Goal: Answer question/provide support: Share knowledge or assist other users

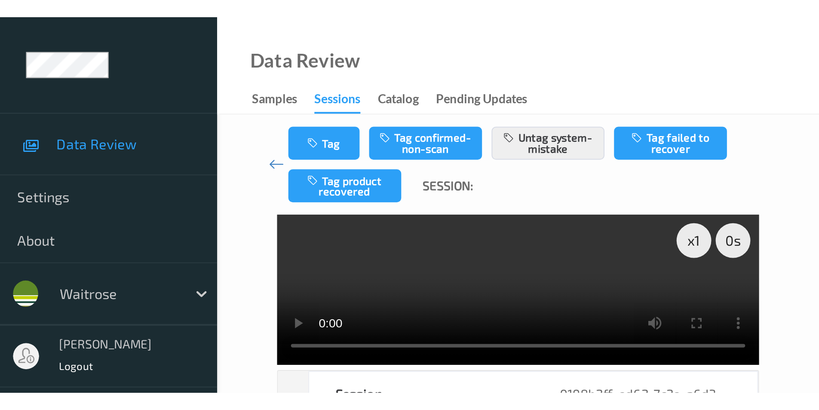
scroll to position [849, 0]
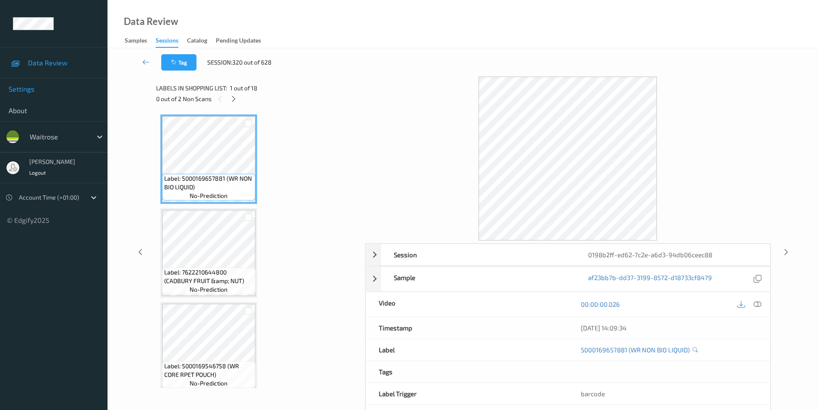
scroll to position [35, 0]
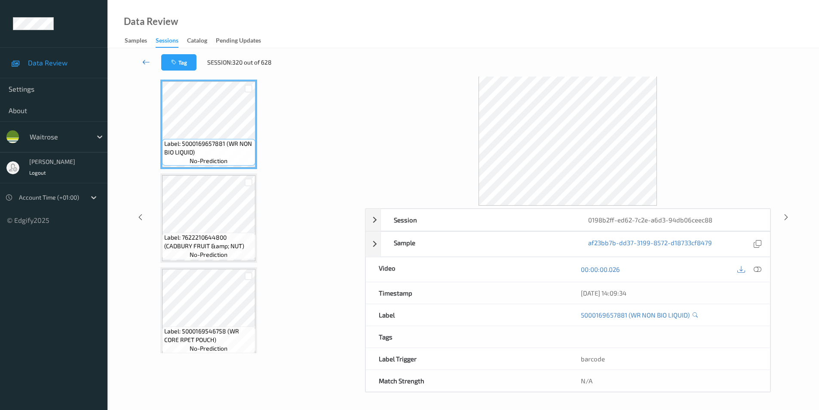
click at [144, 62] on icon at bounding box center [146, 62] width 8 height 9
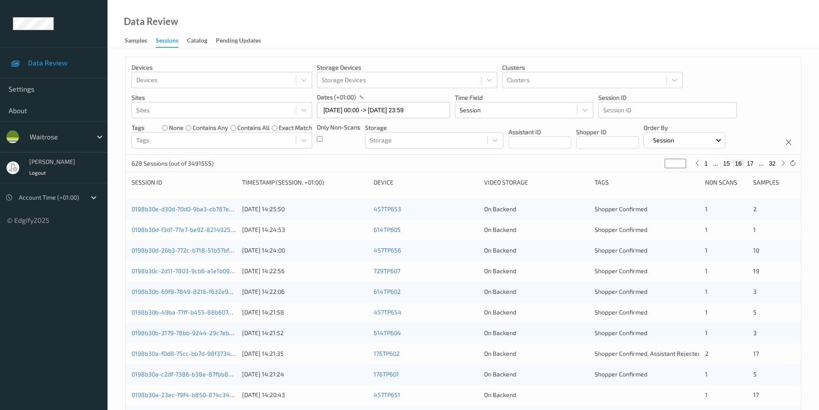
click at [752, 163] on button "17" at bounding box center [750, 164] width 12 height 8
type input "**"
click at [753, 163] on button "18" at bounding box center [750, 164] width 12 height 8
type input "**"
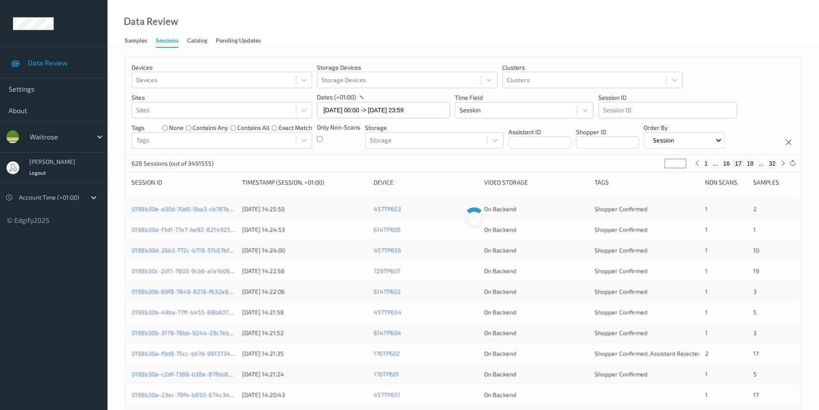
type input "**"
click at [753, 163] on button "19" at bounding box center [750, 164] width 12 height 8
type input "**"
click at [753, 163] on button "20" at bounding box center [750, 164] width 12 height 8
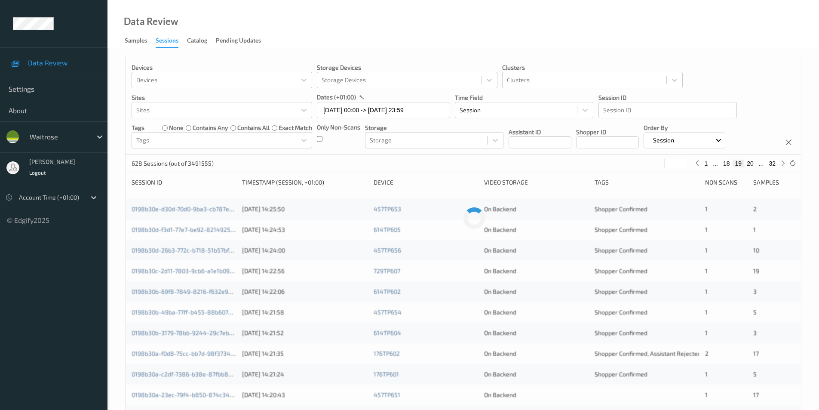
type input "**"
click at [753, 163] on button "21" at bounding box center [750, 164] width 12 height 8
type input "**"
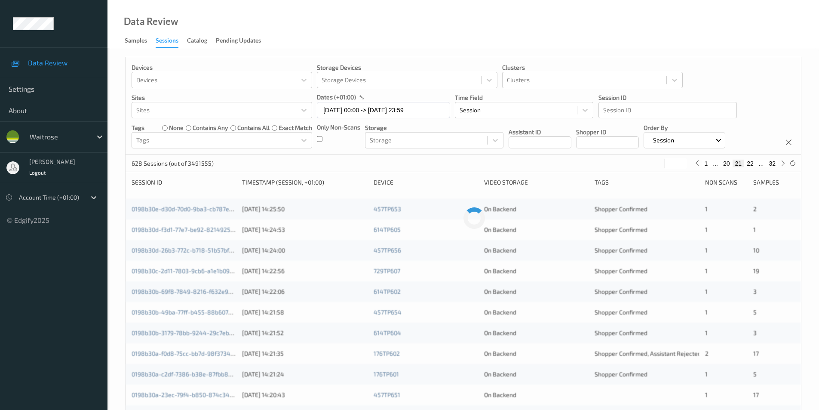
click at [753, 163] on button "22" at bounding box center [750, 164] width 12 height 8
type input "**"
click at [753, 163] on button "23" at bounding box center [750, 164] width 12 height 8
type input "**"
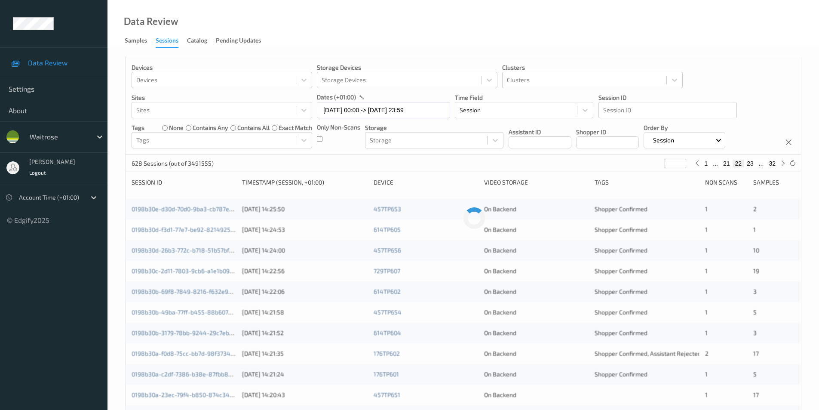
type input "**"
click at [753, 163] on button "24" at bounding box center [750, 164] width 12 height 8
type input "**"
click at [753, 163] on button "25" at bounding box center [750, 164] width 12 height 8
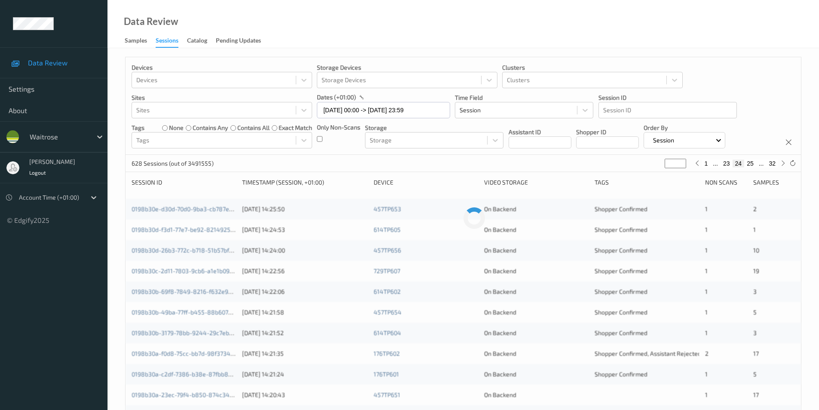
type input "**"
click at [753, 163] on button "26" at bounding box center [750, 164] width 12 height 8
type input "**"
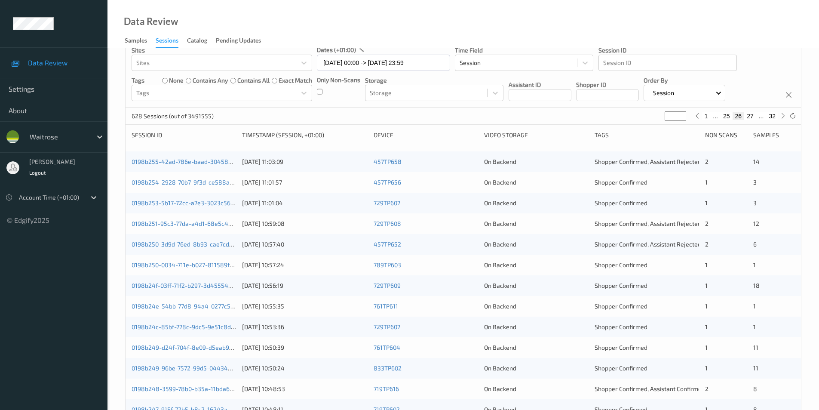
scroll to position [65, 0]
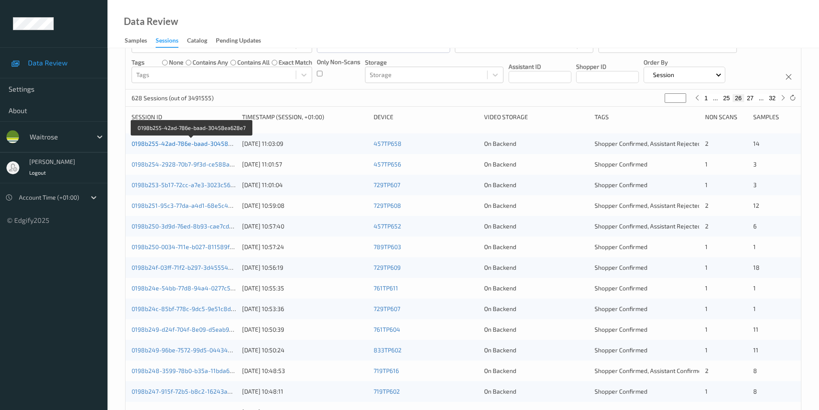
click at [193, 141] on link "0198b255-42ad-786e-baad-30458ea628e7" at bounding box center [192, 143] width 121 height 7
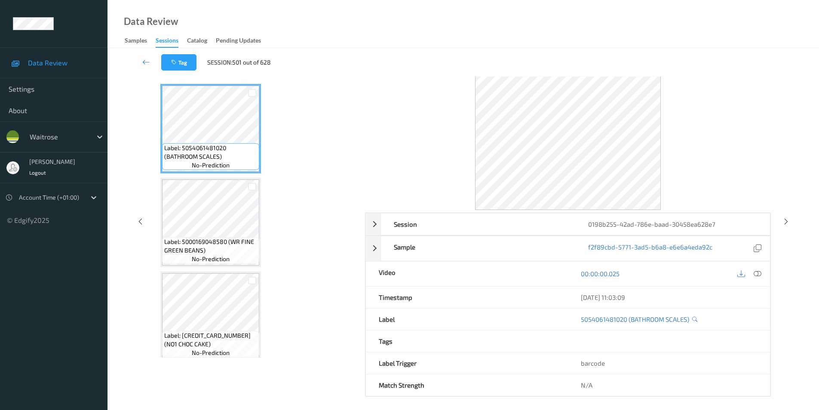
scroll to position [35, 0]
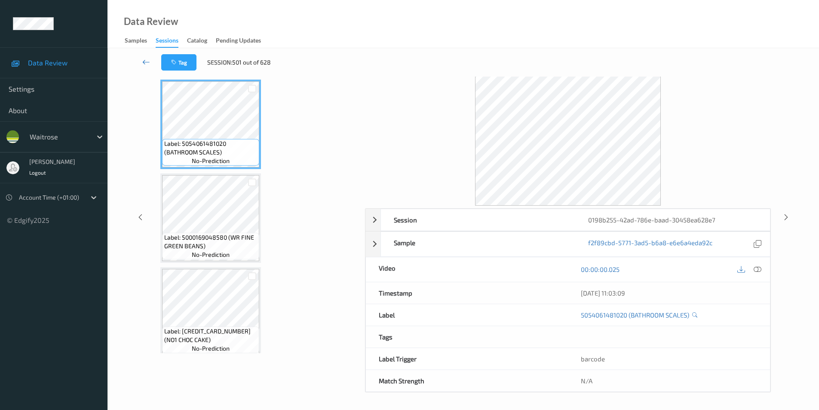
click at [148, 60] on icon at bounding box center [146, 62] width 8 height 9
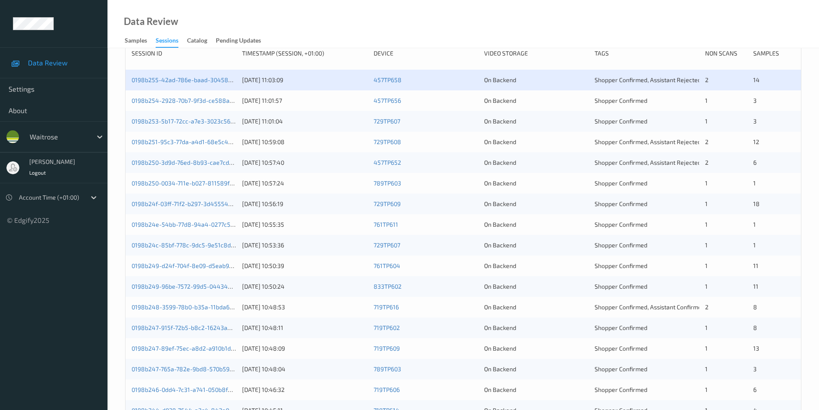
scroll to position [86, 0]
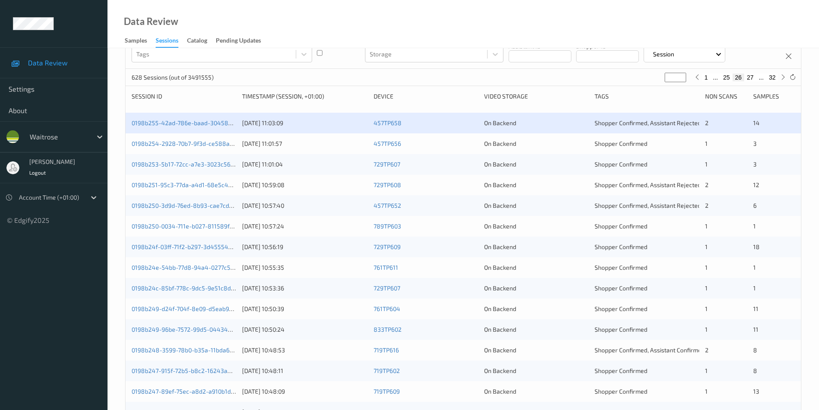
click at [556, 144] on div "On Backend" at bounding box center [536, 143] width 104 height 9
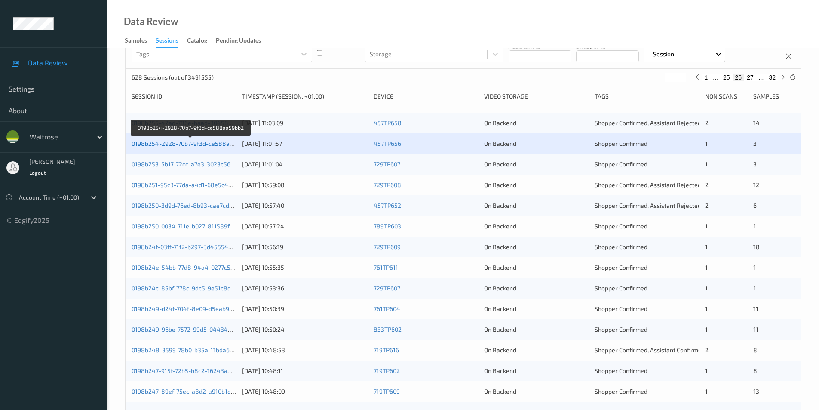
click at [181, 143] on link "0198b254-2928-70b7-9f3d-ce588aa59bb2" at bounding box center [191, 143] width 119 height 7
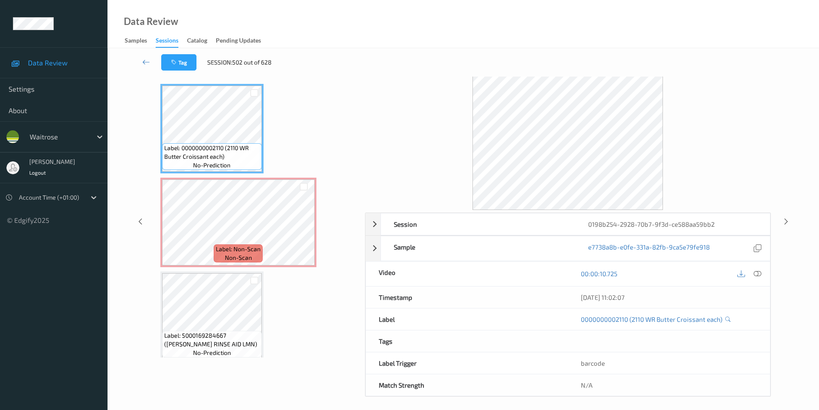
scroll to position [35, 0]
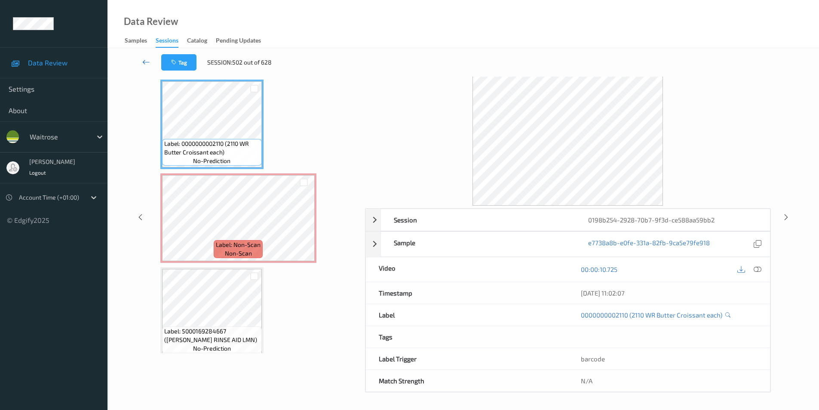
click at [144, 60] on icon at bounding box center [146, 62] width 8 height 9
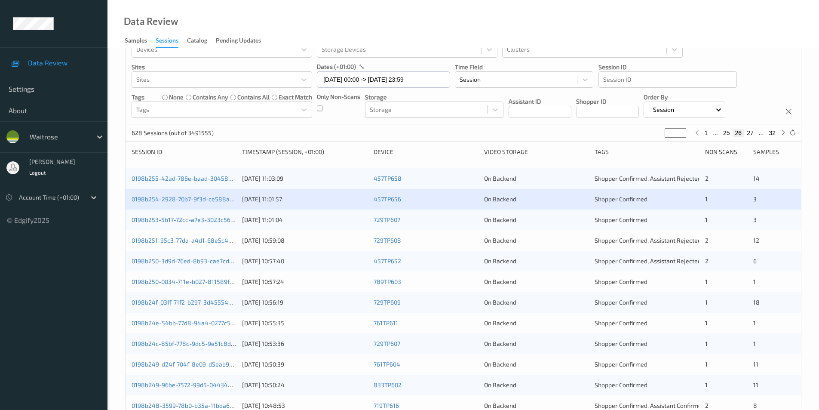
scroll to position [86, 0]
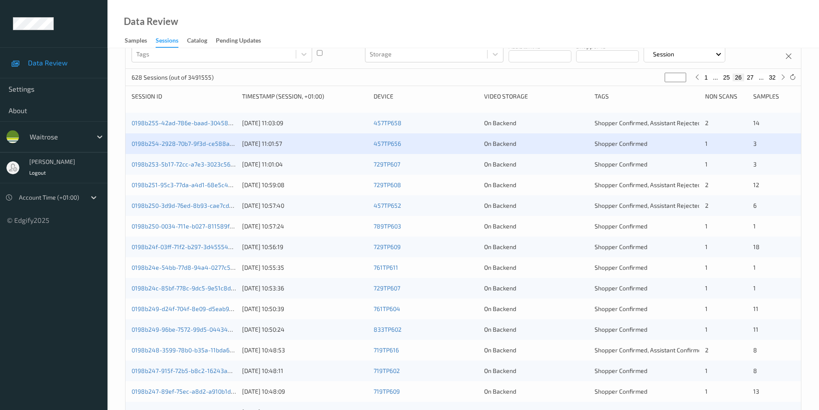
click at [569, 166] on div "On Backend" at bounding box center [536, 164] width 104 height 9
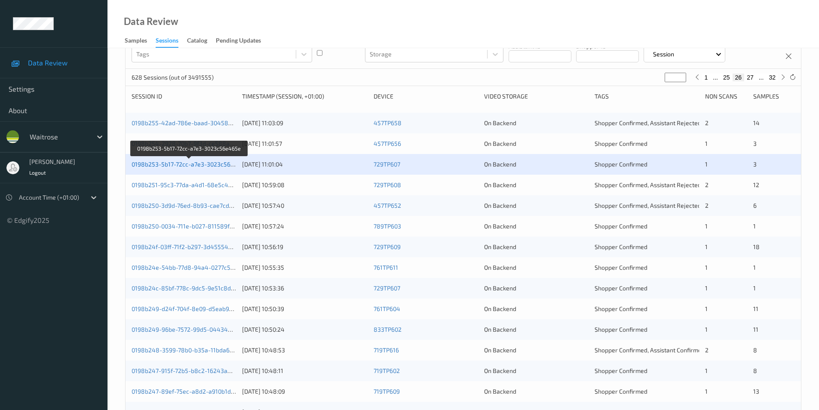
click at [206, 162] on link "0198b253-5b17-72cc-a7e3-3023c56e465e" at bounding box center [190, 163] width 117 height 7
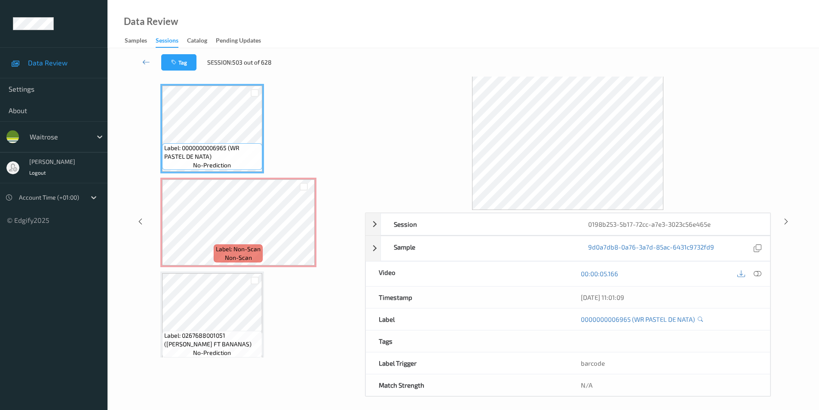
scroll to position [35, 0]
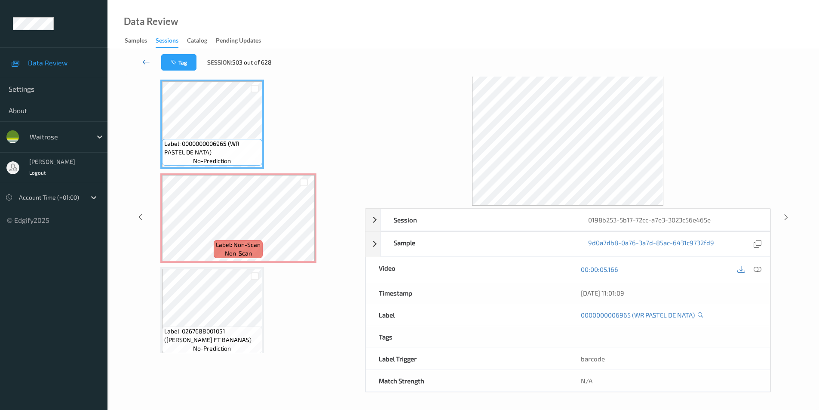
click at [144, 62] on icon at bounding box center [146, 62] width 8 height 9
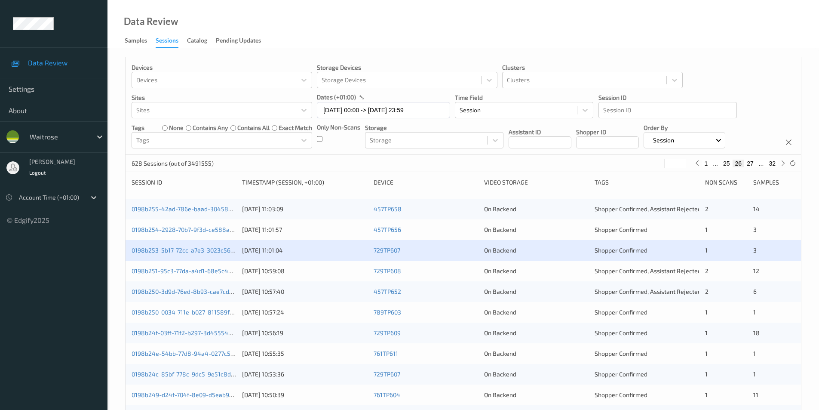
scroll to position [172, 0]
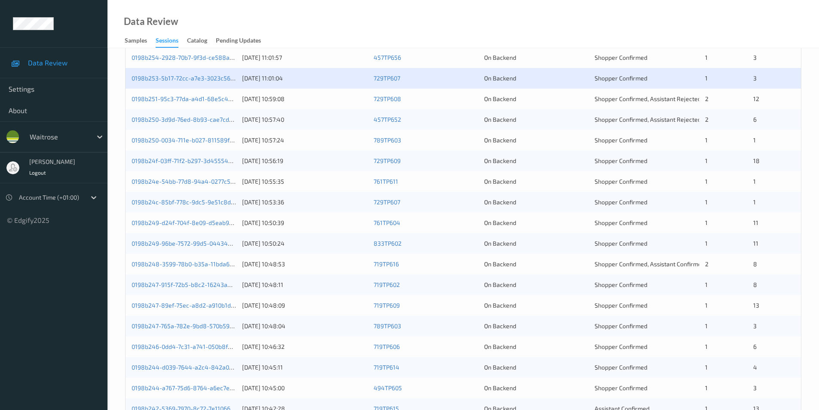
click at [578, 98] on div "On Backend" at bounding box center [536, 99] width 104 height 9
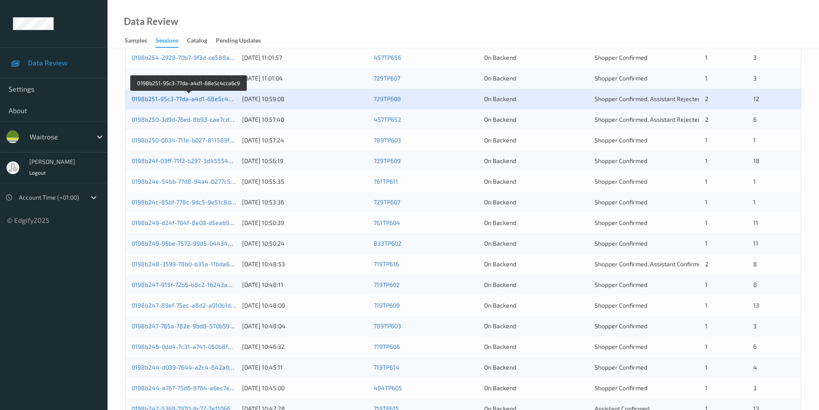
click at [202, 98] on link "0198b251-95c3-77da-a4d1-68e5c4cca6c9" at bounding box center [190, 98] width 116 height 7
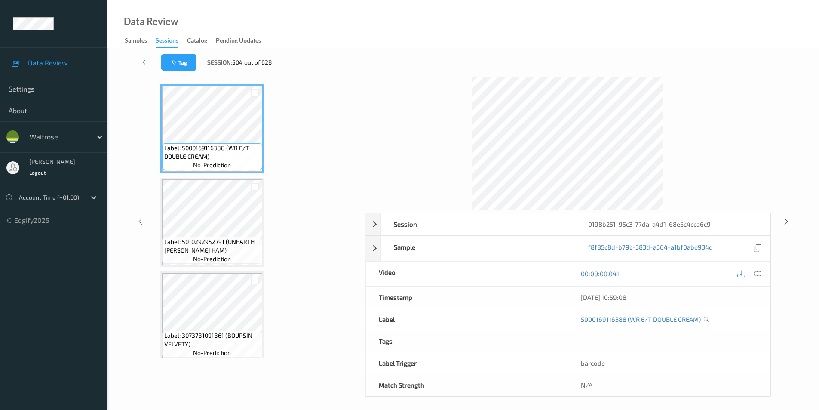
scroll to position [35, 0]
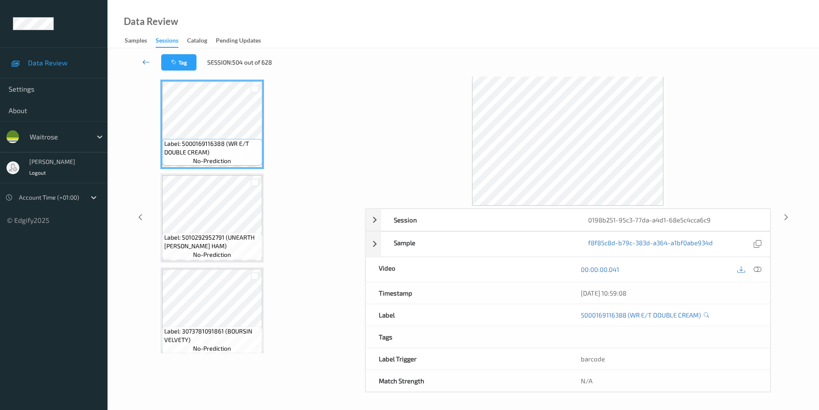
click at [142, 61] on link at bounding box center [146, 62] width 30 height 16
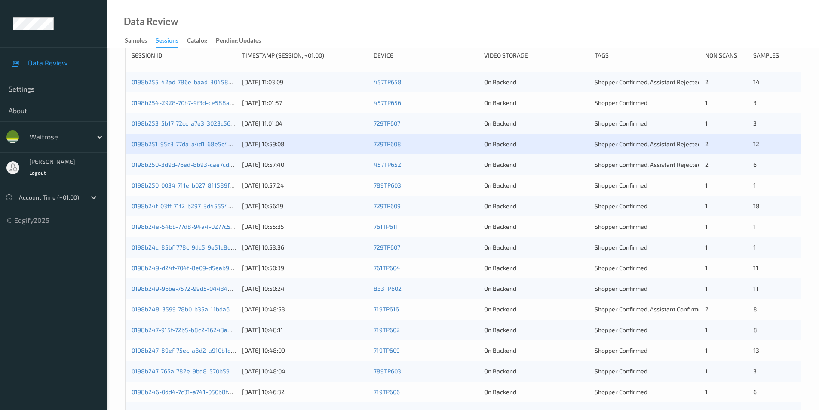
scroll to position [129, 0]
click at [583, 161] on div "On Backend" at bounding box center [536, 162] width 104 height 9
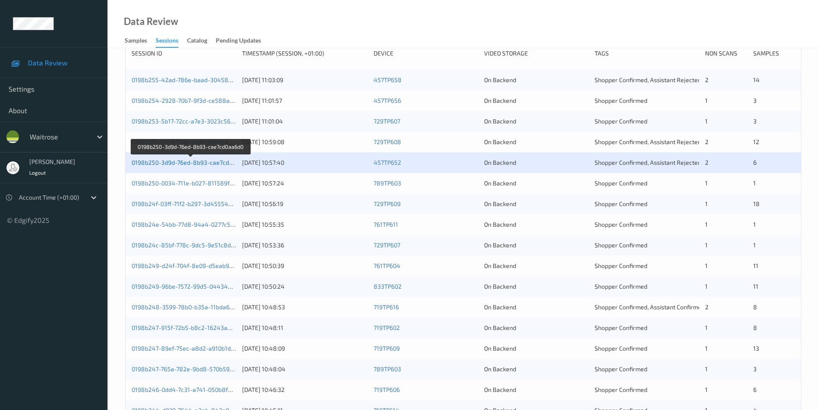
click at [204, 160] on link "0198b250-3d9d-76ed-8b93-cae7cd0aa6d0" at bounding box center [191, 162] width 118 height 7
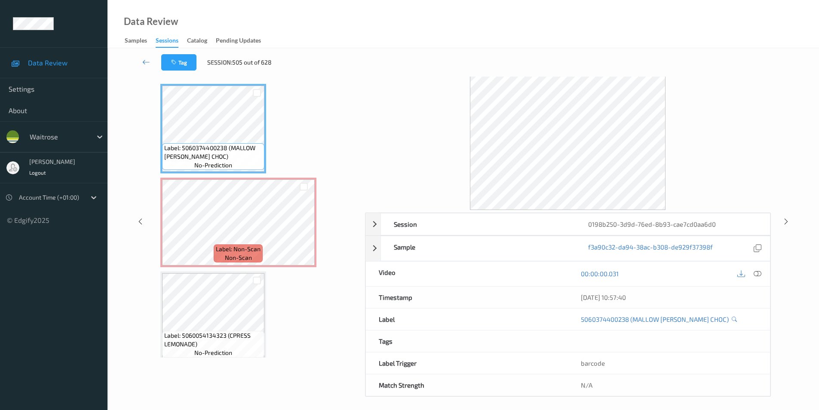
scroll to position [35, 0]
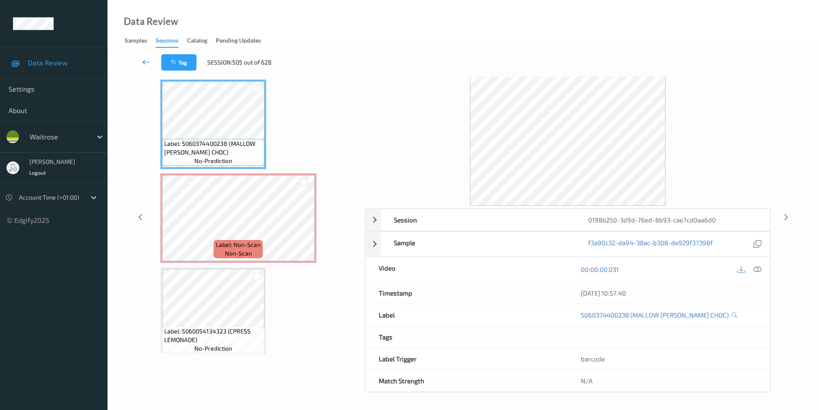
click at [144, 63] on icon at bounding box center [146, 62] width 8 height 9
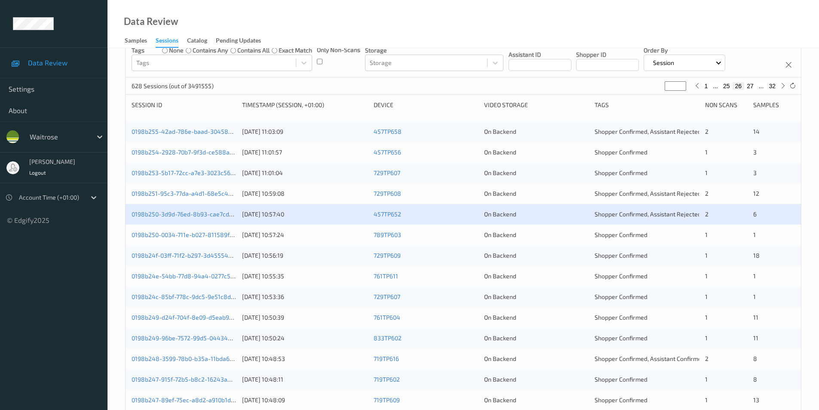
scroll to position [172, 0]
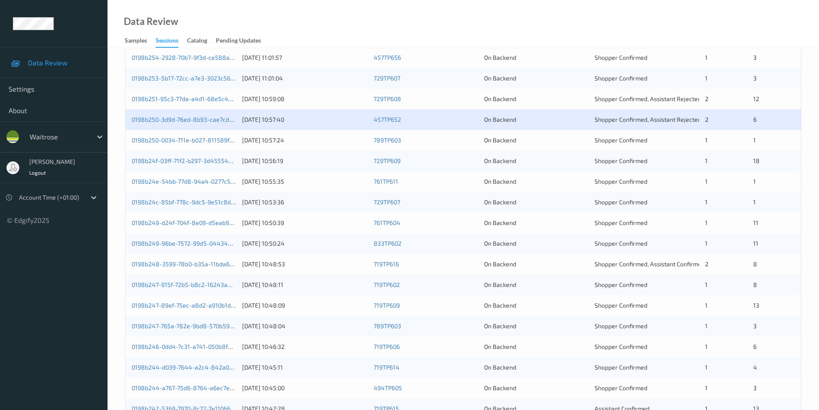
click at [578, 144] on div "On Backend" at bounding box center [536, 140] width 104 height 9
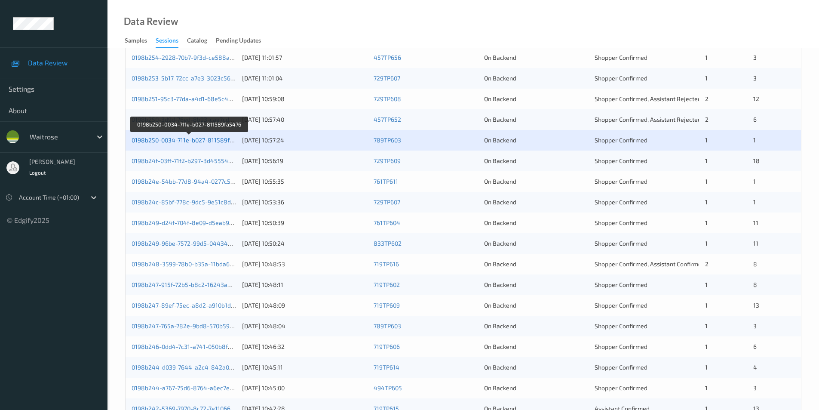
click at [190, 141] on link "0198b250-0034-711e-b027-811589fa5476" at bounding box center [189, 139] width 115 height 7
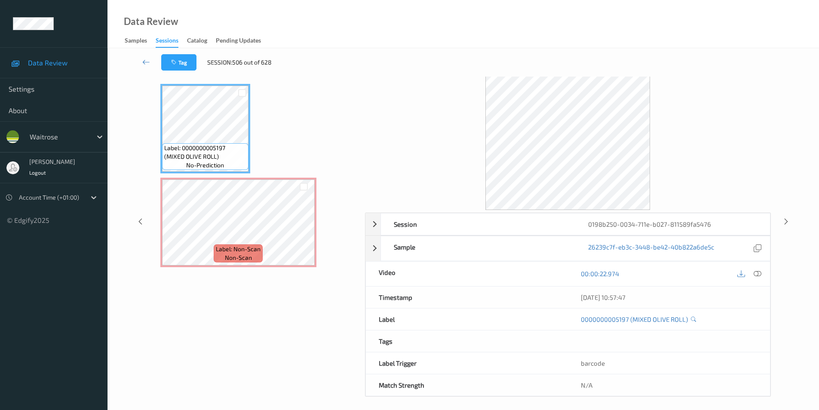
scroll to position [35, 0]
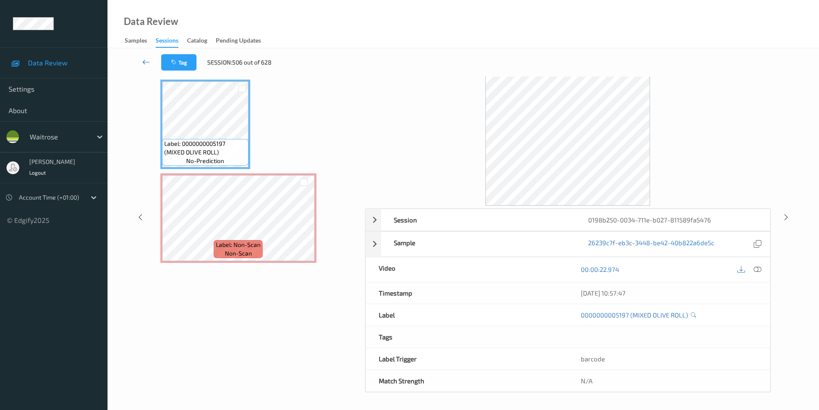
click at [145, 59] on icon at bounding box center [146, 62] width 8 height 9
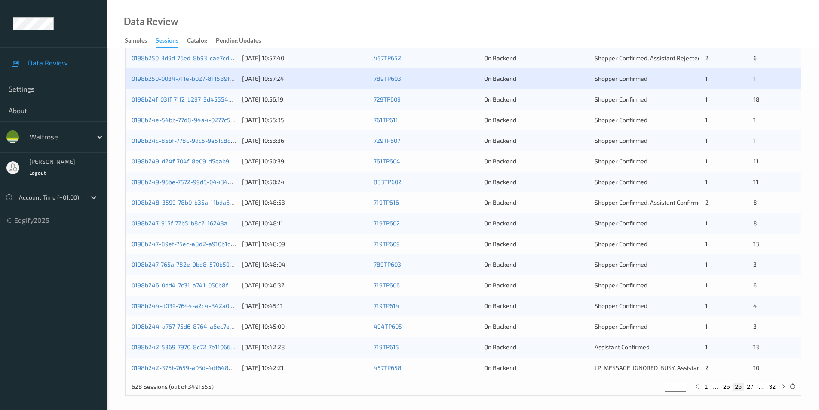
scroll to position [237, 0]
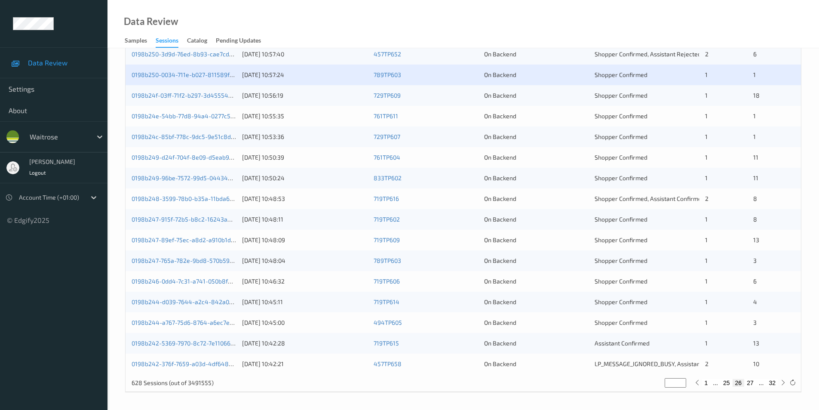
click at [582, 94] on div "On Backend" at bounding box center [536, 95] width 104 height 9
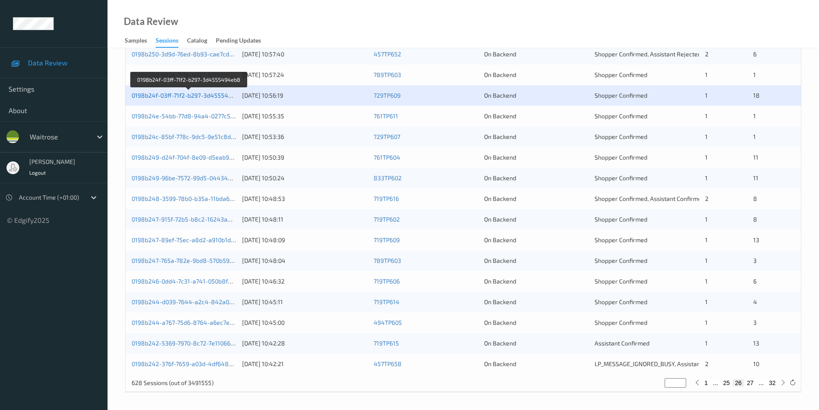
click at [213, 95] on link "0198b24f-03ff-71f2-b297-3d4555494eb8" at bounding box center [189, 95] width 115 height 7
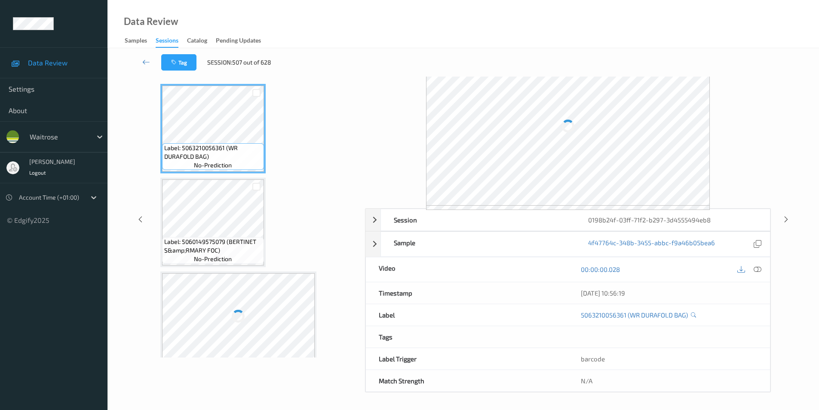
scroll to position [35, 0]
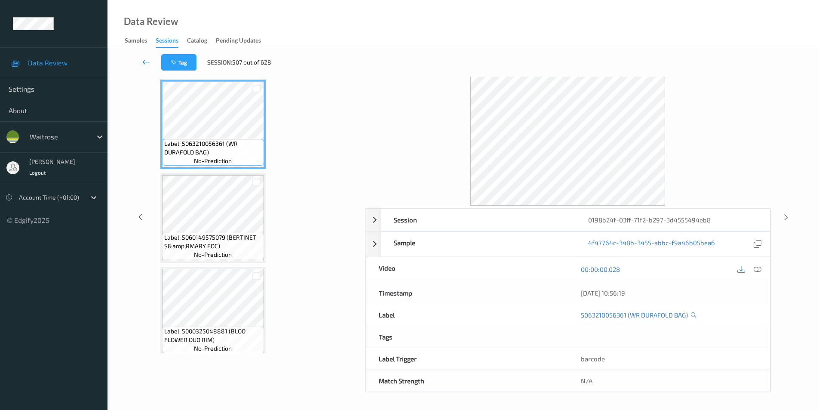
click at [147, 59] on icon at bounding box center [146, 62] width 8 height 9
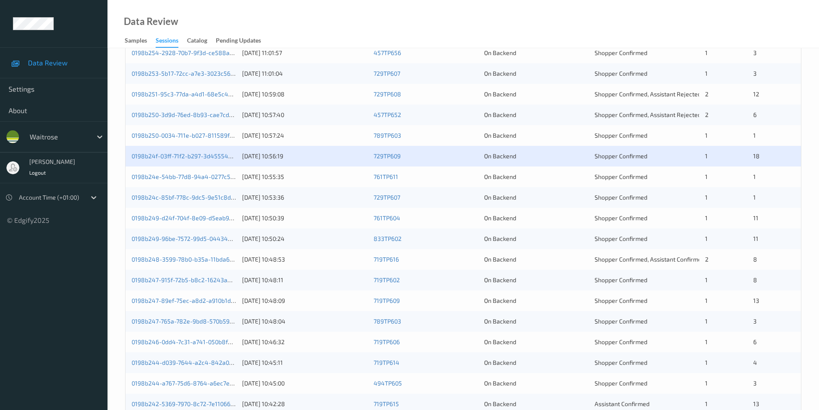
scroll to position [237, 0]
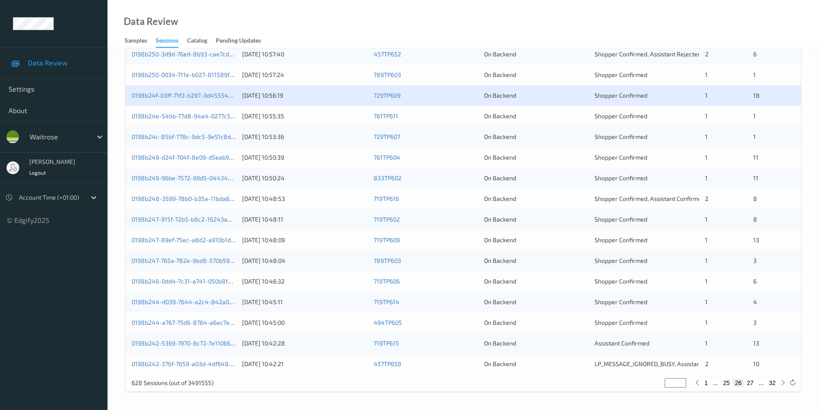
click at [572, 120] on div "On Backend" at bounding box center [536, 116] width 104 height 9
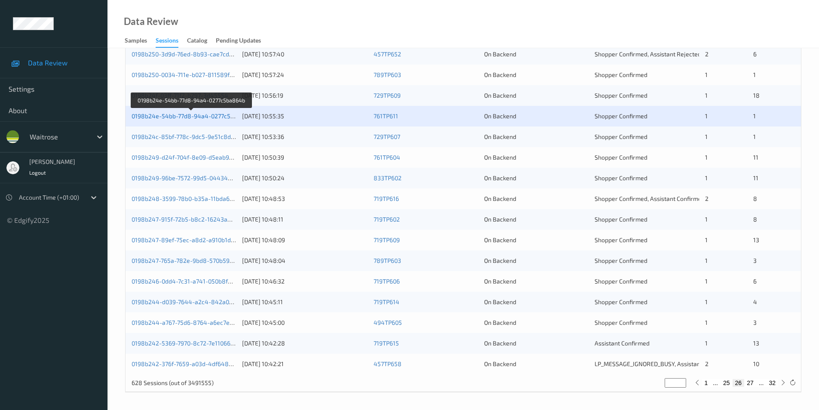
click at [201, 113] on link "0198b24e-54bb-77d8-94a4-0277c5ba864b" at bounding box center [192, 115] width 120 height 7
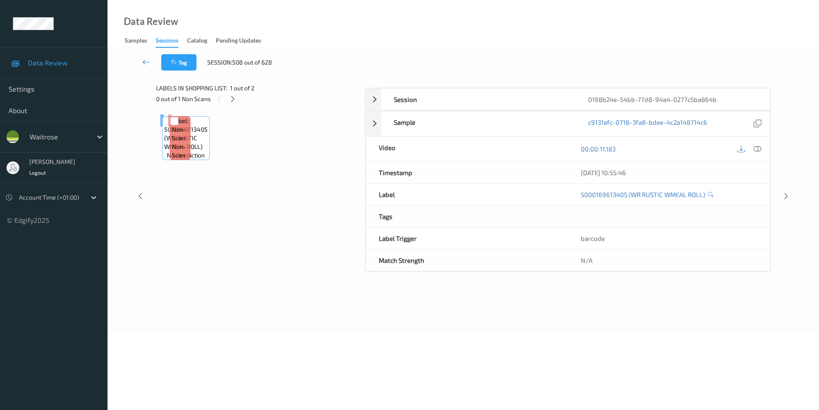
scroll to position [35, 0]
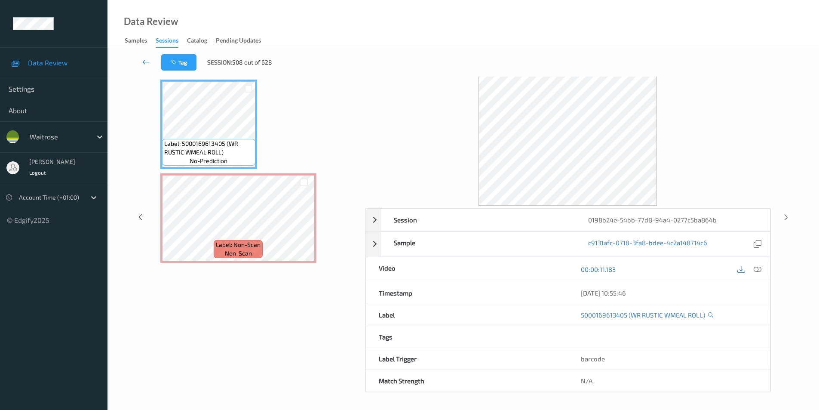
click at [147, 62] on icon at bounding box center [146, 62] width 8 height 9
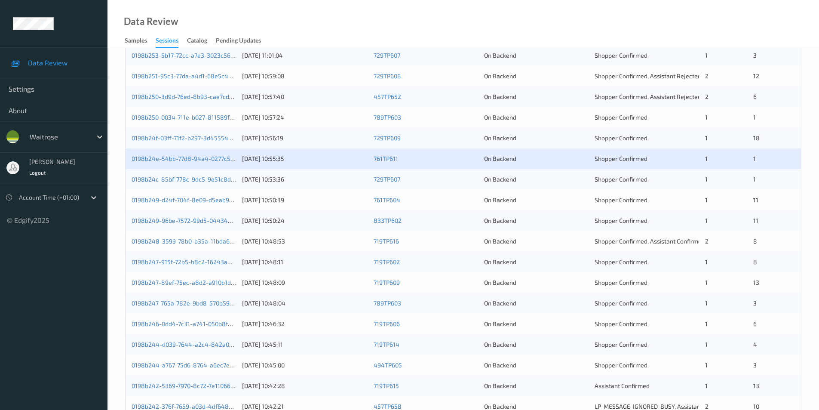
scroll to position [194, 0]
click at [587, 179] on div "On Backend" at bounding box center [536, 179] width 104 height 9
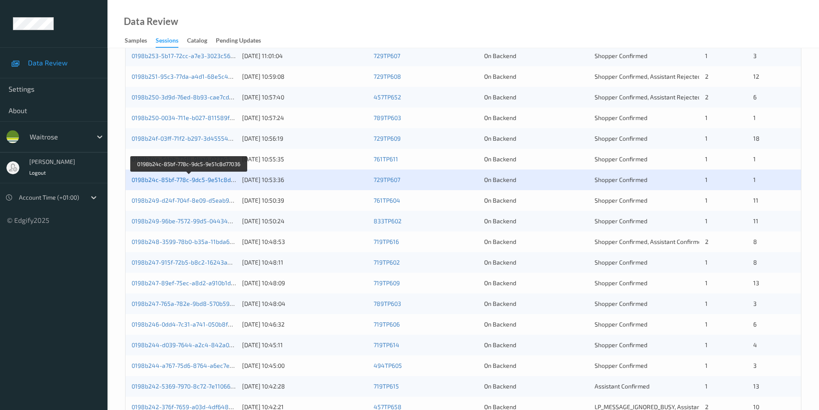
click at [206, 180] on link "0198b24c-85bf-778c-9dc5-9e51c8d77036" at bounding box center [190, 179] width 116 height 7
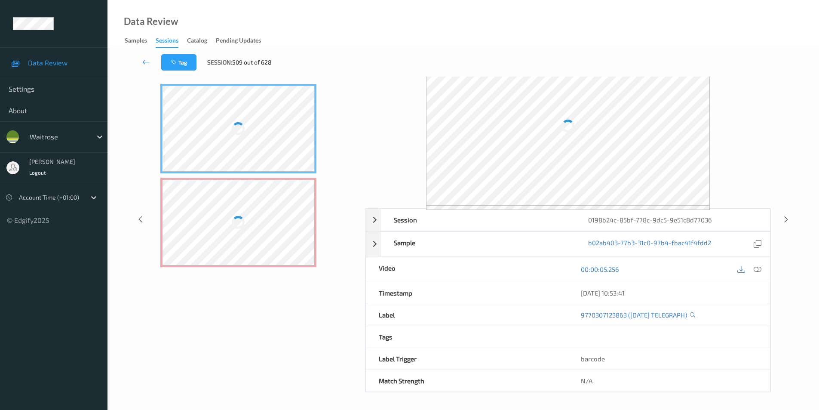
scroll to position [35, 0]
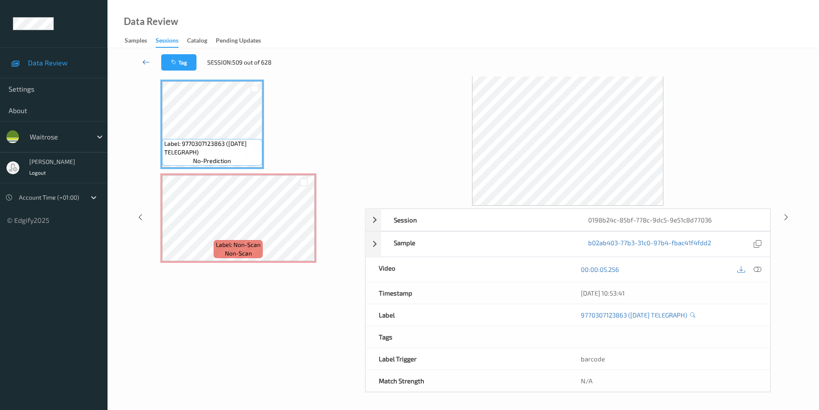
click at [144, 61] on icon at bounding box center [146, 62] width 8 height 9
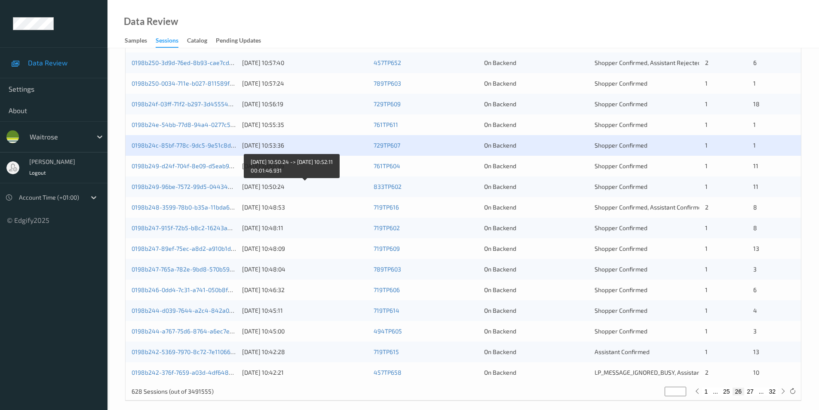
scroll to position [237, 0]
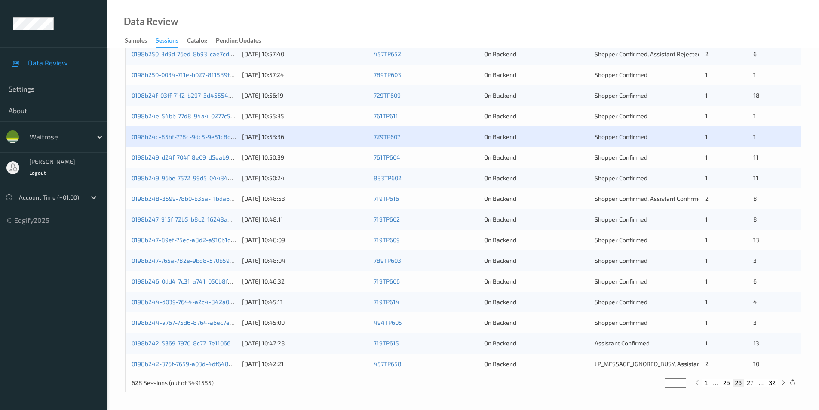
click at [542, 160] on div "On Backend" at bounding box center [536, 157] width 104 height 9
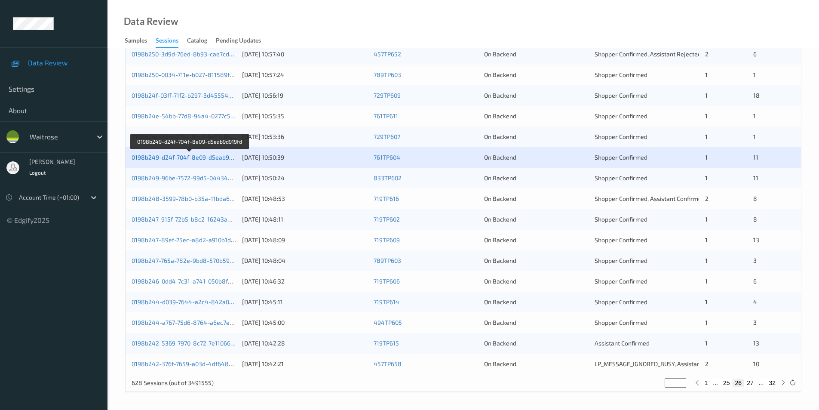
click at [174, 158] on link "0198b249-d24f-704f-8e09-d5eab9d919fd" at bounding box center [190, 157] width 116 height 7
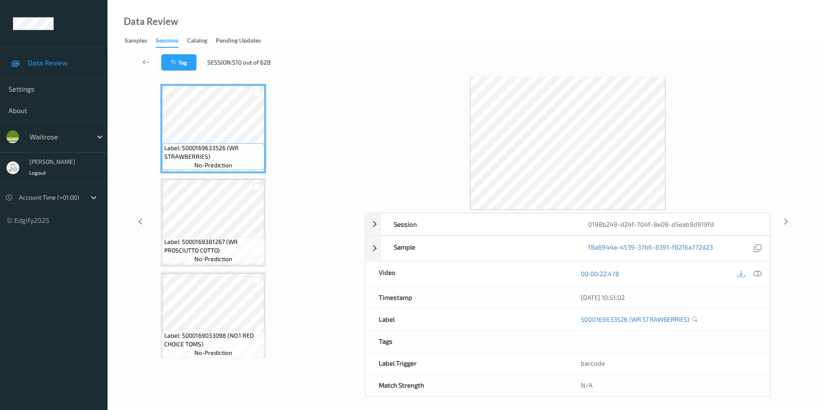
scroll to position [35, 0]
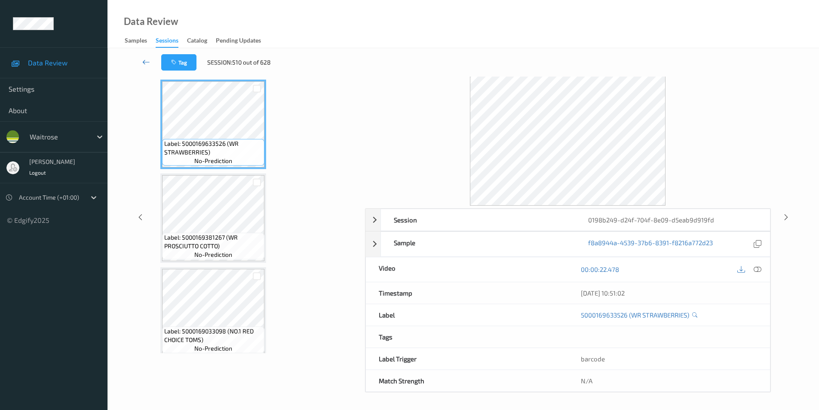
click at [144, 59] on icon at bounding box center [146, 62] width 8 height 9
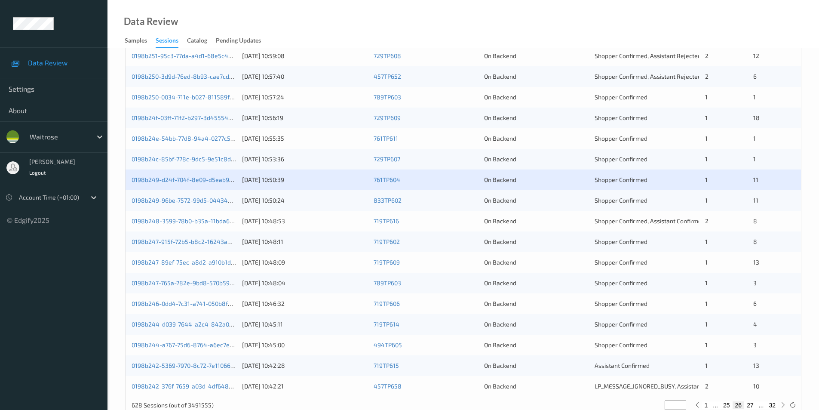
scroll to position [237, 0]
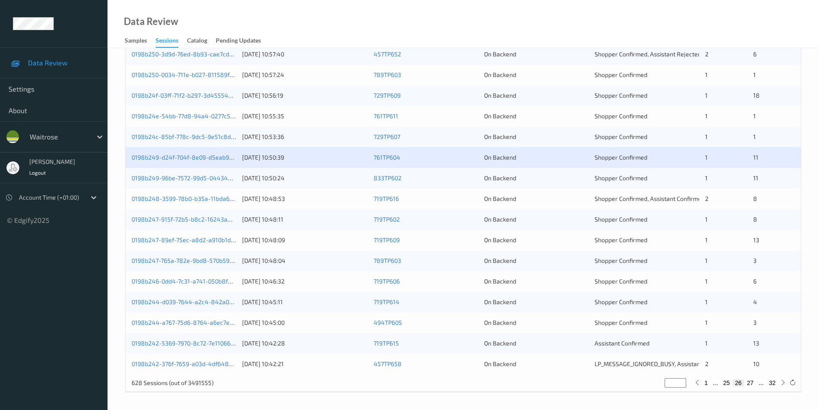
click at [565, 173] on div "0198b249-96be-7572-99d5-04434a08e3e0 16/08/2025 10:50:24 833TP602 On Backend Sh…" at bounding box center [464, 178] width 676 height 21
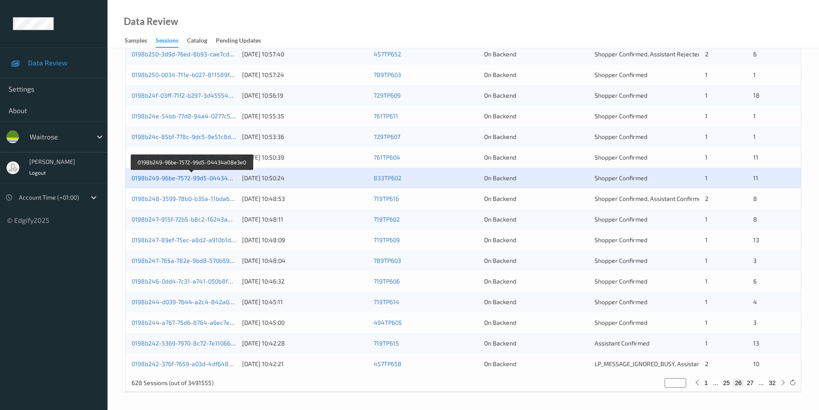
click at [203, 178] on link "0198b249-96be-7572-99d5-04434a08e3e0" at bounding box center [192, 177] width 121 height 7
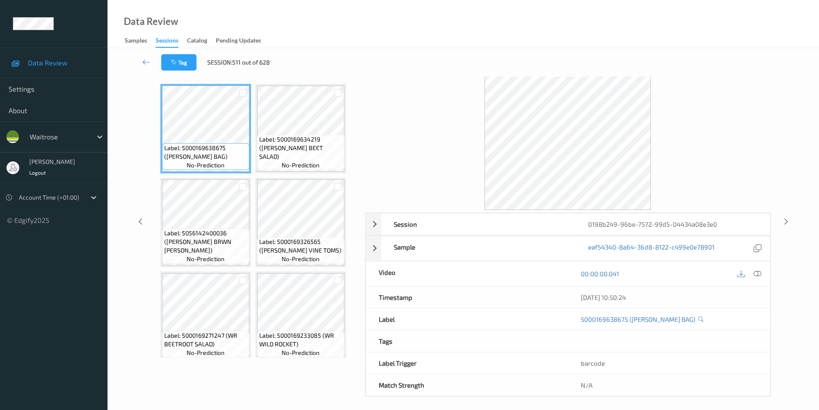
scroll to position [35, 0]
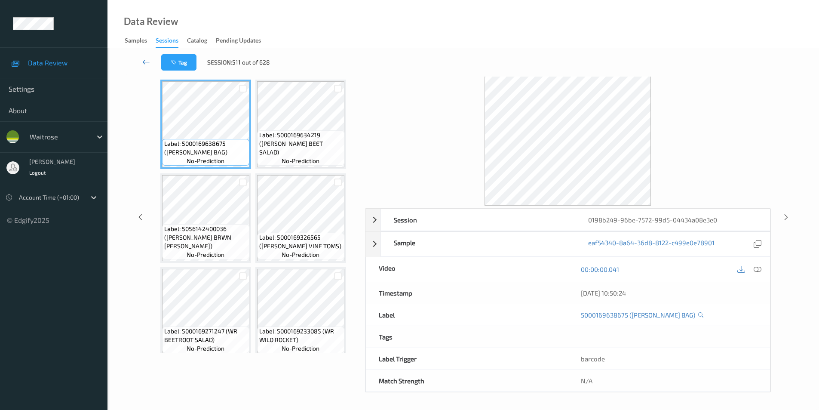
click at [141, 61] on link at bounding box center [146, 62] width 30 height 16
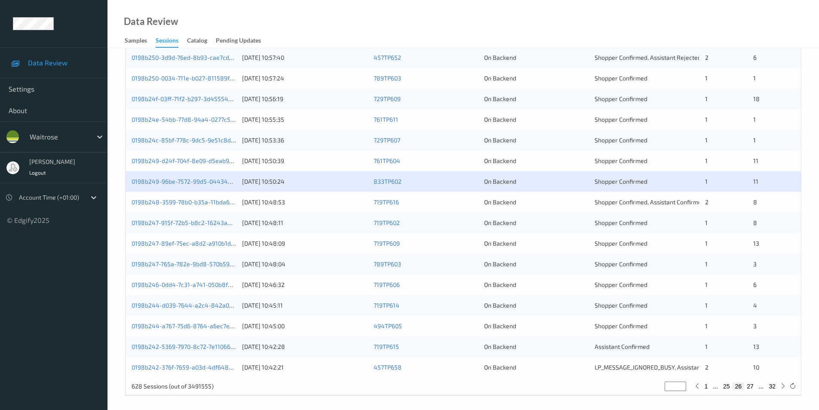
scroll to position [237, 0]
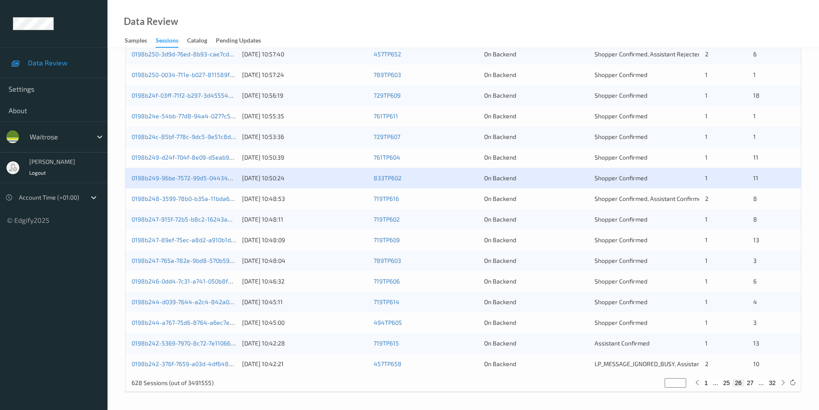
click at [579, 199] on div "On Backend" at bounding box center [536, 198] width 104 height 9
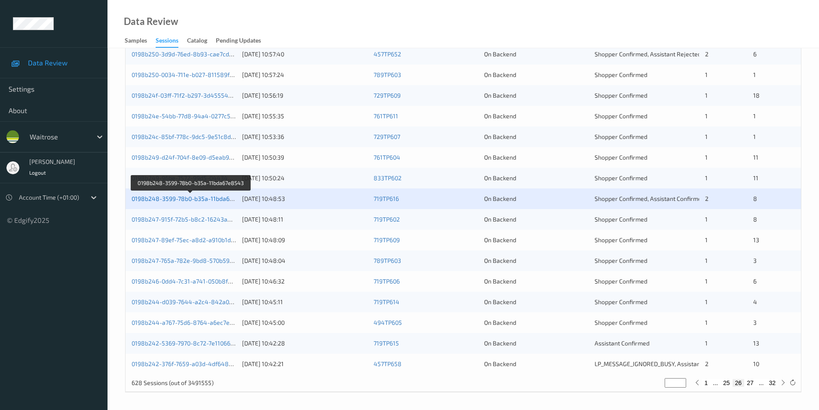
click at [208, 199] on link "0198b248-3599-78b0-b35a-11bda67e8543" at bounding box center [191, 198] width 119 height 7
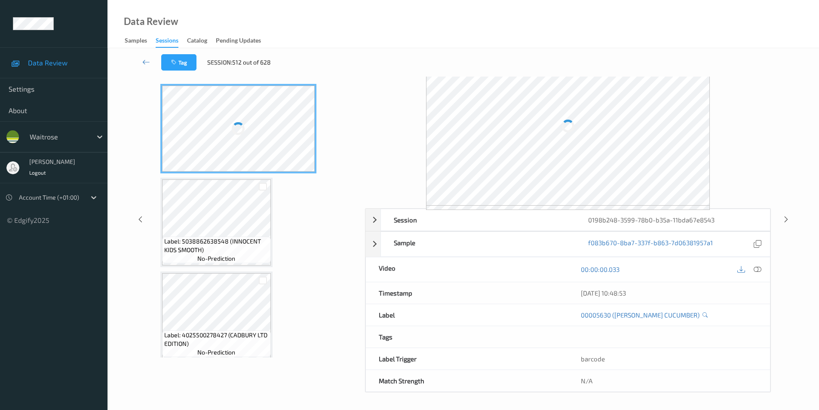
scroll to position [35, 0]
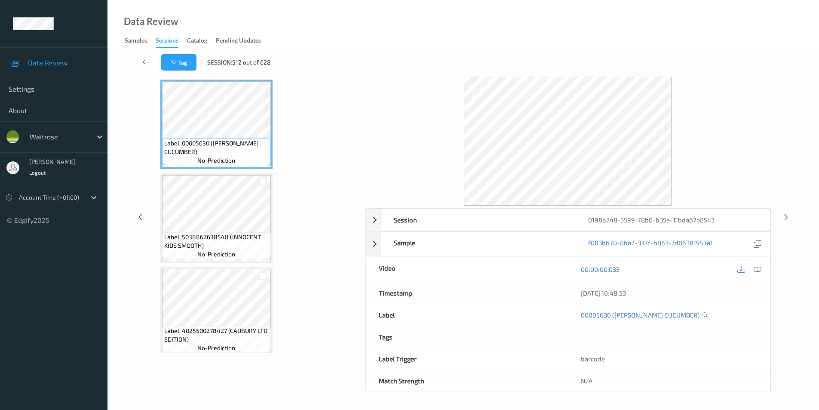
click at [144, 61] on icon at bounding box center [146, 62] width 8 height 9
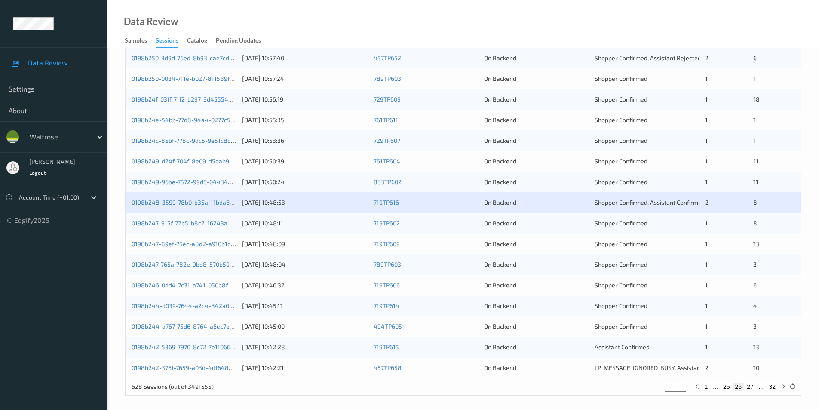
scroll to position [237, 0]
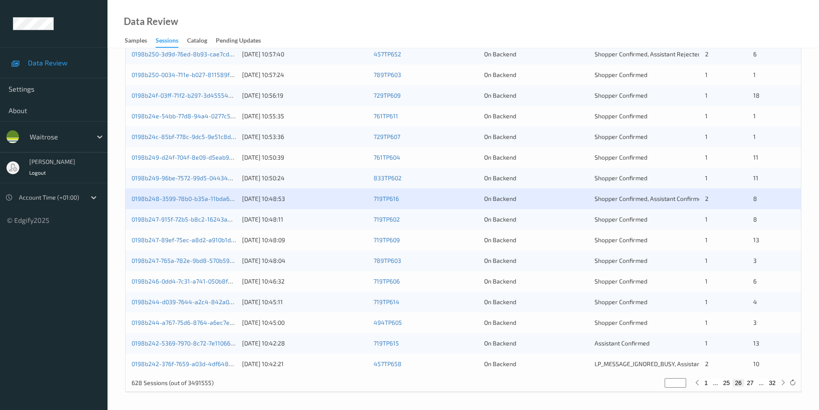
click at [582, 222] on div "On Backend" at bounding box center [536, 219] width 104 height 9
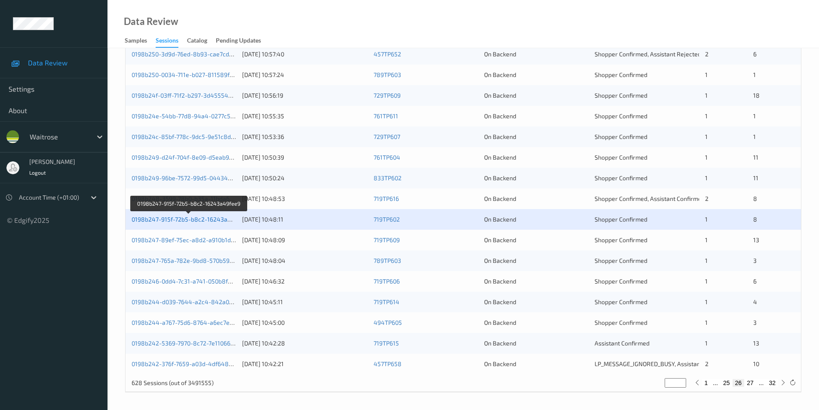
click at [191, 218] on link "0198b247-915f-72b5-b8c2-16243a49fee9" at bounding box center [190, 218] width 116 height 7
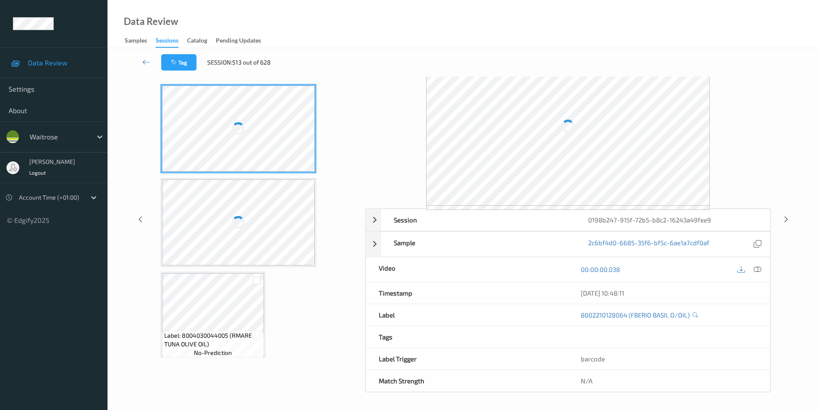
scroll to position [35, 0]
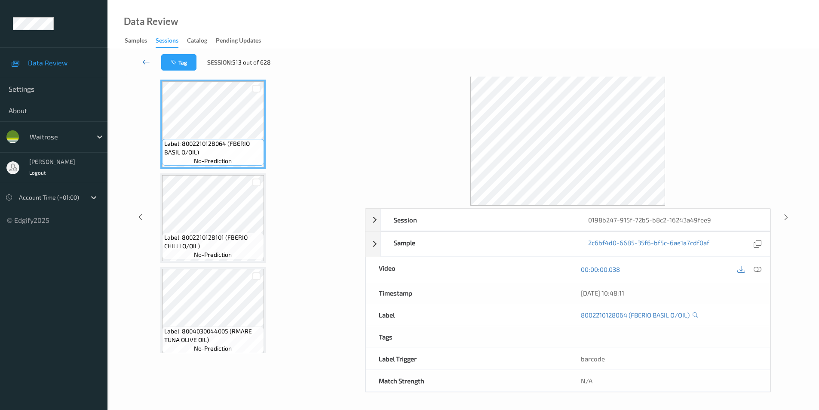
click at [144, 58] on icon at bounding box center [146, 62] width 8 height 9
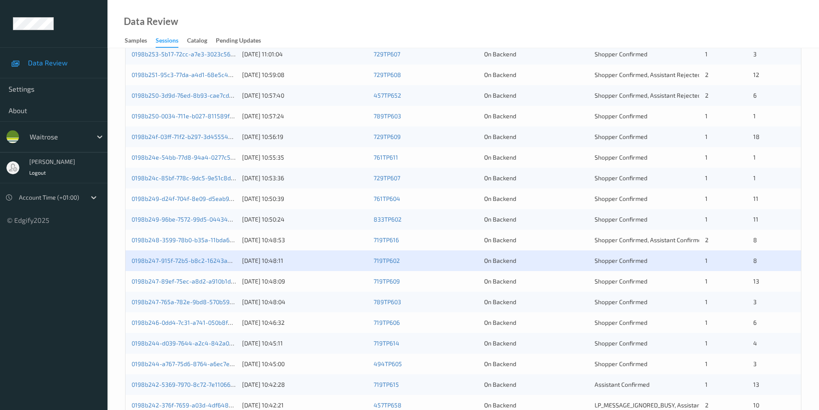
scroll to position [237, 0]
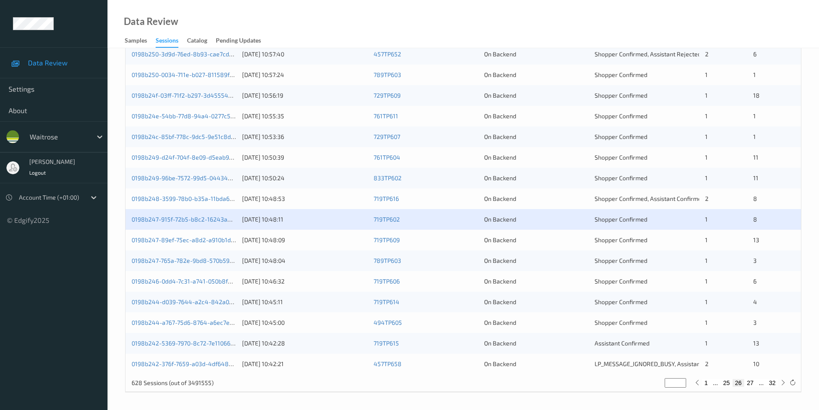
click at [556, 241] on div "On Backend" at bounding box center [536, 240] width 104 height 9
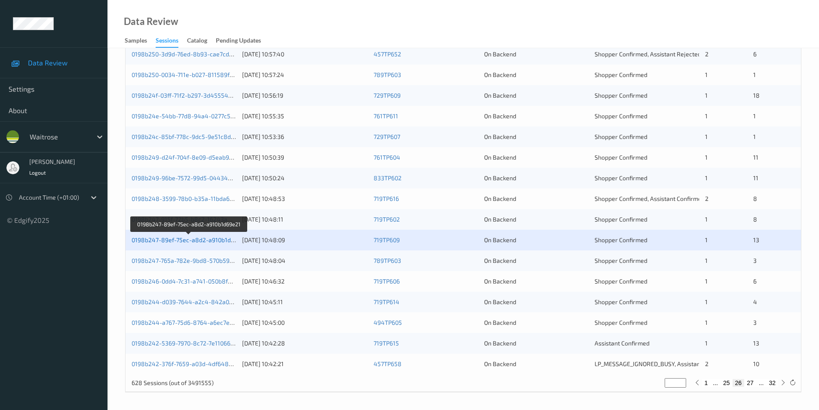
click at [204, 241] on link "0198b247-89ef-75ec-a8d2-a910b1d69e21" at bounding box center [190, 239] width 116 height 7
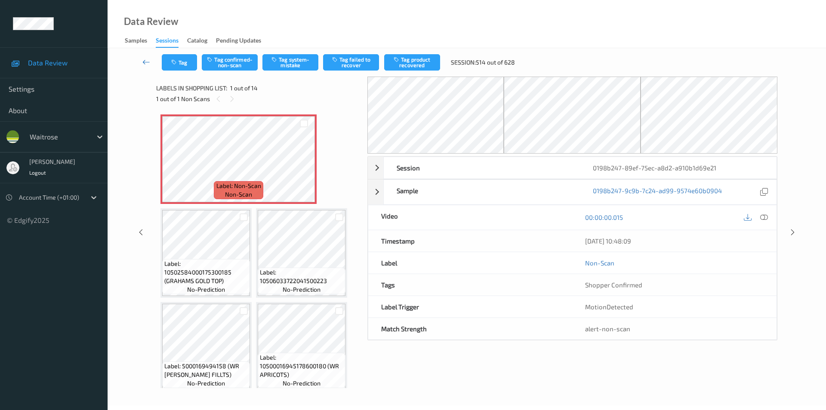
click at [144, 59] on icon at bounding box center [146, 62] width 8 height 9
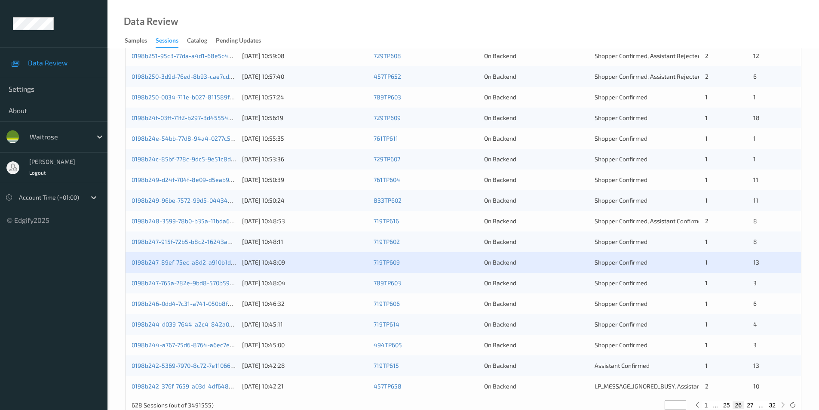
scroll to position [237, 0]
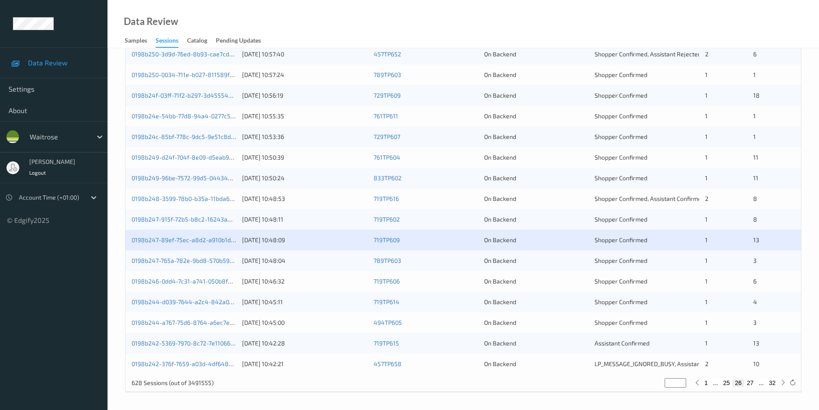
click at [550, 263] on div "On Backend" at bounding box center [536, 260] width 104 height 9
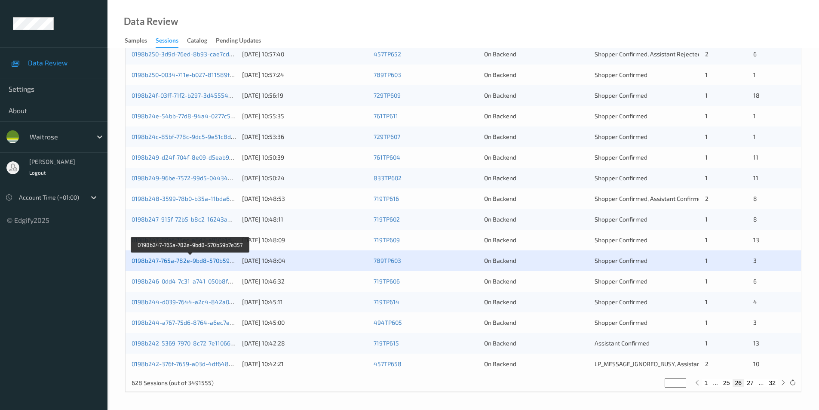
click at [194, 258] on link "0198b247-765a-782e-9bd8-570b59b7e357" at bounding box center [191, 260] width 118 height 7
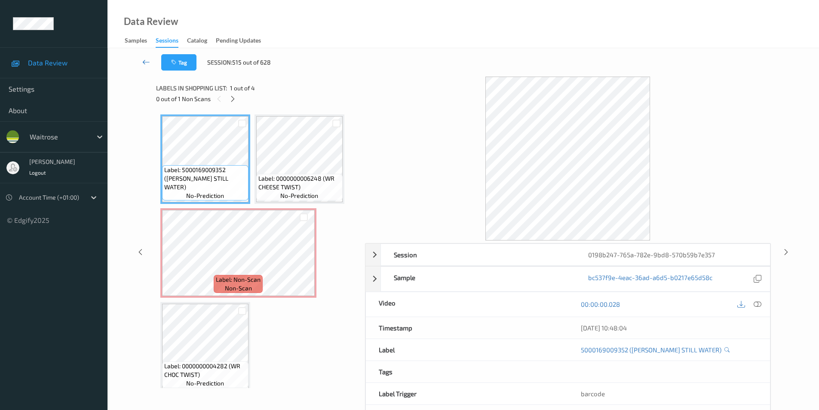
click at [144, 60] on icon at bounding box center [146, 62] width 8 height 9
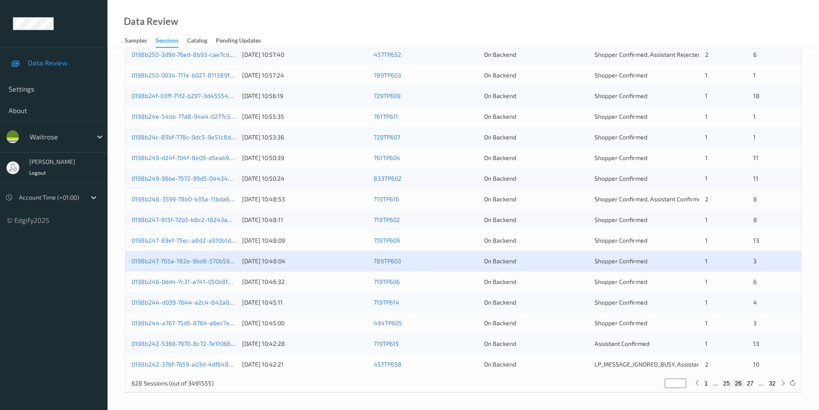
scroll to position [237, 0]
click at [577, 283] on div "On Backend" at bounding box center [536, 281] width 104 height 9
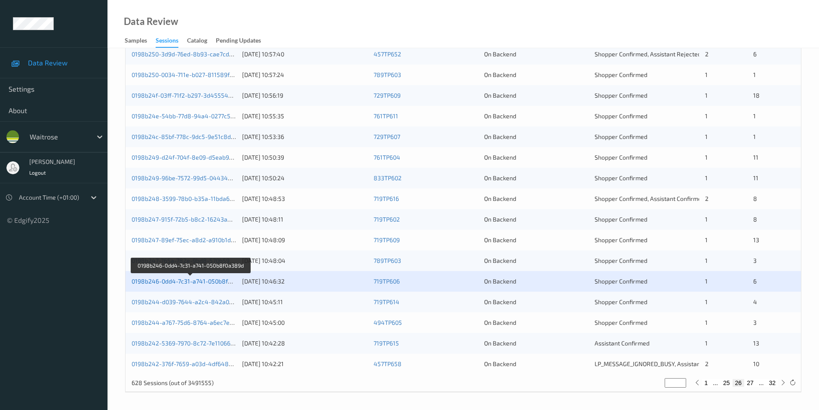
click at [210, 278] on link "0198b246-0dd4-7c31-a741-050b8f0a389d" at bounding box center [190, 280] width 117 height 7
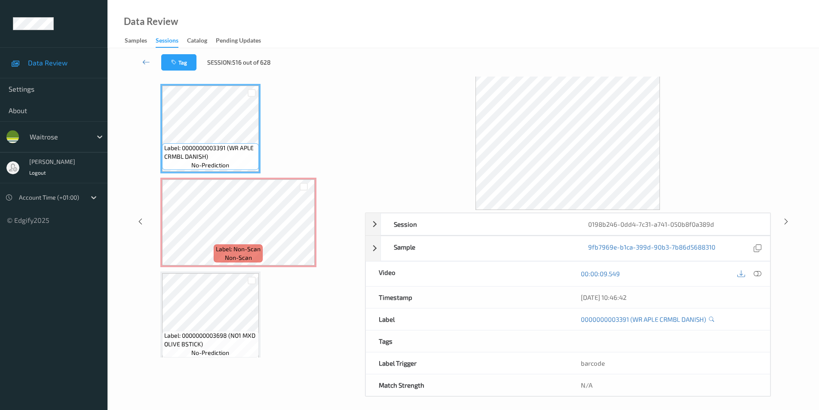
scroll to position [35, 0]
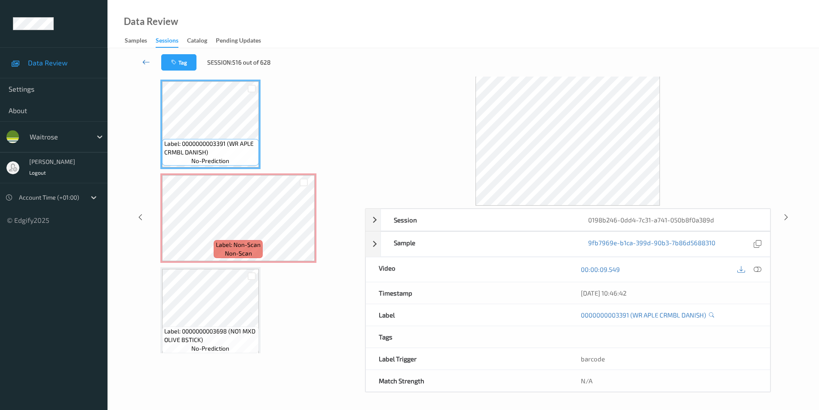
click at [143, 63] on icon at bounding box center [146, 62] width 8 height 9
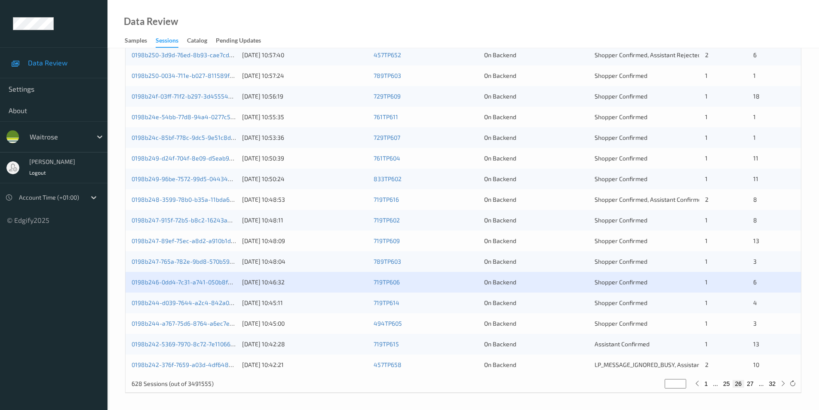
scroll to position [237, 0]
click at [568, 307] on div "0198b244-d039-7644-a2c4-842a0ac3fe10 16/08/2025 10:45:11 719TP614 On Backend Sh…" at bounding box center [464, 302] width 676 height 21
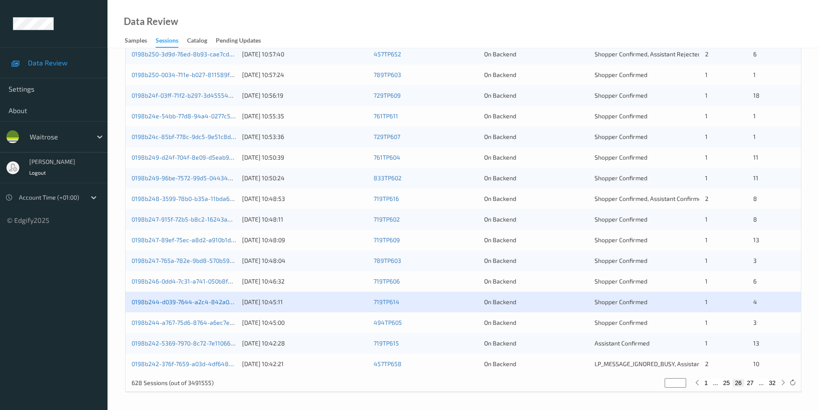
click at [210, 300] on link "0198b244-d039-7644-a2c4-842a0ac3fe10" at bounding box center [191, 301] width 119 height 7
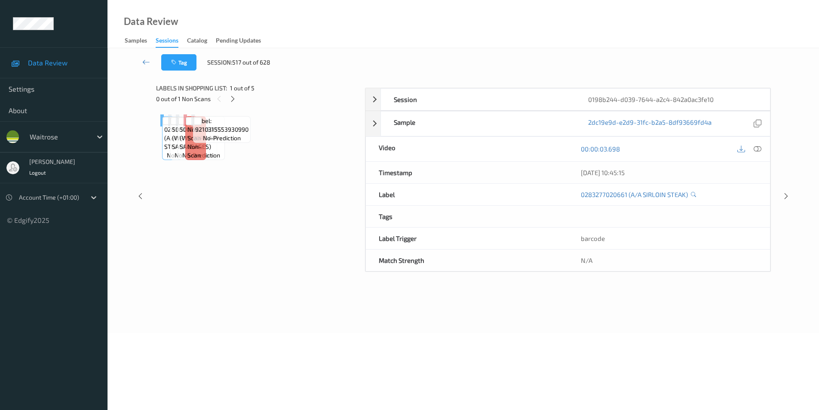
scroll to position [35, 0]
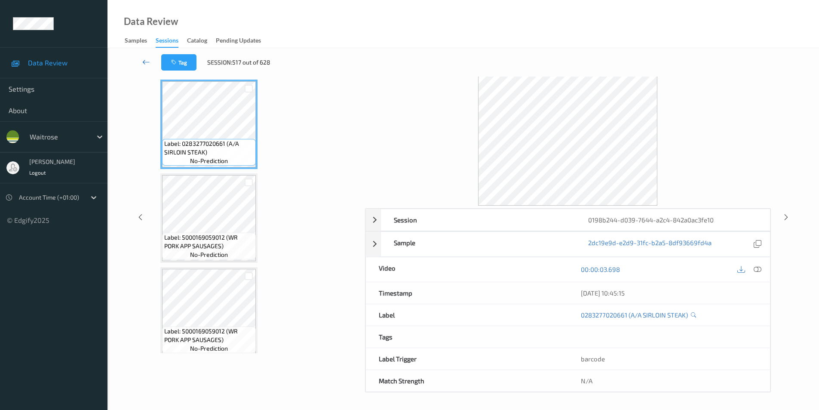
click at [146, 61] on icon at bounding box center [146, 62] width 8 height 9
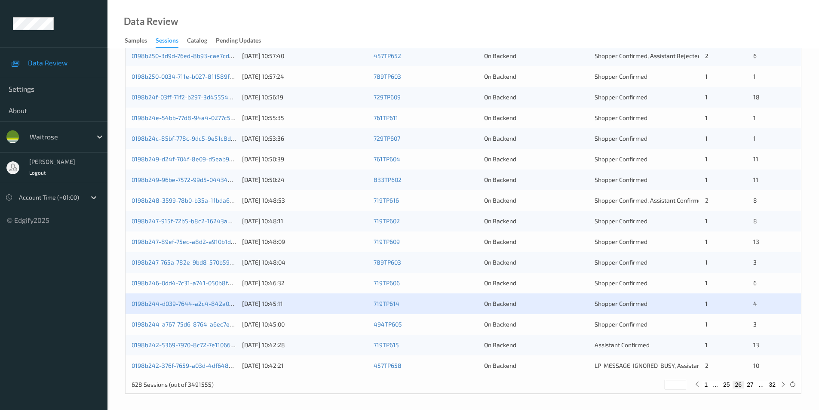
scroll to position [237, 0]
click at [572, 321] on div "On Backend" at bounding box center [536, 322] width 104 height 9
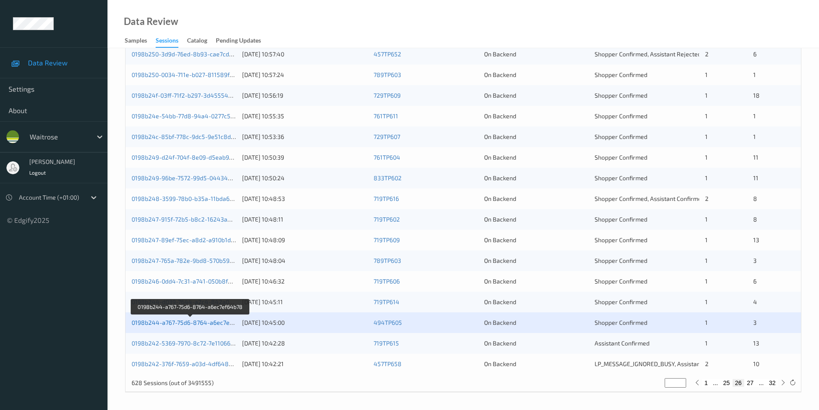
click at [191, 321] on link "0198b244-a767-75d6-8764-a6ec7ef64b78" at bounding box center [191, 322] width 118 height 7
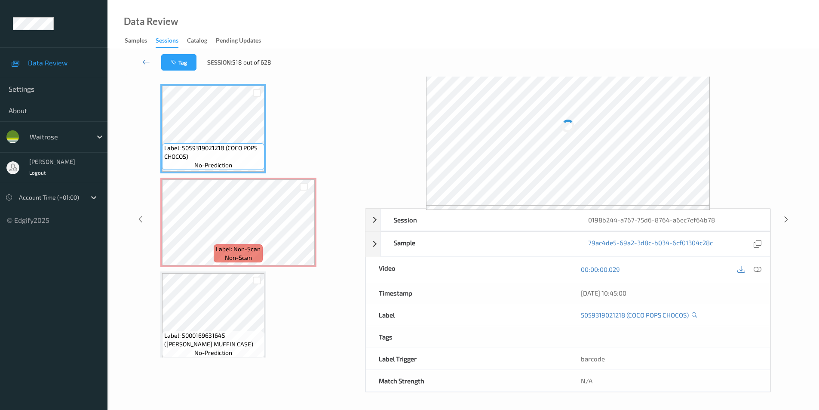
scroll to position [35, 0]
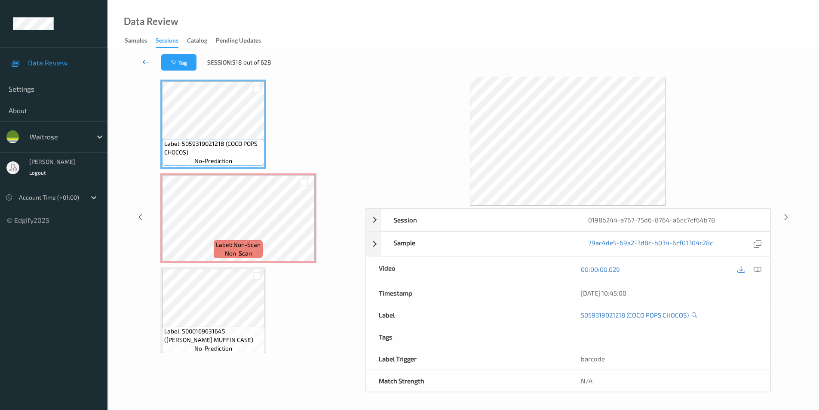
click at [144, 61] on icon at bounding box center [146, 62] width 8 height 9
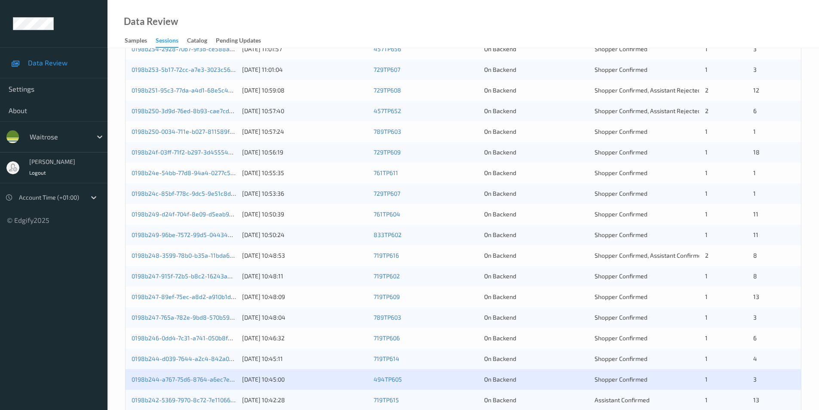
scroll to position [237, 0]
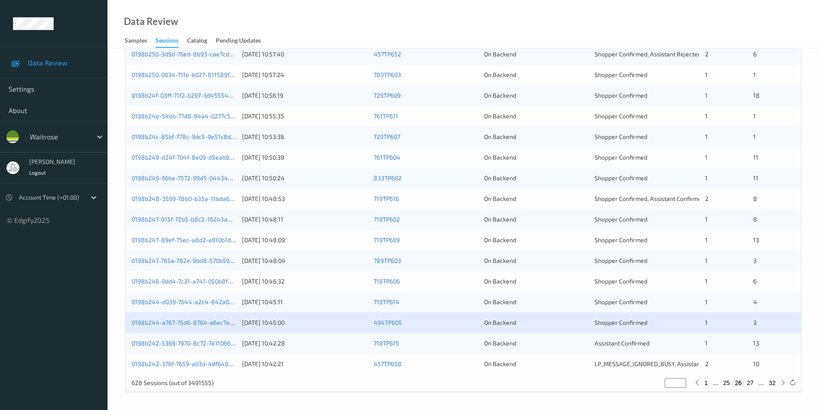
click at [546, 341] on div "On Backend" at bounding box center [536, 343] width 104 height 9
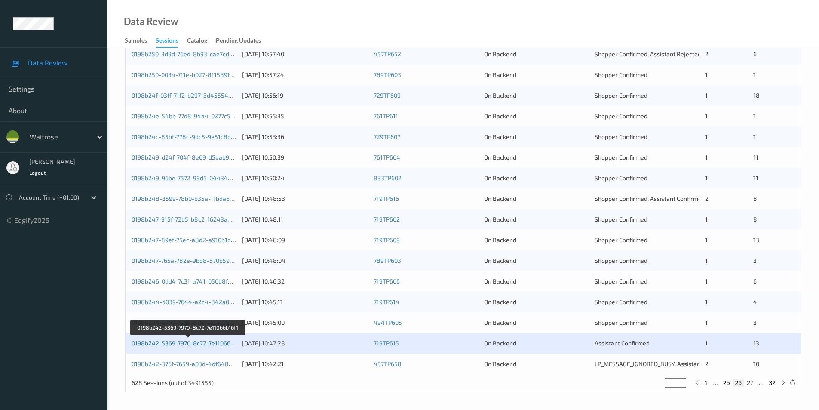
click at [196, 341] on link "0198b242-5369-7970-8c72-7e11066b16f1" at bounding box center [188, 342] width 113 height 7
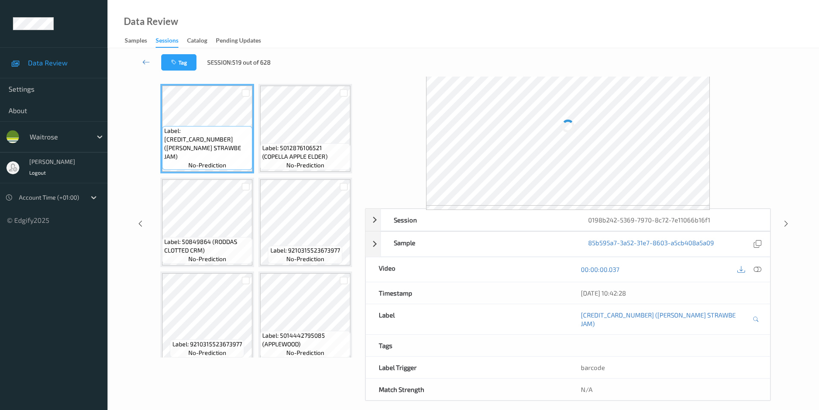
scroll to position [35, 0]
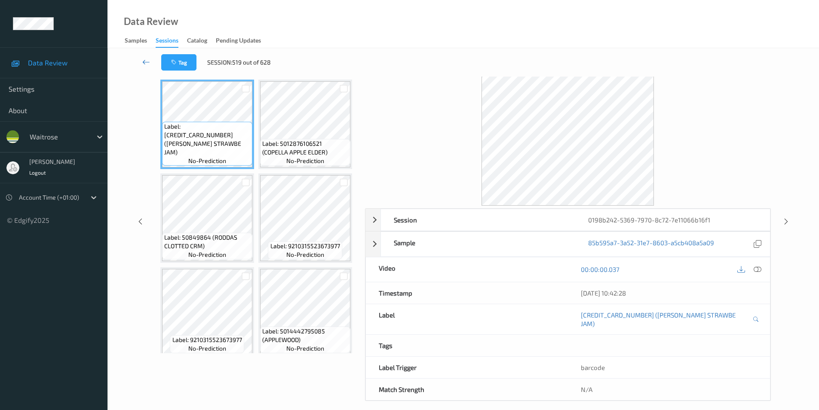
click at [144, 62] on icon at bounding box center [146, 62] width 8 height 9
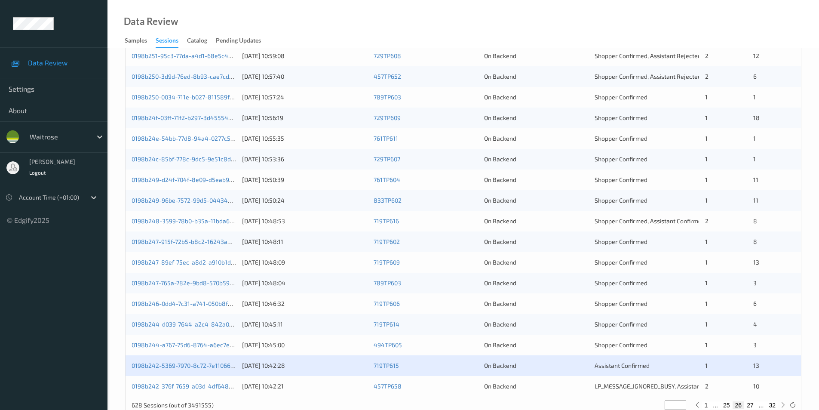
scroll to position [237, 0]
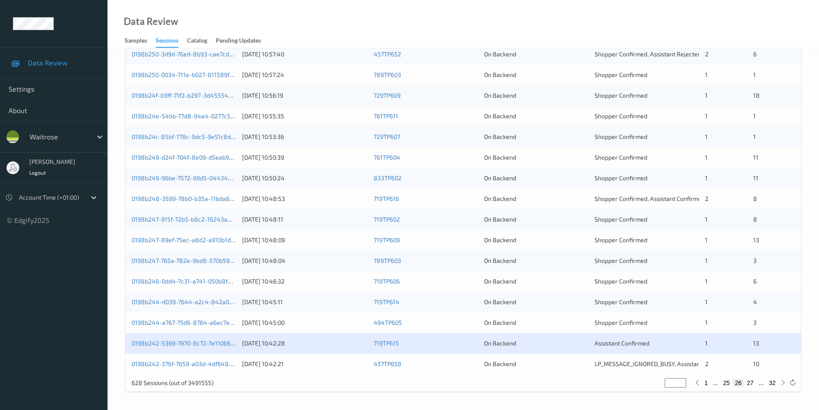
click at [571, 363] on div "On Backend" at bounding box center [536, 364] width 104 height 9
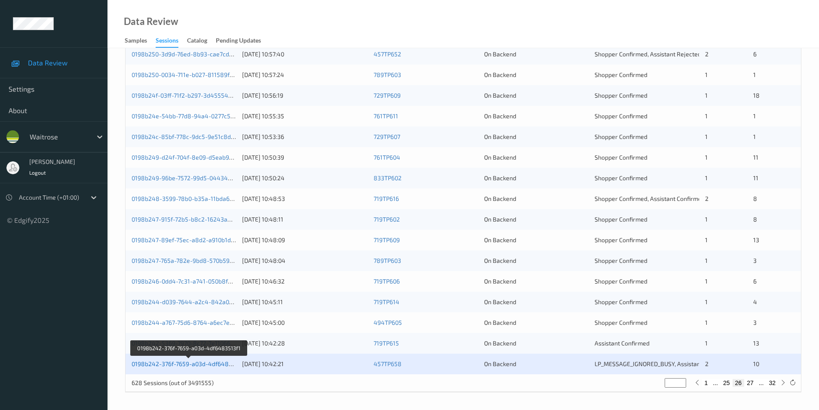
click at [160, 365] on link "0198b242-376f-7659-a03d-4df6483513f1" at bounding box center [189, 363] width 115 height 7
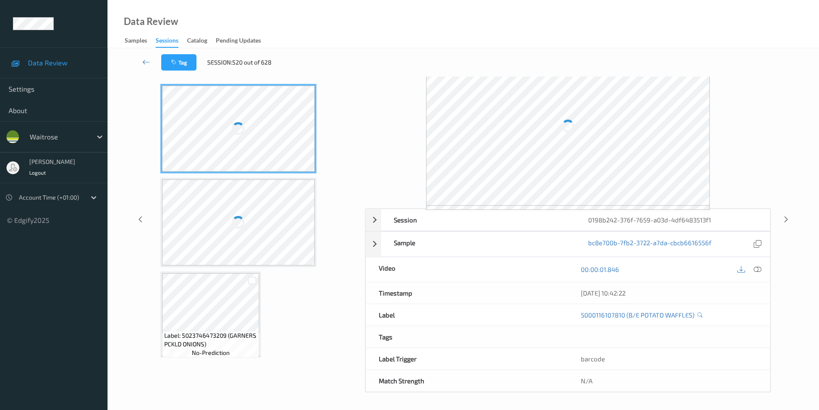
scroll to position [35, 0]
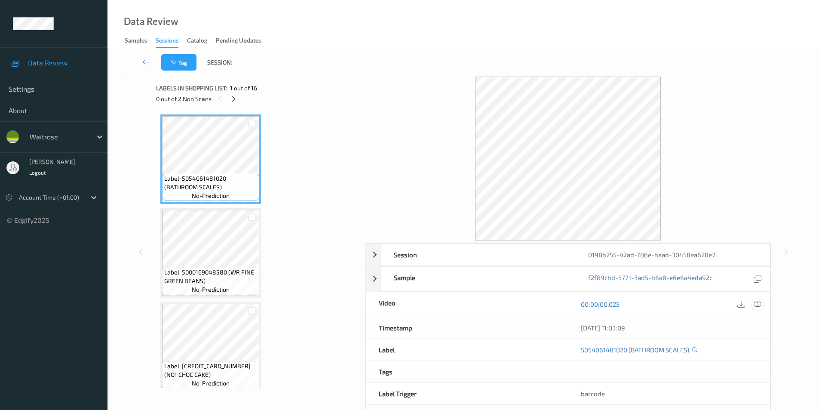
click at [757, 303] on icon at bounding box center [758, 304] width 8 height 8
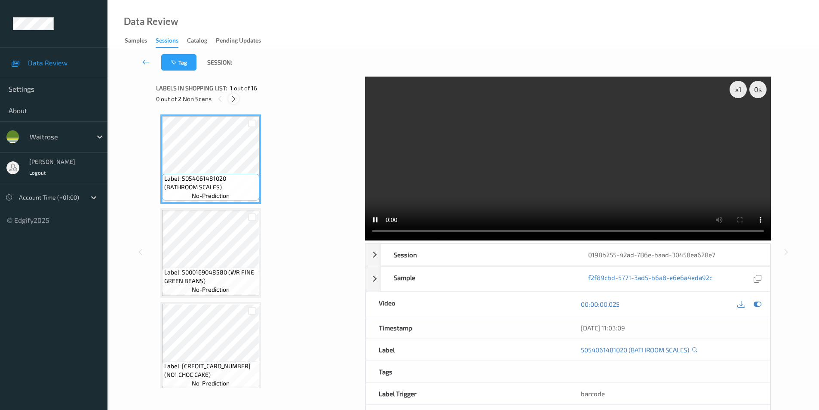
click at [233, 99] on icon at bounding box center [233, 99] width 7 height 8
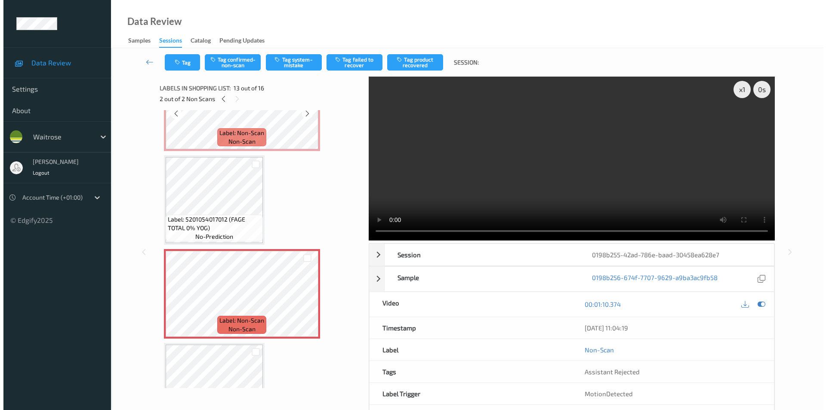
scroll to position [891, 0]
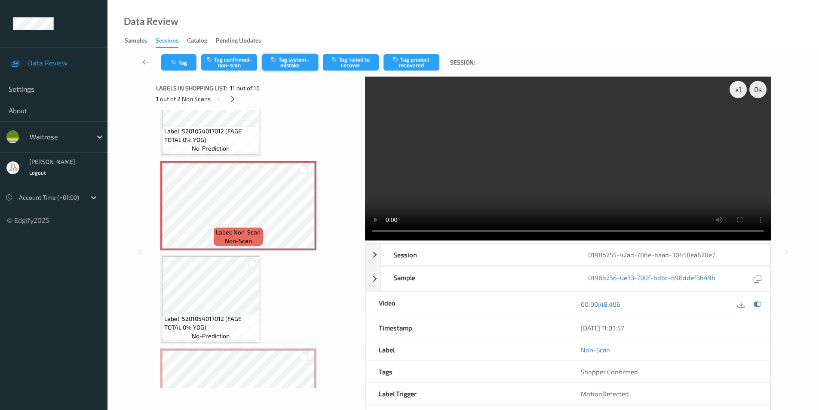
click at [297, 61] on button "Tag system-mistake" at bounding box center [290, 62] width 56 height 16
click at [184, 66] on button "Tag" at bounding box center [178, 62] width 35 height 16
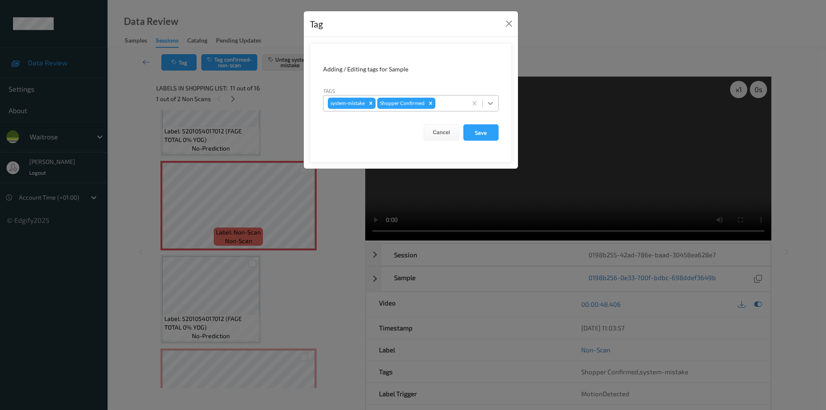
click at [493, 103] on icon at bounding box center [490, 103] width 9 height 9
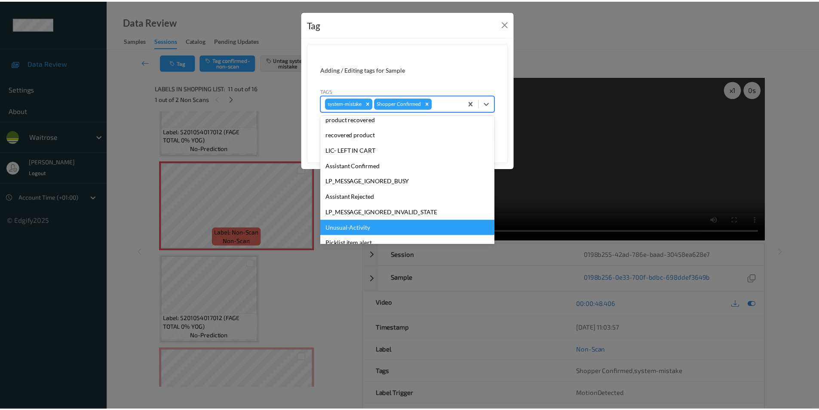
scroll to position [169, 0]
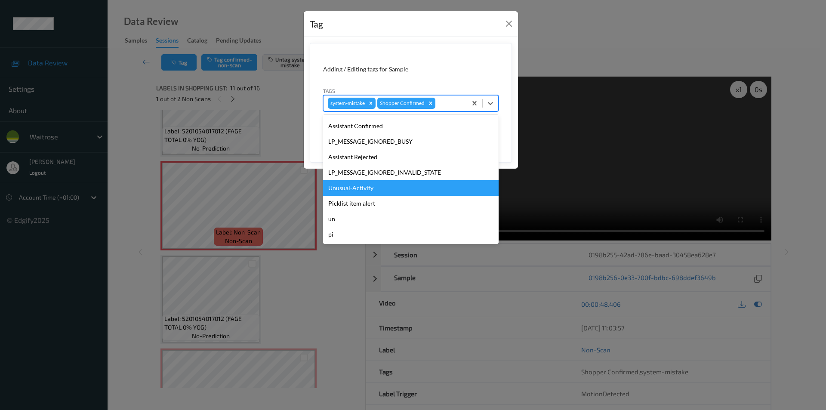
click at [368, 187] on div "Unusual-Activity" at bounding box center [410, 187] width 175 height 15
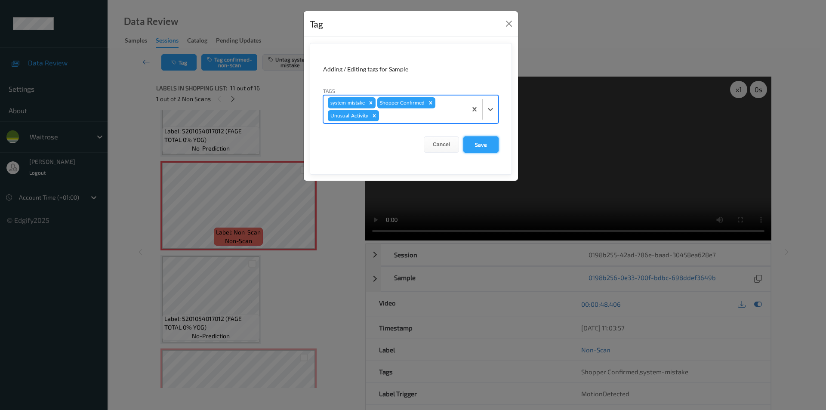
click at [479, 143] on button "Save" at bounding box center [480, 144] width 35 height 16
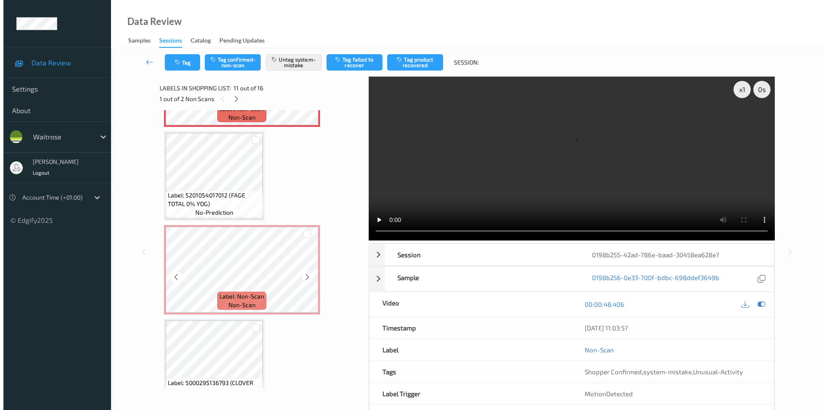
scroll to position [1020, 0]
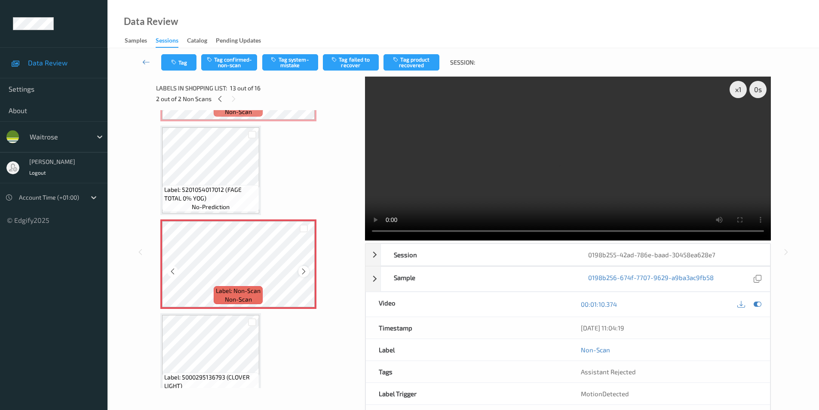
click at [305, 270] on icon at bounding box center [303, 271] width 7 height 8
click at [756, 304] on icon at bounding box center [758, 304] width 8 height 8
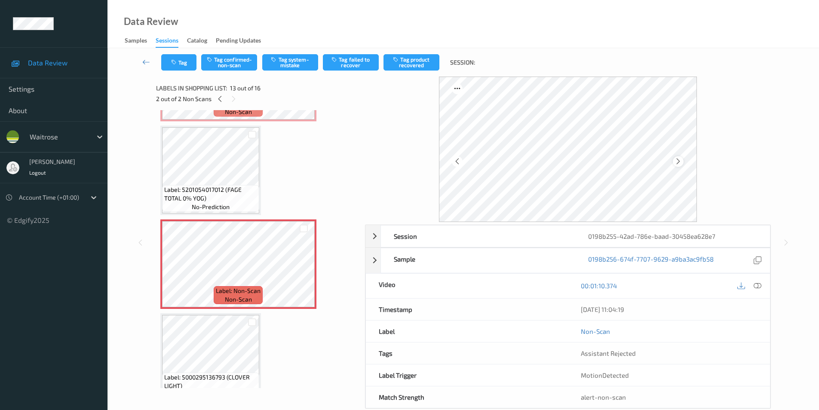
click at [681, 160] on icon at bounding box center [678, 161] width 7 height 8
click at [298, 62] on button "Tag system-mistake" at bounding box center [290, 62] width 56 height 16
click at [172, 65] on button "Tag" at bounding box center [178, 62] width 35 height 16
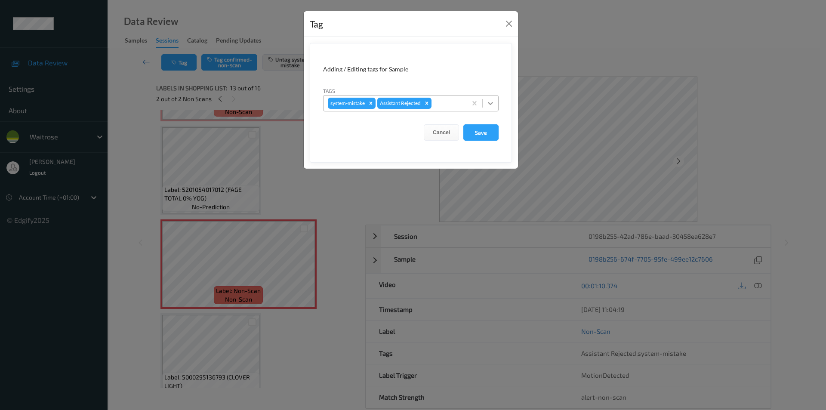
click at [490, 104] on icon at bounding box center [490, 103] width 5 height 3
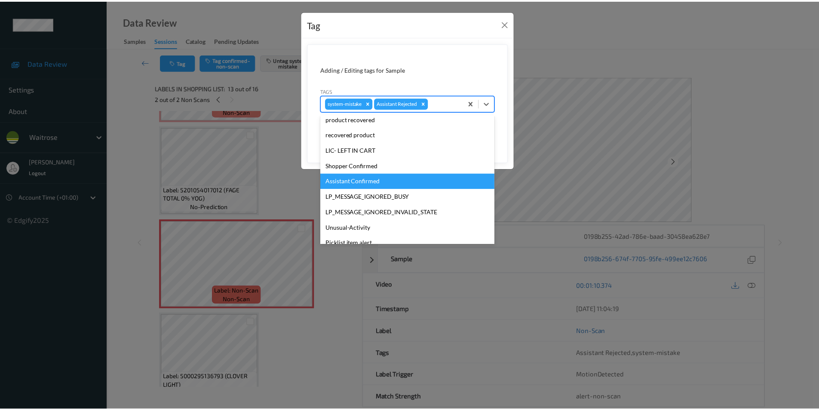
scroll to position [169, 0]
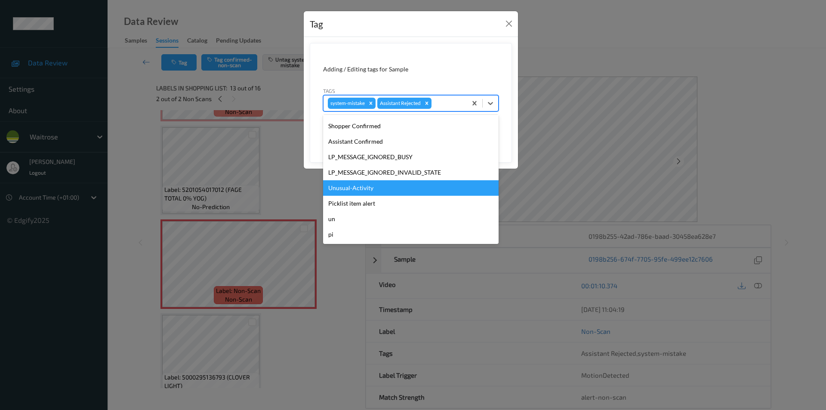
click at [381, 190] on div "Unusual-Activity" at bounding box center [410, 187] width 175 height 15
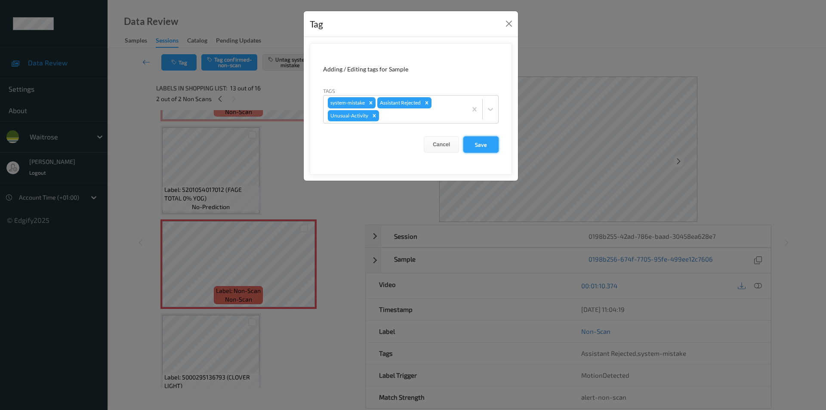
click at [481, 143] on button "Save" at bounding box center [480, 144] width 35 height 16
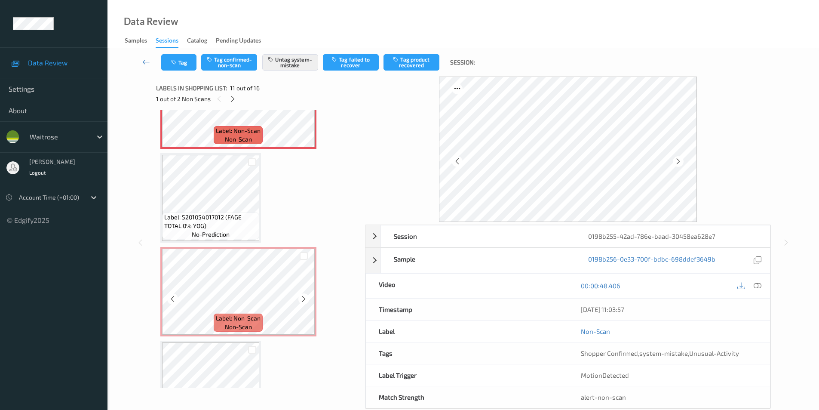
scroll to position [977, 0]
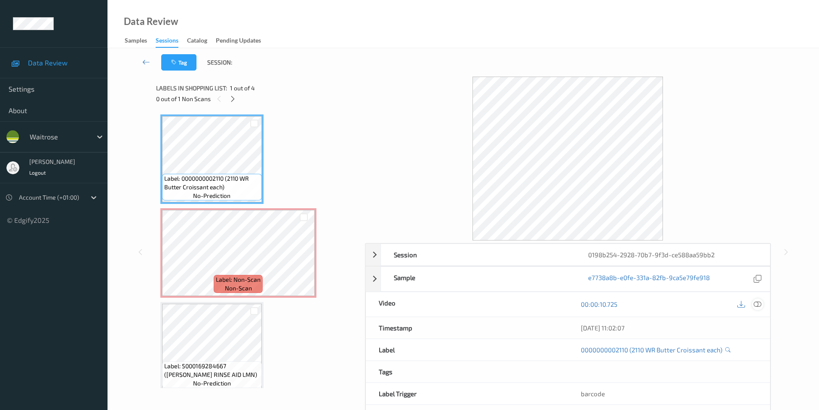
click at [757, 303] on icon at bounding box center [758, 304] width 8 height 8
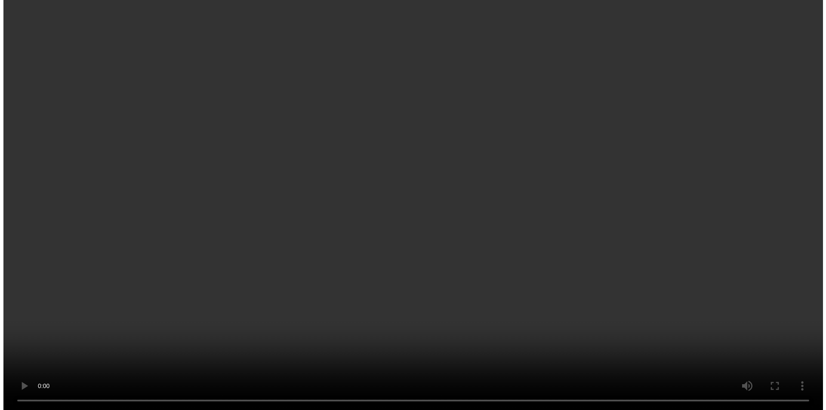
scroll to position [43, 0]
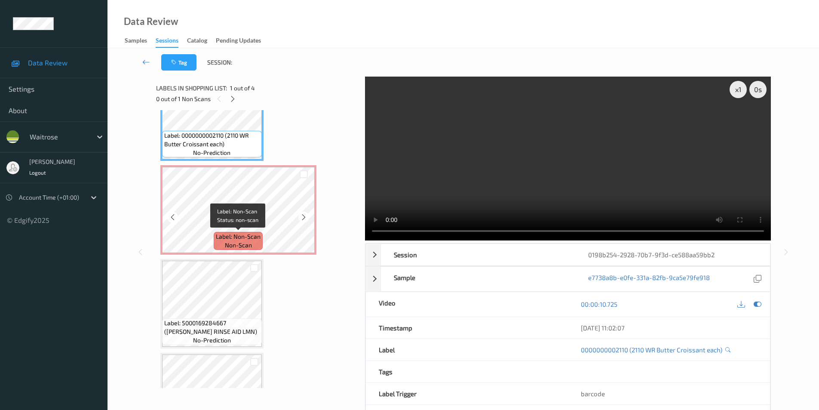
click at [241, 234] on span "Label: Non-Scan" at bounding box center [238, 236] width 45 height 9
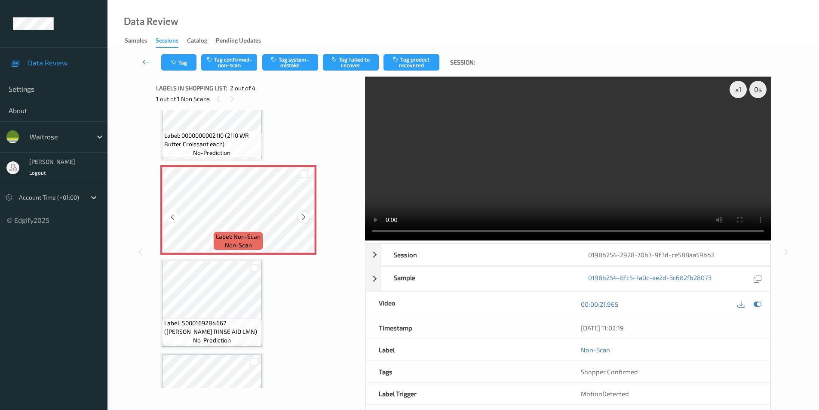
click at [305, 217] on icon at bounding box center [303, 217] width 7 height 8
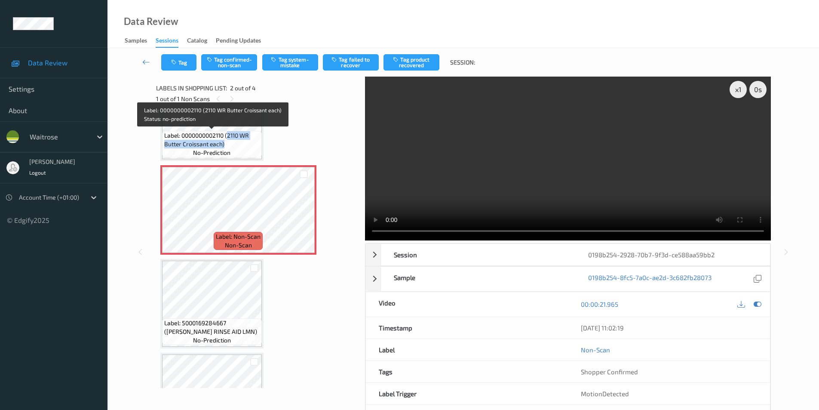
drag, startPoint x: 229, startPoint y: 137, endPoint x: 227, endPoint y: 144, distance: 7.9
click at [227, 144] on span "Label: 0000000002110 (2110 WR Butter Croissant each)" at bounding box center [211, 139] width 95 height 17
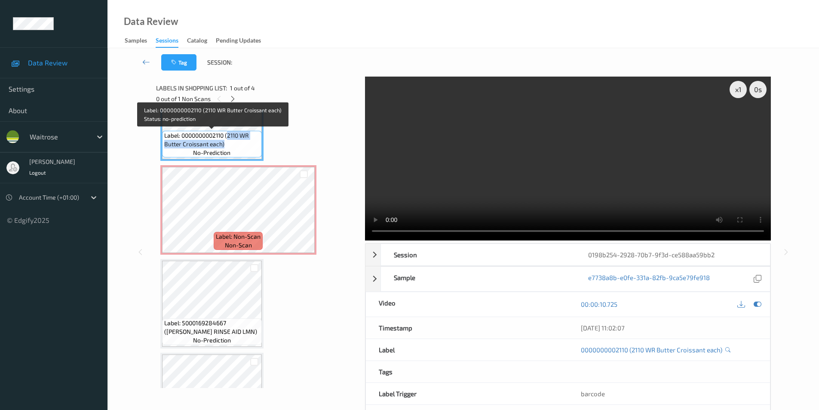
copy span "2110 WR Butter Croissant each)"
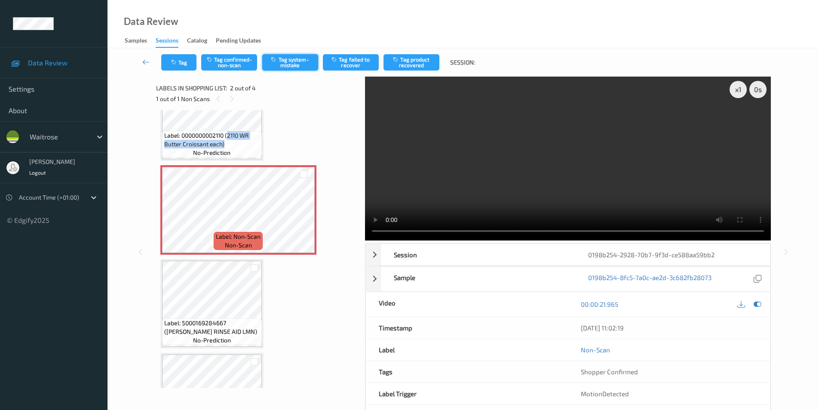
click at [292, 59] on button "Tag system-mistake" at bounding box center [290, 62] width 56 height 16
click at [182, 64] on button "Tag" at bounding box center [178, 62] width 35 height 16
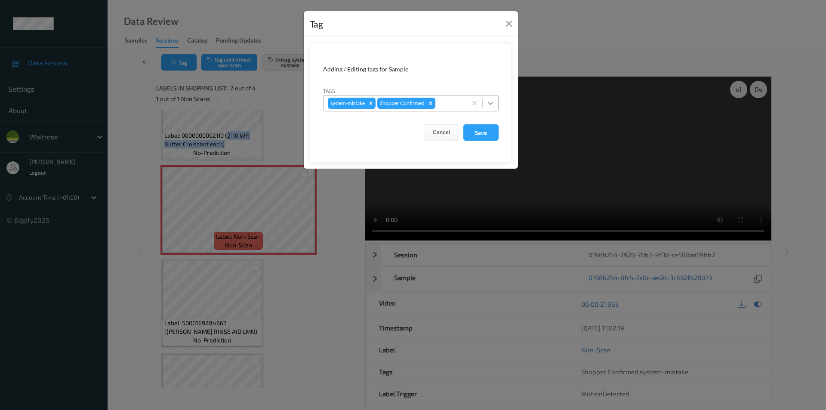
click at [488, 105] on icon at bounding box center [490, 103] width 9 height 9
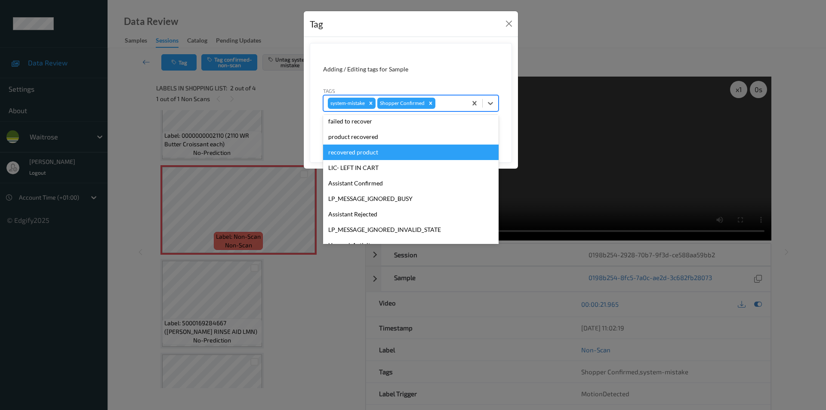
scroll to position [169, 0]
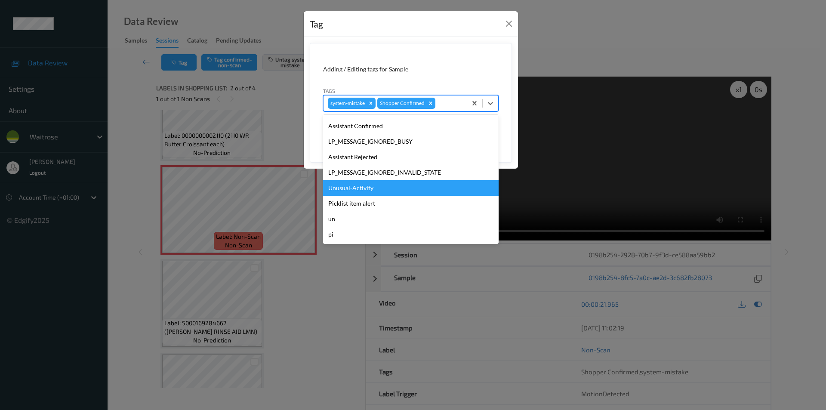
click at [367, 189] on div "Unusual-Activity" at bounding box center [410, 187] width 175 height 15
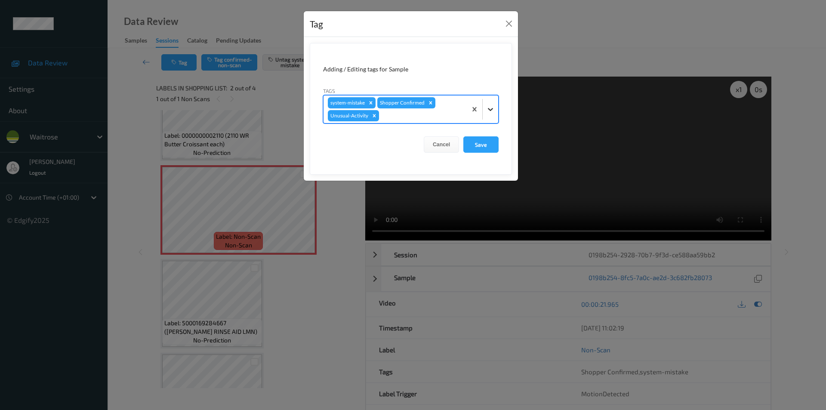
click at [489, 107] on icon at bounding box center [490, 109] width 9 height 9
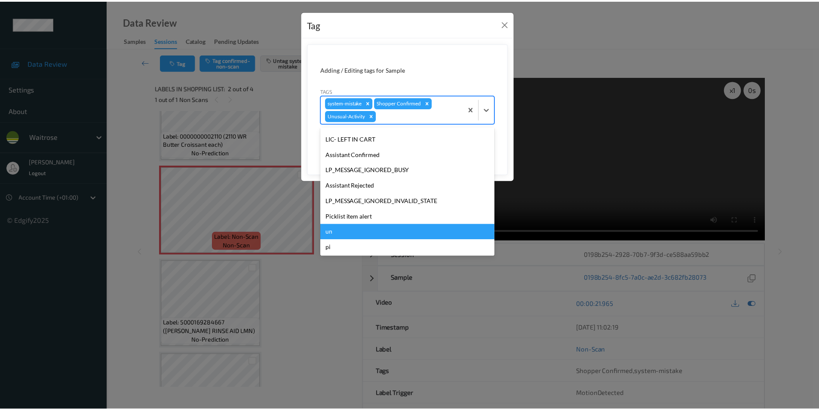
scroll to position [153, 0]
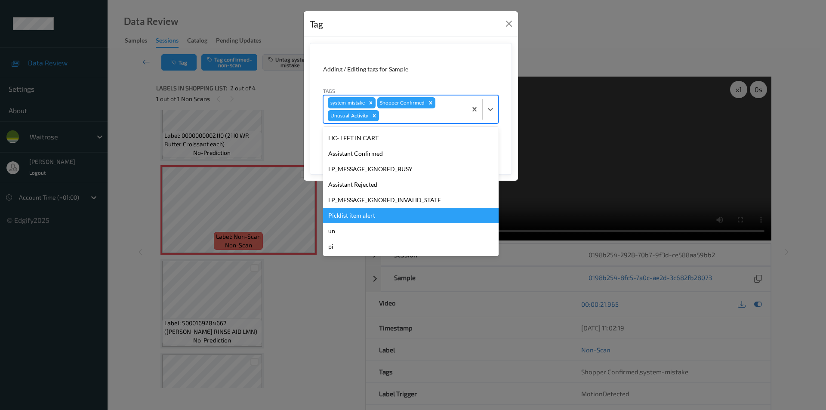
click at [363, 215] on div "Picklist item alert" at bounding box center [410, 215] width 175 height 15
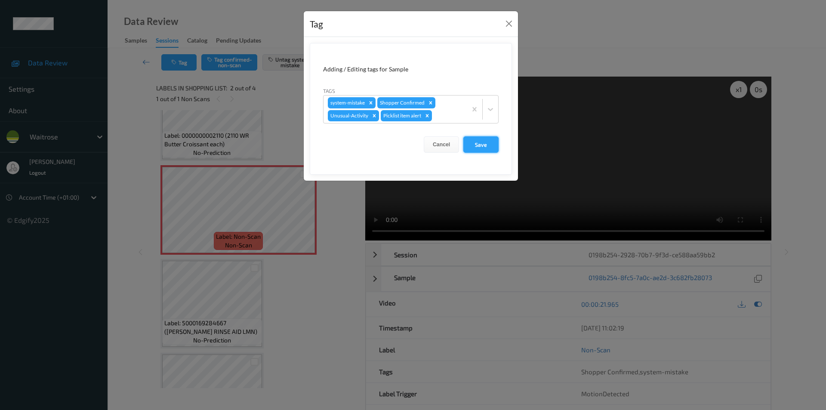
click at [473, 148] on button "Save" at bounding box center [480, 144] width 35 height 16
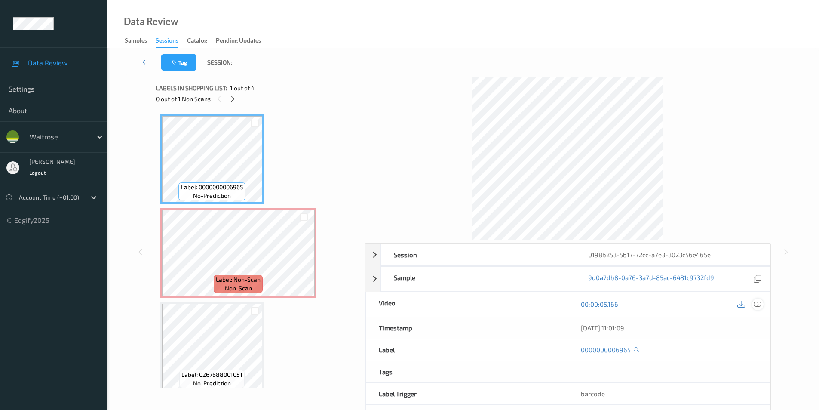
click at [761, 304] on icon at bounding box center [758, 304] width 8 height 8
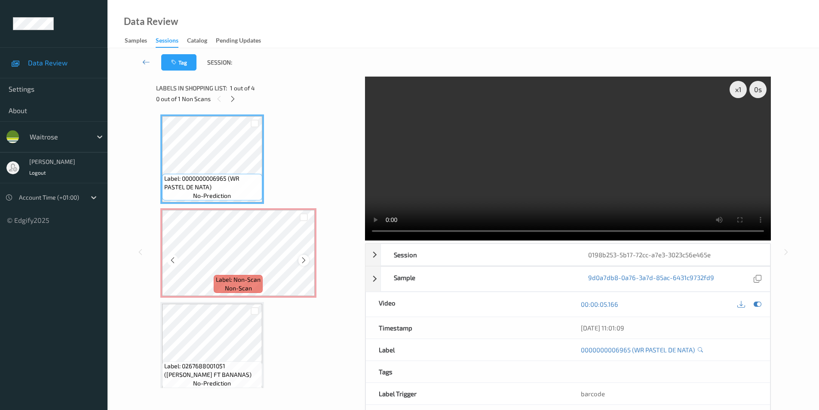
click at [306, 262] on icon at bounding box center [303, 260] width 7 height 8
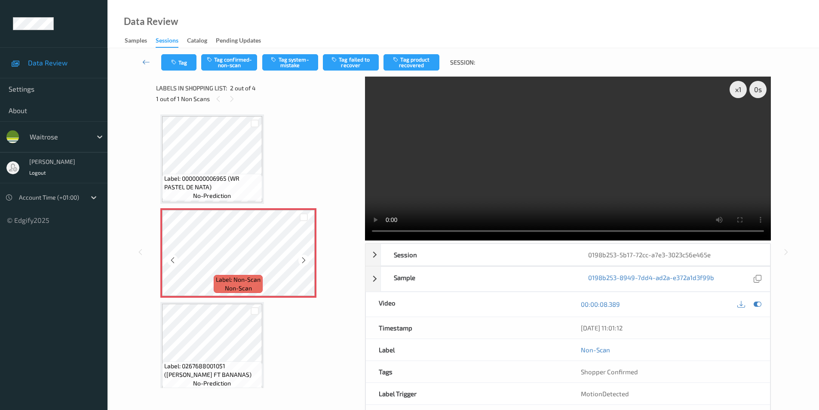
click at [306, 262] on icon at bounding box center [303, 260] width 7 height 8
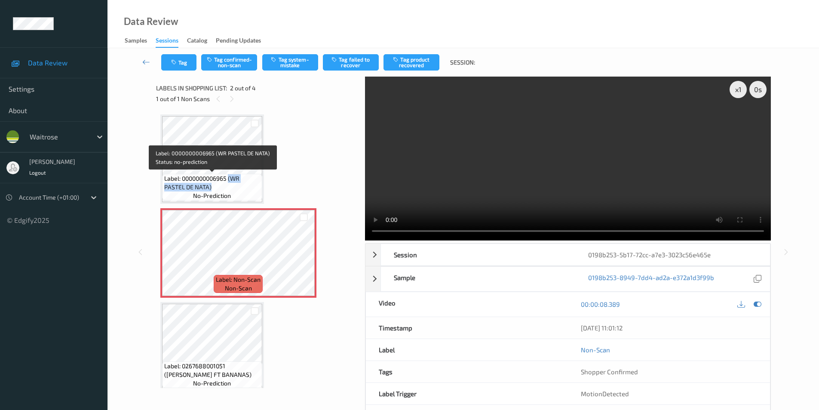
drag, startPoint x: 230, startPoint y: 177, endPoint x: 231, endPoint y: 185, distance: 8.6
click at [231, 185] on span "Label: 0000000006965 (WR PASTEL DE NATA)" at bounding box center [212, 182] width 96 height 17
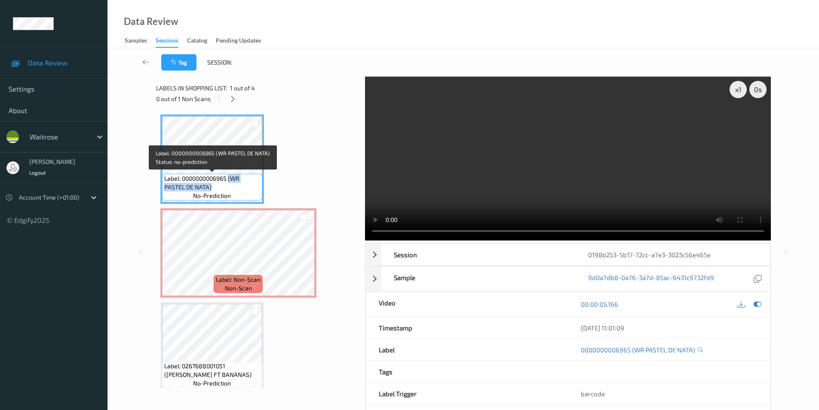
copy span "(WR PASTEL DE NATA)"
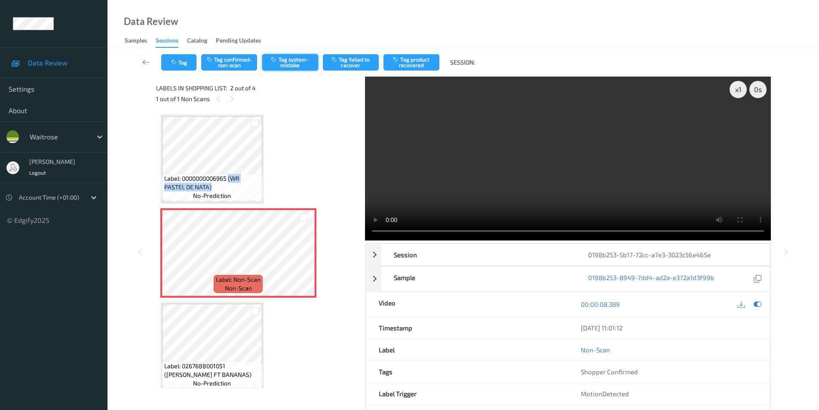
click at [301, 64] on button "Tag system-mistake" at bounding box center [290, 62] width 56 height 16
click at [175, 55] on button "Tag" at bounding box center [178, 62] width 35 height 16
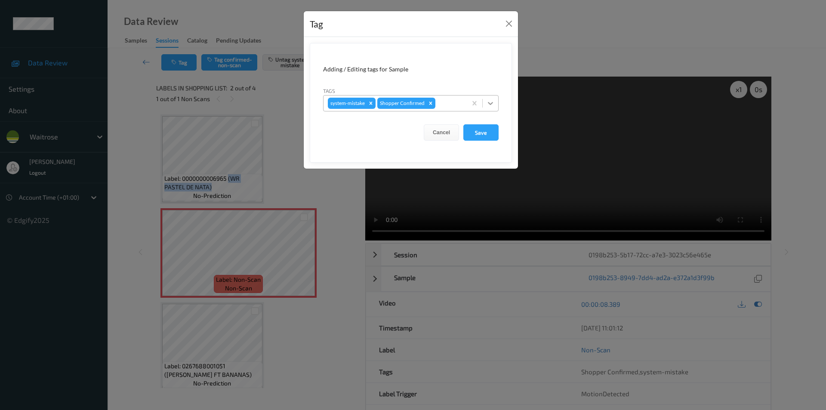
click at [488, 100] on icon at bounding box center [490, 103] width 9 height 9
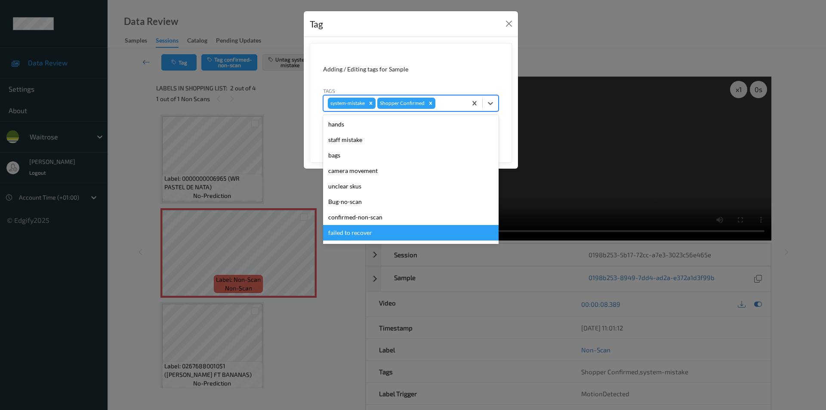
scroll to position [169, 0]
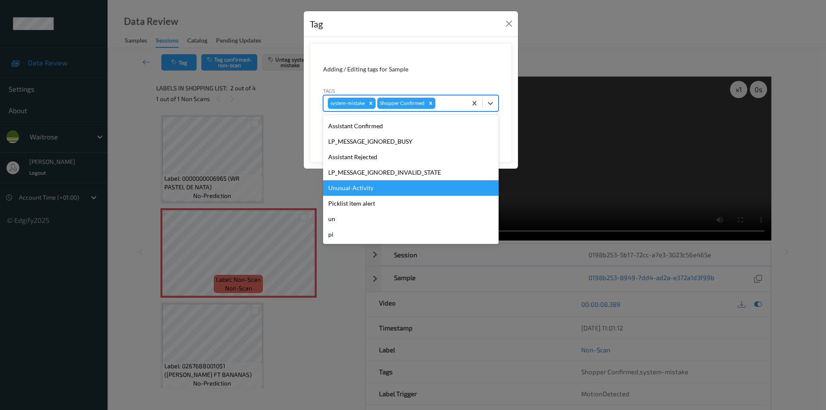
click at [372, 185] on div "Unusual-Activity" at bounding box center [410, 187] width 175 height 15
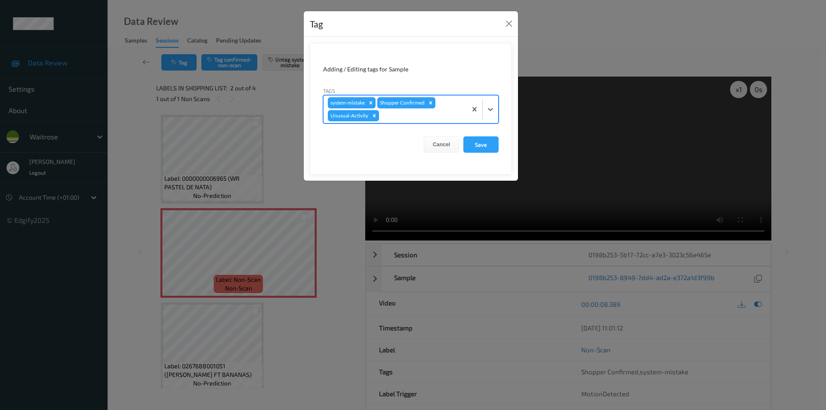
click at [489, 102] on div at bounding box center [489, 108] width 15 height 15
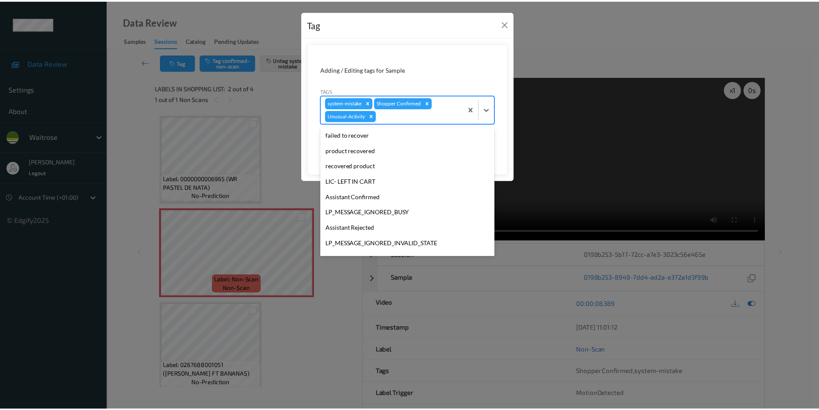
scroll to position [153, 0]
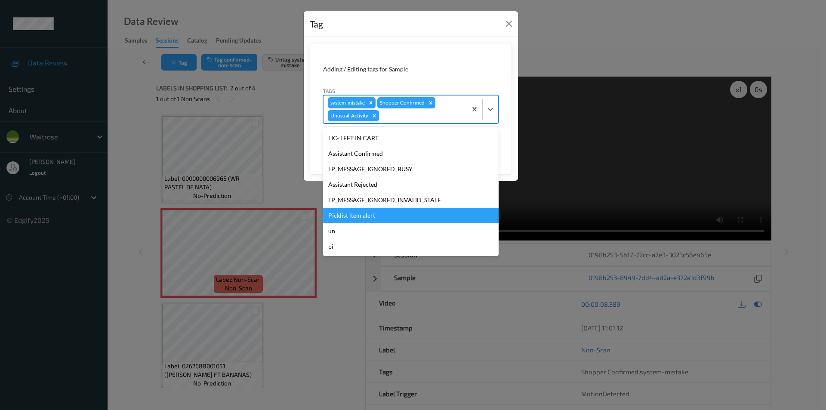
click at [393, 215] on div "Picklist item alert" at bounding box center [410, 215] width 175 height 15
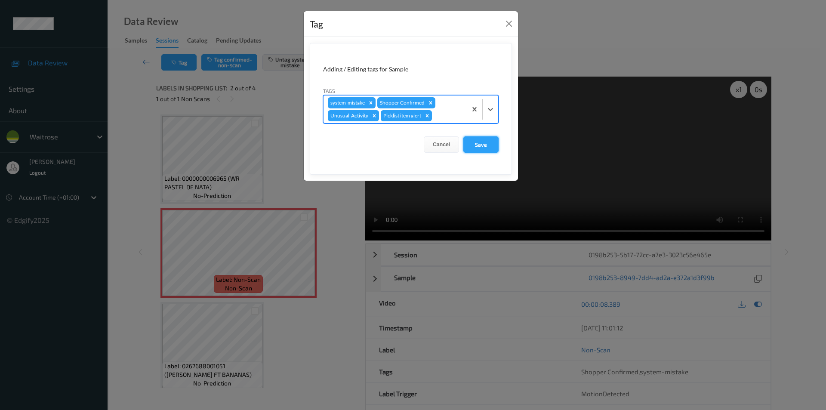
click at [487, 140] on button "Save" at bounding box center [480, 144] width 35 height 16
click at [480, 143] on button "Save" at bounding box center [480, 144] width 35 height 16
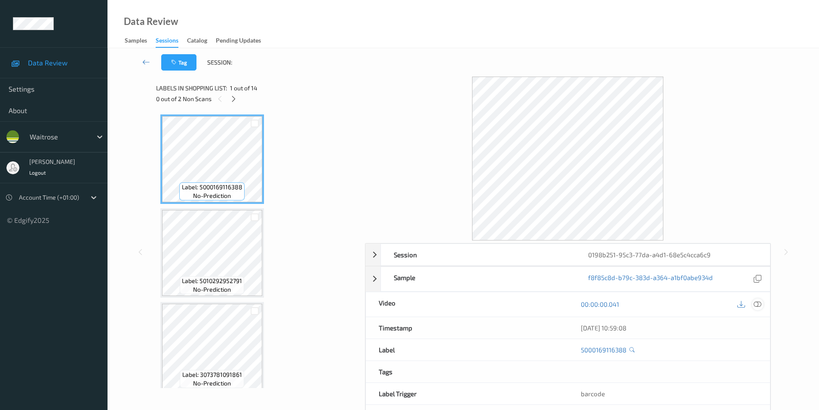
click at [754, 304] on icon at bounding box center [758, 304] width 8 height 8
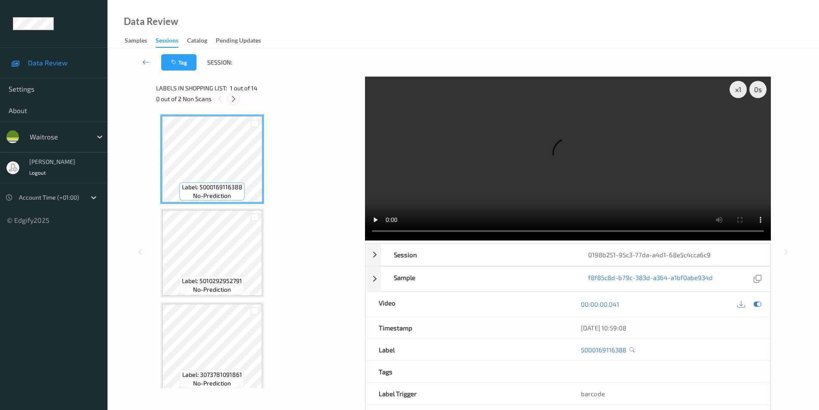
click at [233, 100] on icon at bounding box center [233, 99] width 7 height 8
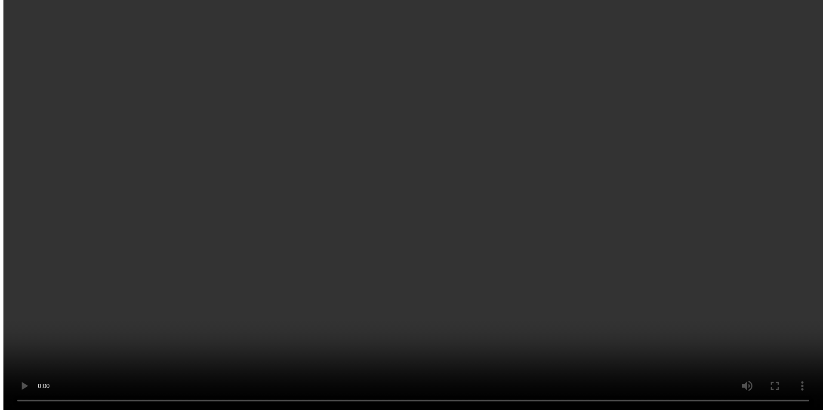
scroll to position [363, 0]
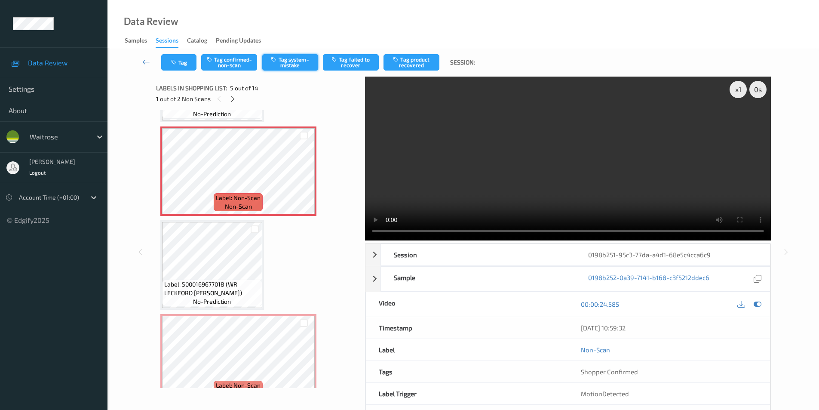
click at [301, 56] on button "Tag system-mistake" at bounding box center [290, 62] width 56 height 16
click at [175, 67] on button "Tag" at bounding box center [178, 62] width 35 height 16
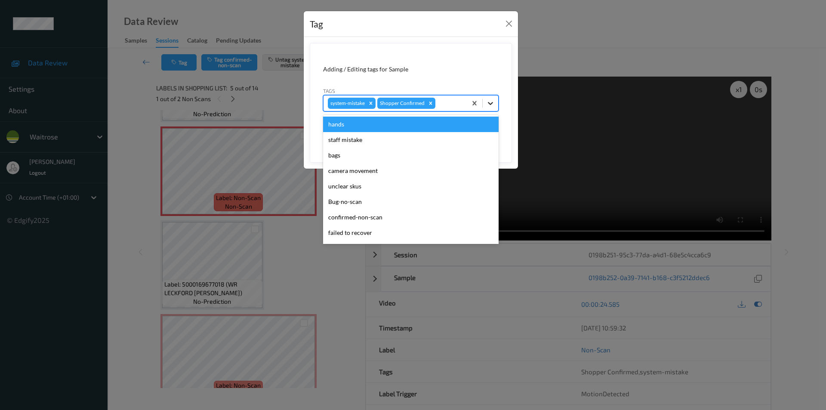
click at [490, 102] on icon at bounding box center [490, 103] width 9 height 9
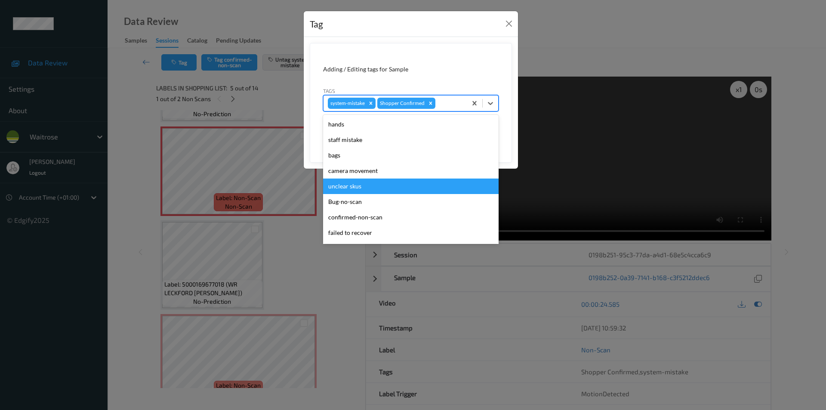
scroll to position [169, 0]
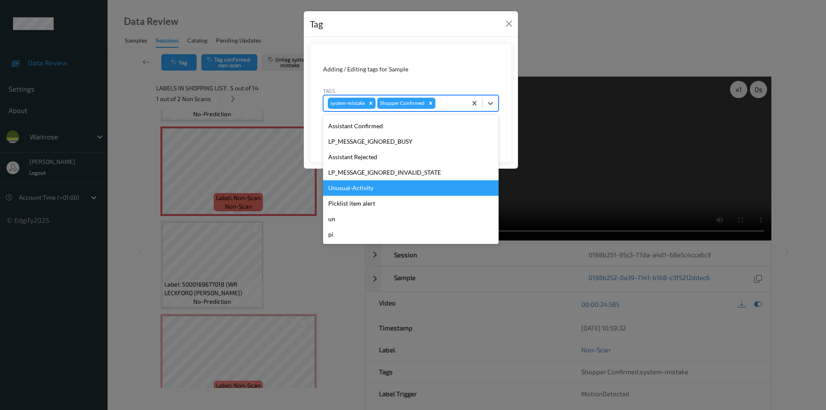
click at [380, 188] on div "Unusual-Activity" at bounding box center [410, 187] width 175 height 15
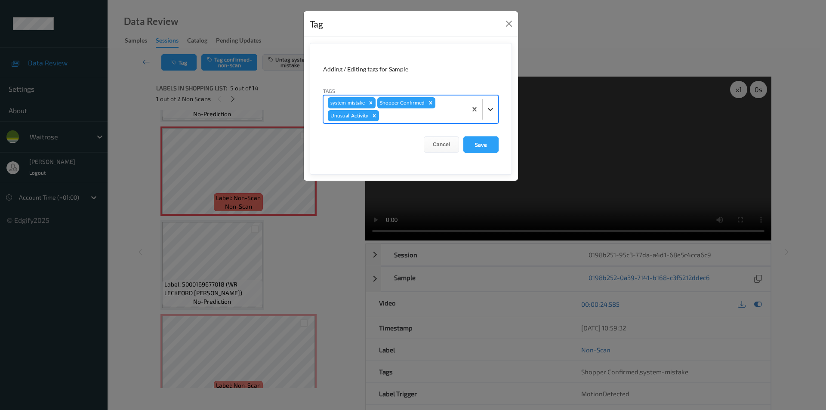
click at [489, 107] on icon at bounding box center [490, 109] width 9 height 9
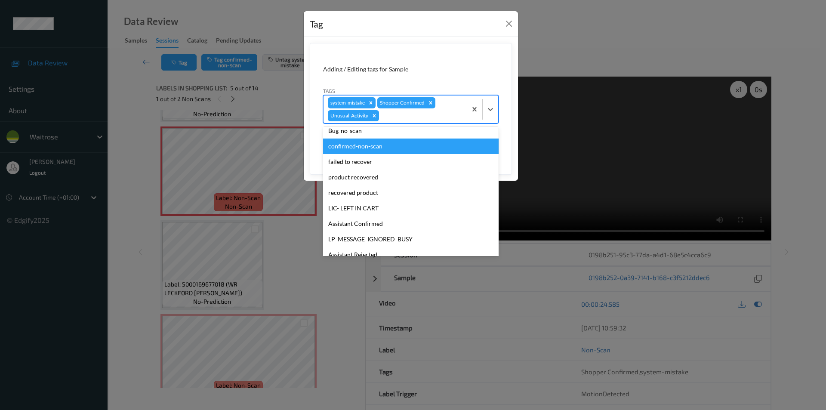
scroll to position [153, 0]
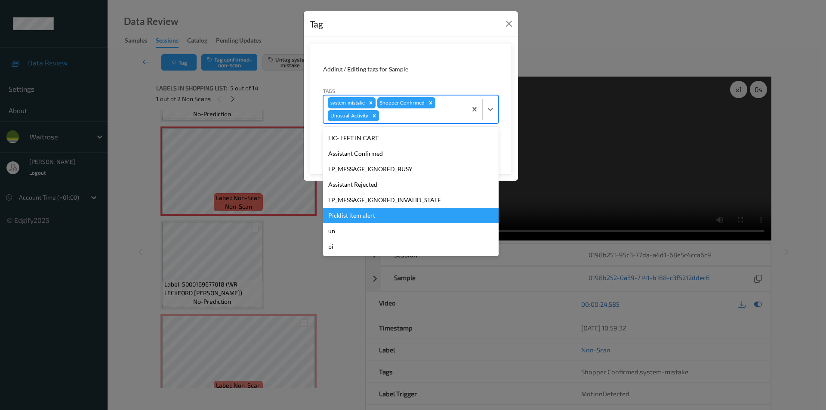
click at [356, 217] on div "Picklist item alert" at bounding box center [410, 215] width 175 height 15
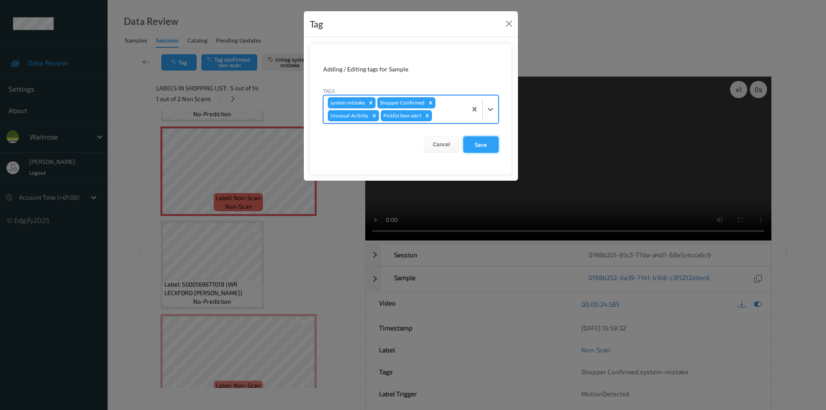
click at [472, 145] on button "Save" at bounding box center [480, 144] width 35 height 16
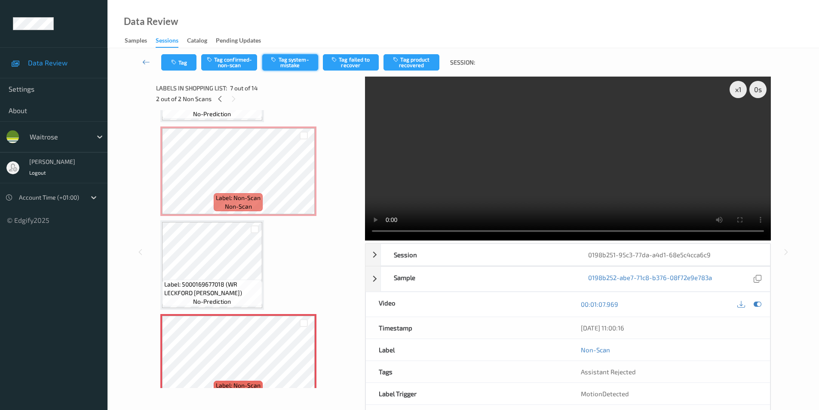
click at [287, 59] on button "Tag system-mistake" at bounding box center [290, 62] width 56 height 16
click at [176, 69] on button "Tag" at bounding box center [178, 62] width 35 height 16
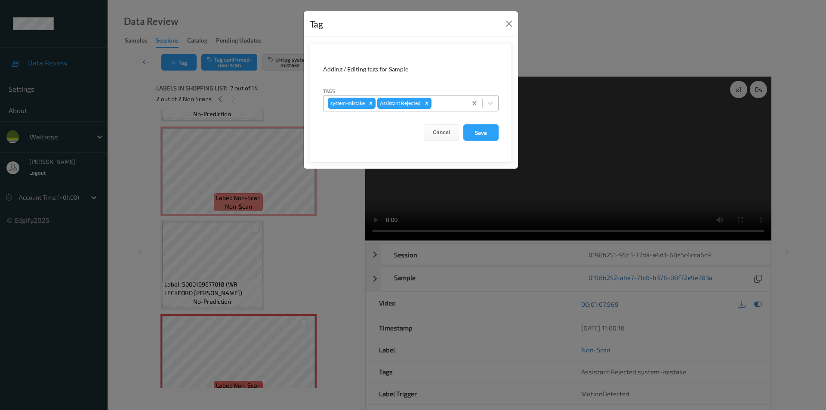
click at [489, 104] on icon at bounding box center [490, 103] width 5 height 3
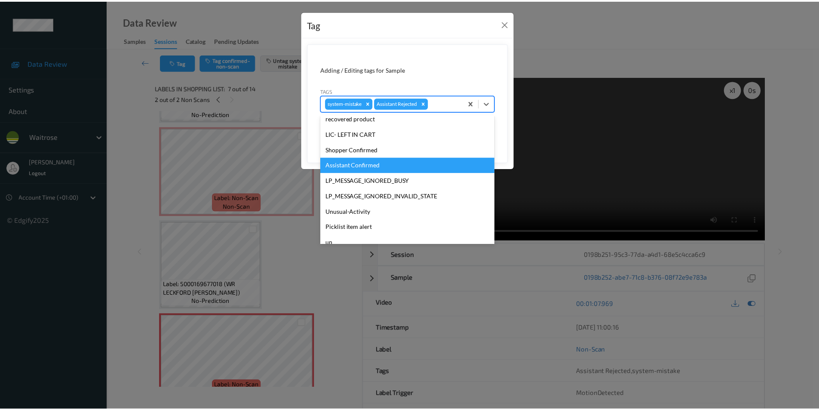
scroll to position [169, 0]
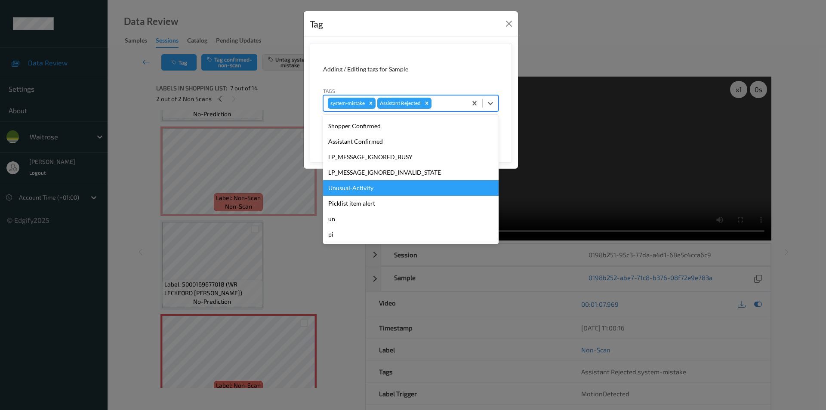
click at [360, 187] on div "Unusual-Activity" at bounding box center [410, 187] width 175 height 15
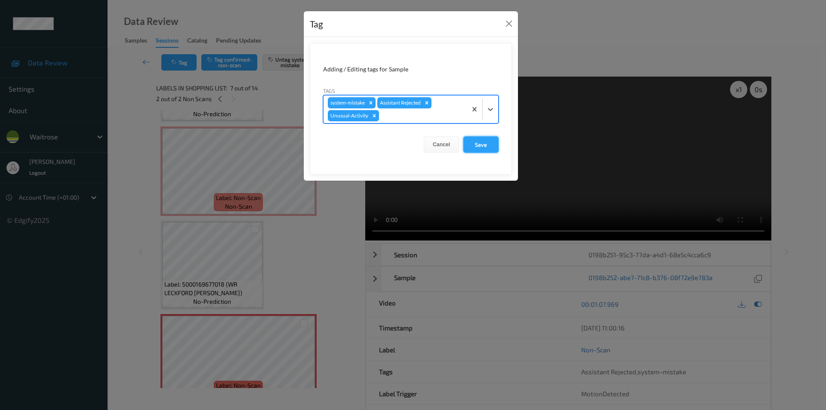
click at [475, 151] on button "Save" at bounding box center [480, 144] width 35 height 16
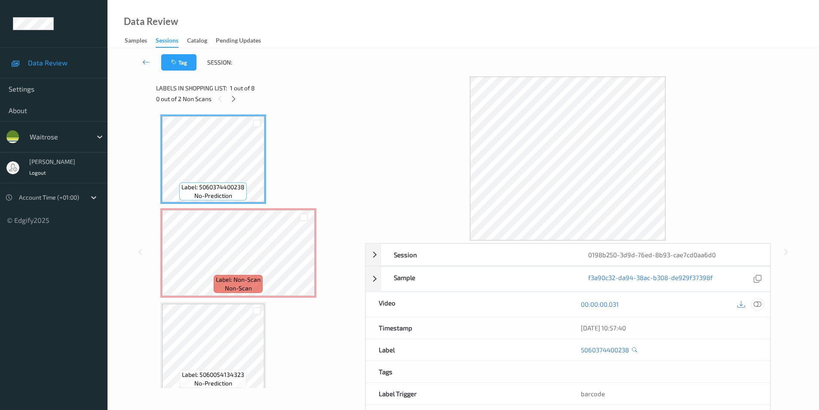
click at [759, 305] on icon at bounding box center [758, 304] width 8 height 8
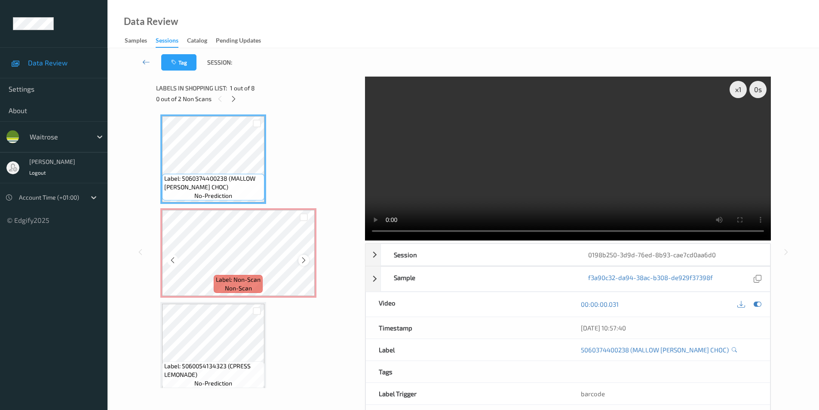
click at [301, 258] on icon at bounding box center [303, 260] width 7 height 8
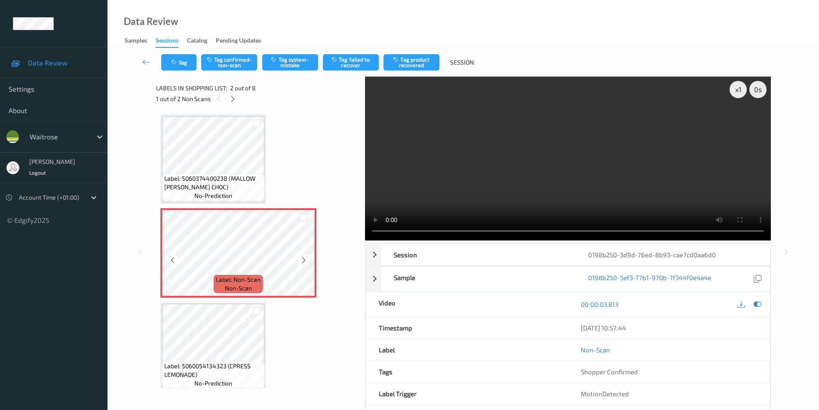
click at [301, 258] on icon at bounding box center [303, 260] width 7 height 8
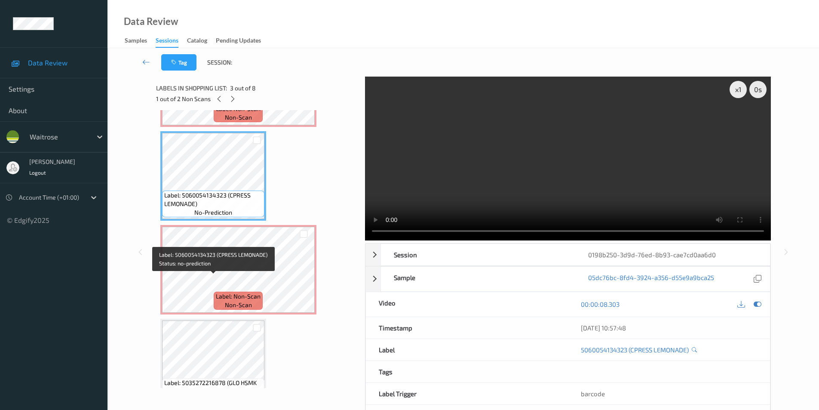
scroll to position [172, 0]
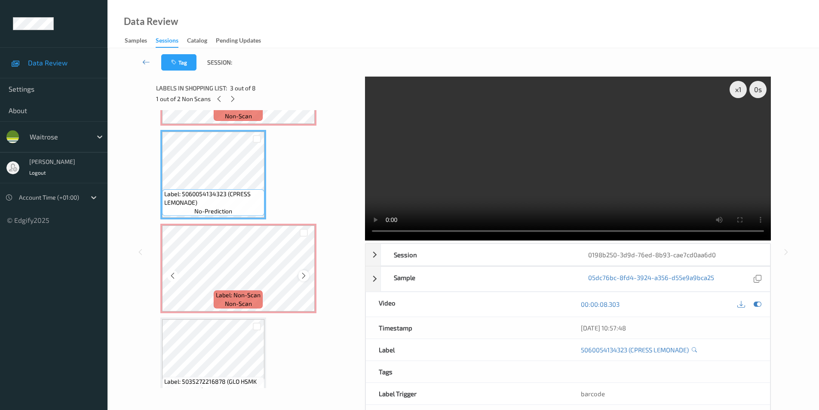
click at [306, 273] on icon at bounding box center [303, 276] width 7 height 8
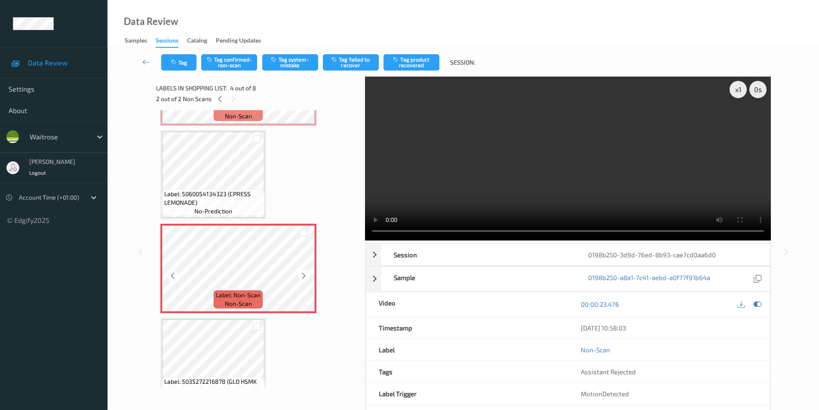
click at [306, 273] on icon at bounding box center [303, 276] width 7 height 8
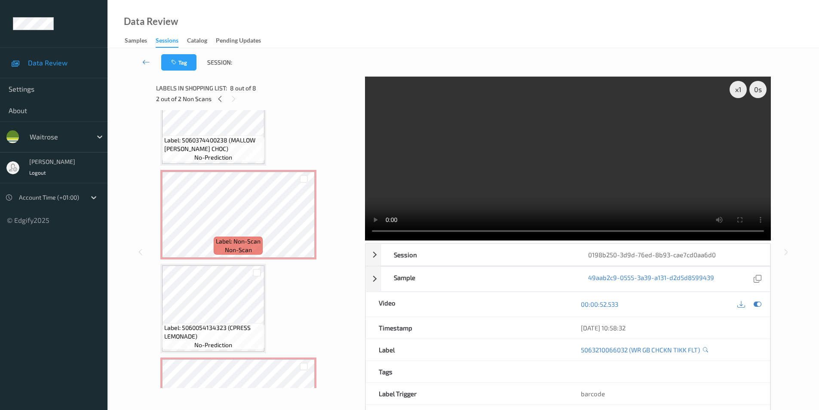
scroll to position [0, 0]
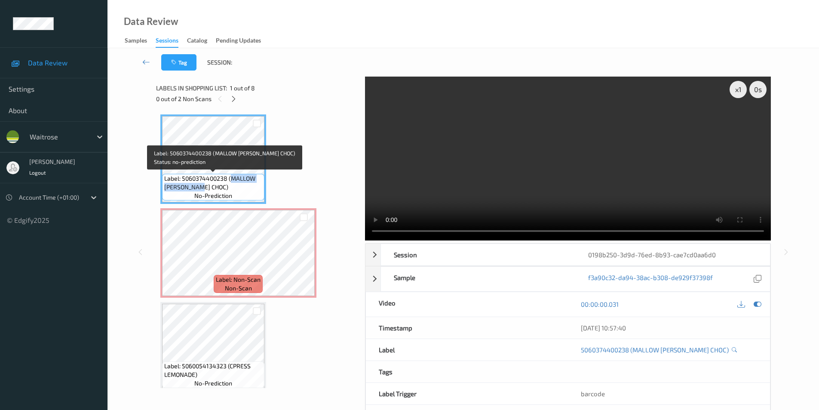
drag, startPoint x: 230, startPoint y: 178, endPoint x: 230, endPoint y: 186, distance: 8.2
click at [230, 186] on span "Label: 5060374400238 (MALLOW [PERSON_NAME] CHOC)" at bounding box center [213, 182] width 98 height 17
copy span "MALLOW [PERSON_NAME] CHOC)"
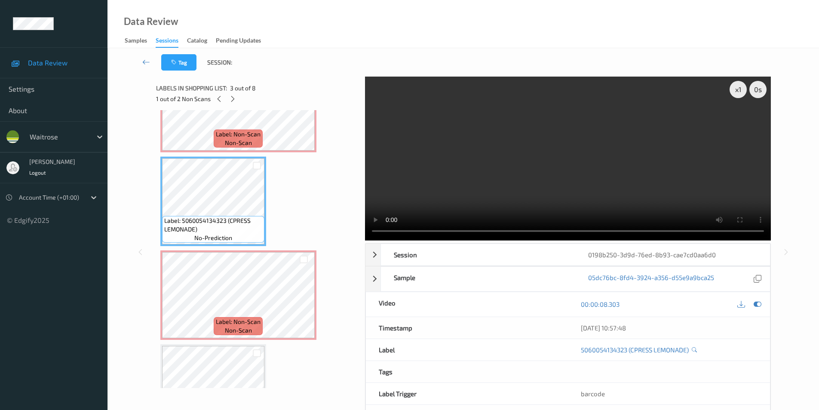
scroll to position [172, 0]
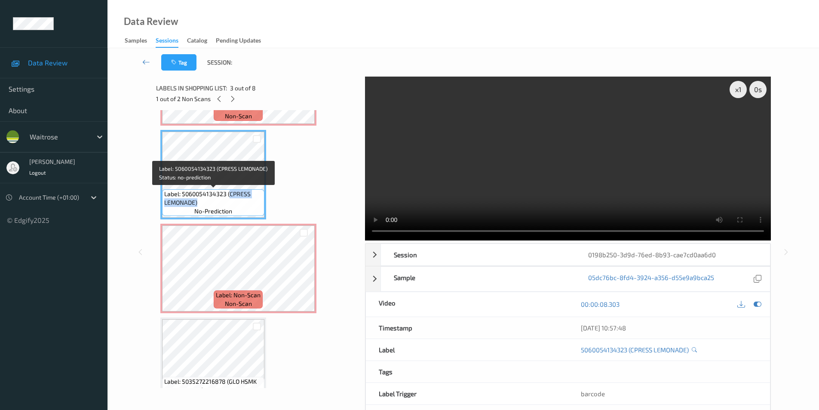
drag, startPoint x: 229, startPoint y: 194, endPoint x: 227, endPoint y: 201, distance: 7.5
click at [227, 201] on span "Label: 5060054134323 (CPRESS LEMONADE)" at bounding box center [213, 198] width 98 height 17
copy span "CPRESS LEMONADE)"
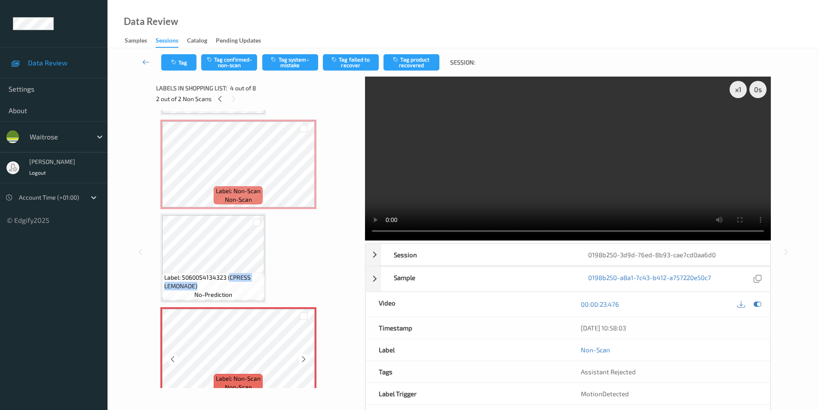
scroll to position [86, 0]
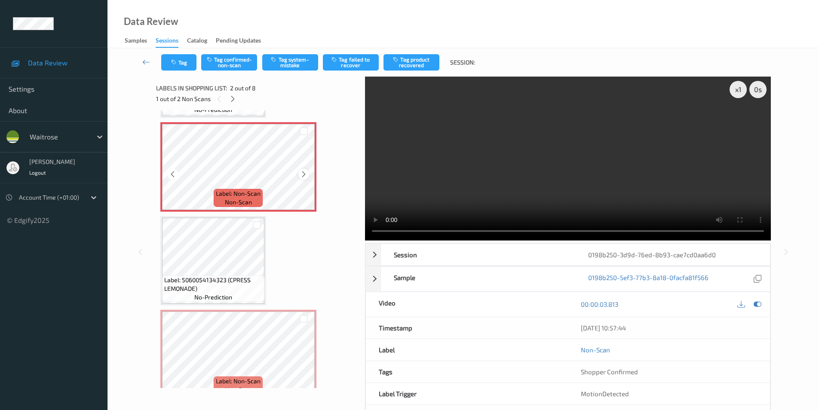
click at [304, 173] on icon at bounding box center [303, 174] width 7 height 8
click at [757, 304] on icon at bounding box center [758, 304] width 8 height 8
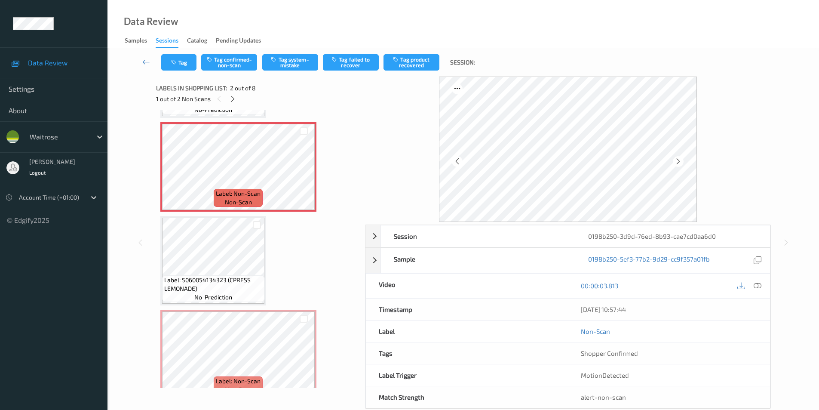
scroll to position [0, 0]
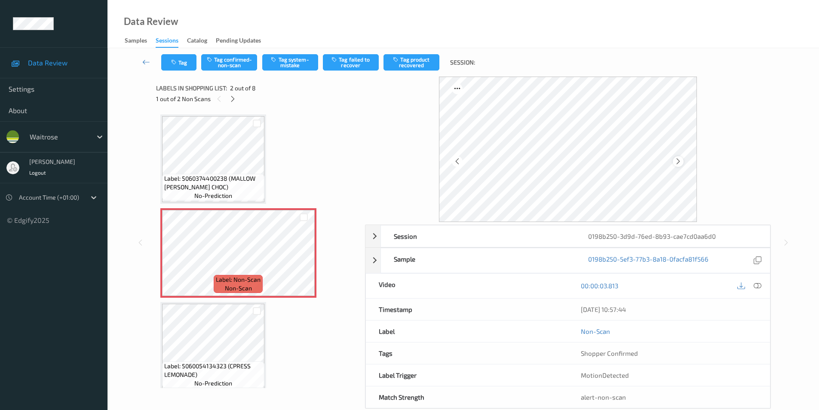
click at [679, 163] on icon at bounding box center [678, 161] width 7 height 8
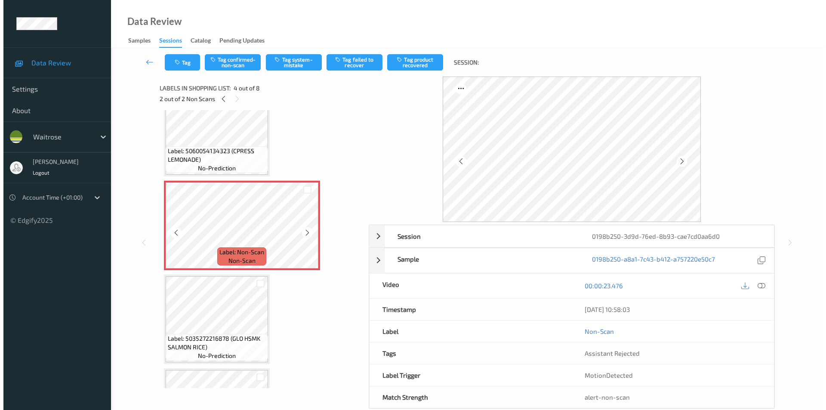
scroll to position [43, 0]
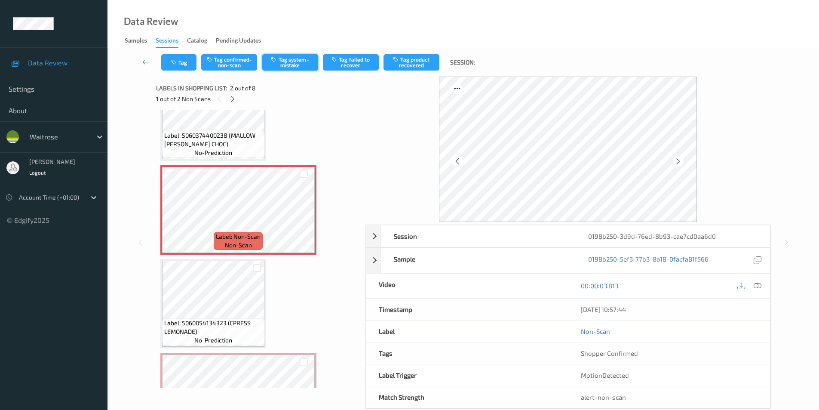
click at [277, 64] on button "Tag system-mistake" at bounding box center [290, 62] width 56 height 16
click at [188, 65] on button "Tag" at bounding box center [178, 62] width 35 height 16
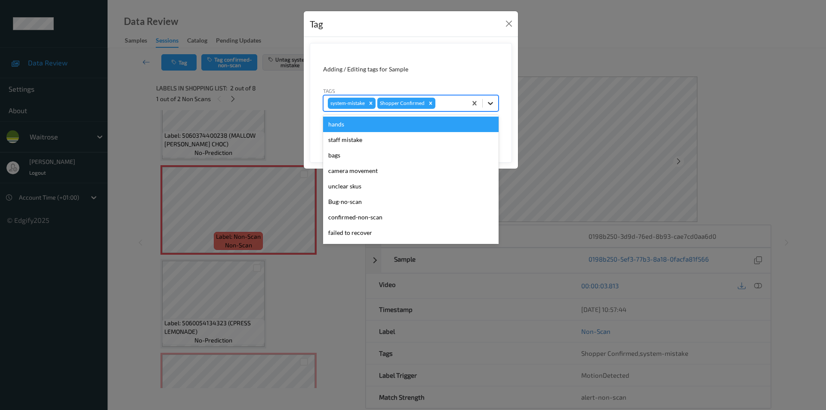
click at [494, 104] on icon at bounding box center [490, 103] width 9 height 9
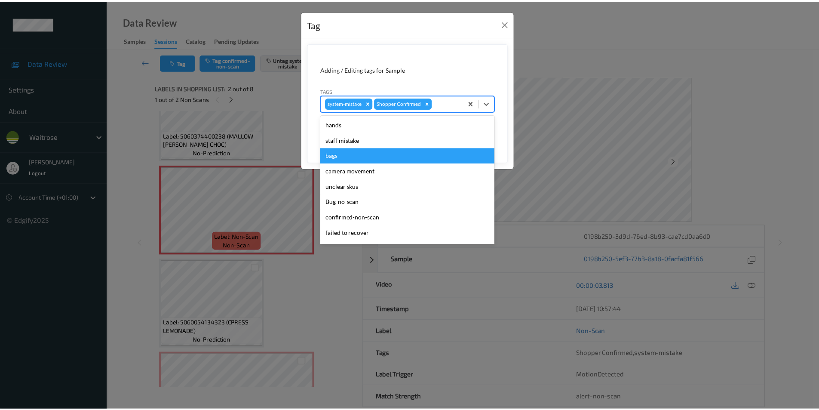
scroll to position [169, 0]
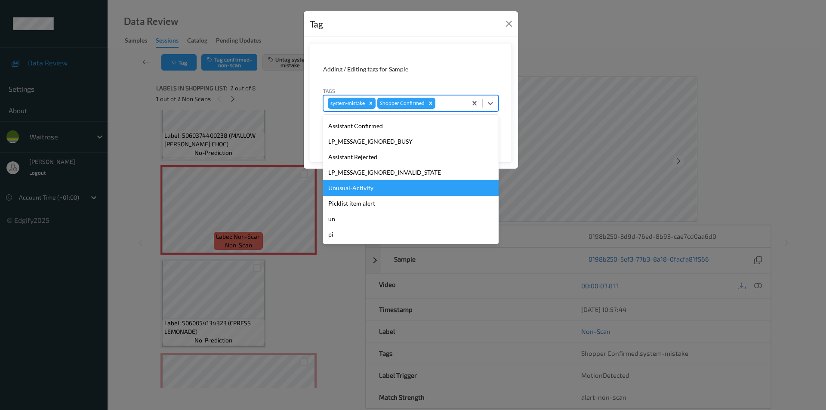
click at [354, 191] on div "Unusual-Activity" at bounding box center [410, 187] width 175 height 15
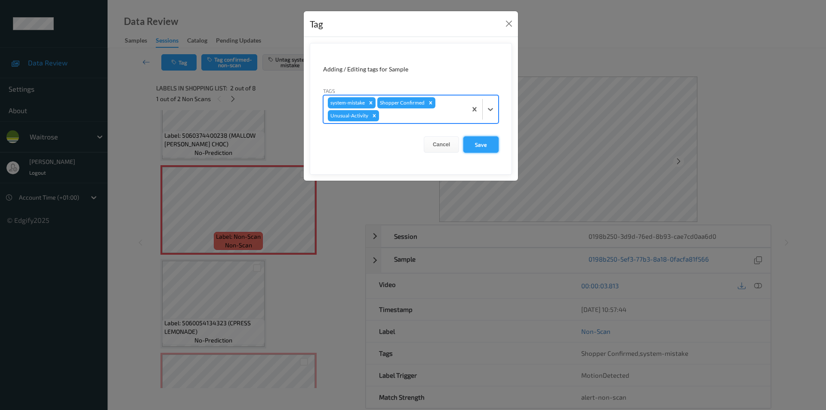
click at [477, 141] on button "Save" at bounding box center [480, 144] width 35 height 16
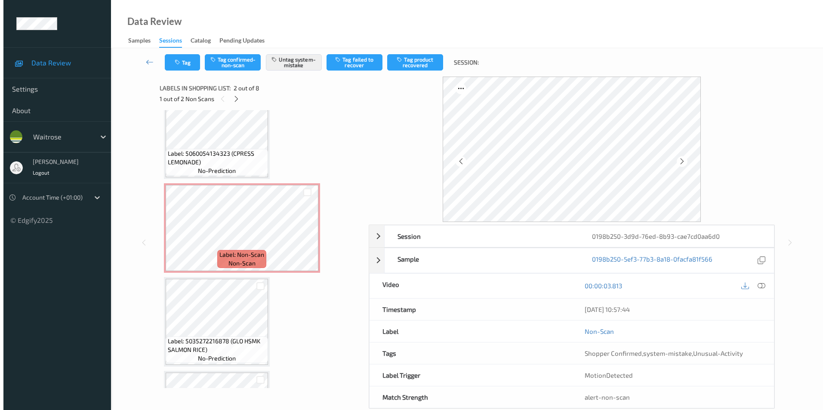
scroll to position [215, 0]
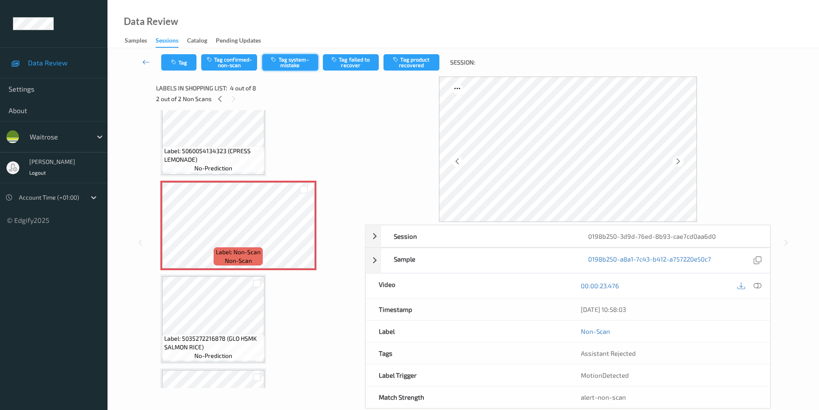
click at [289, 65] on button "Tag system-mistake" at bounding box center [290, 62] width 56 height 16
click at [194, 61] on button "Tag" at bounding box center [178, 62] width 35 height 16
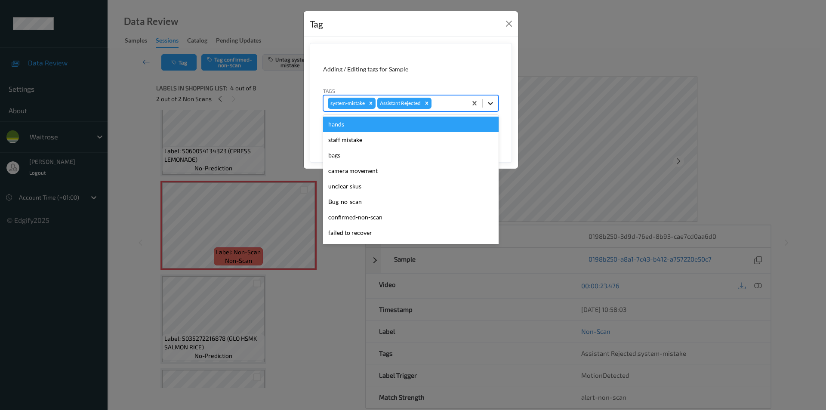
click at [488, 104] on icon at bounding box center [490, 103] width 9 height 9
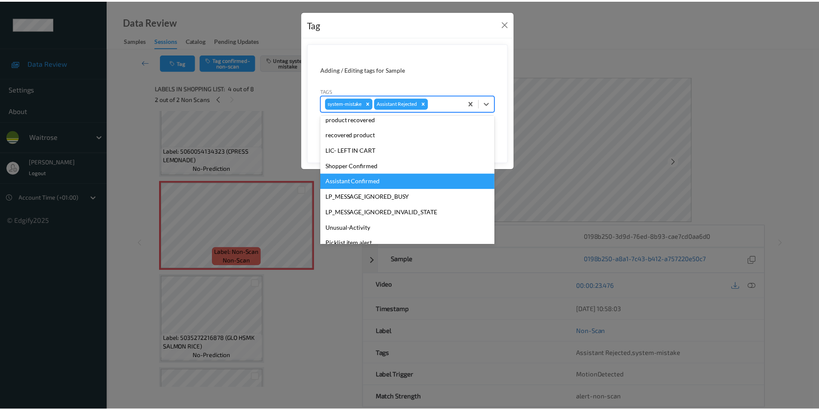
scroll to position [169, 0]
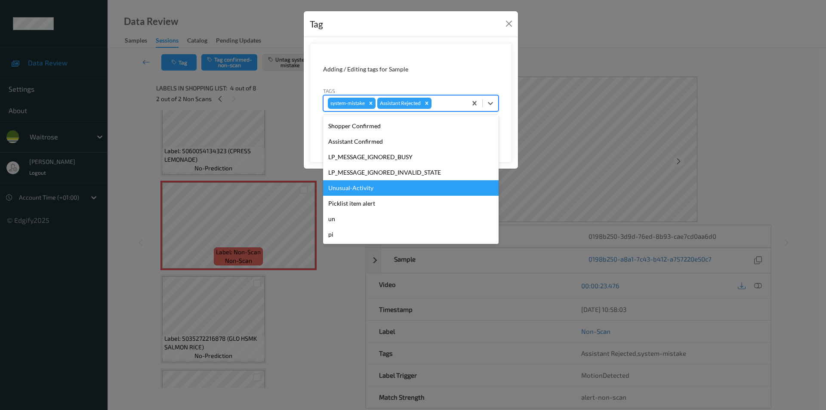
click at [371, 186] on div "Unusual-Activity" at bounding box center [410, 187] width 175 height 15
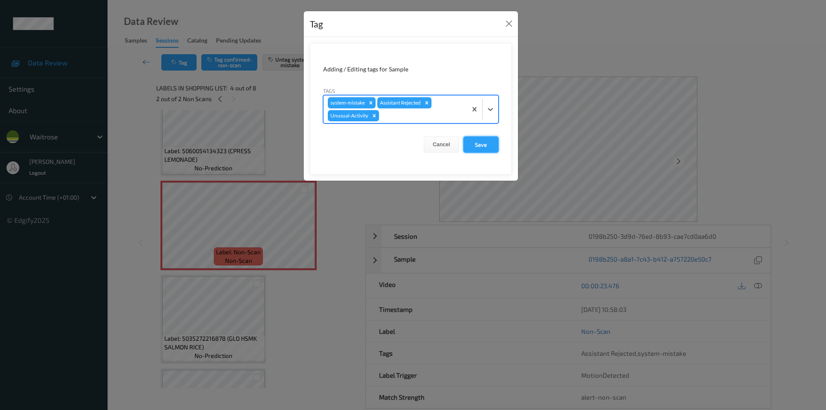
click at [473, 142] on button "Save" at bounding box center [480, 144] width 35 height 16
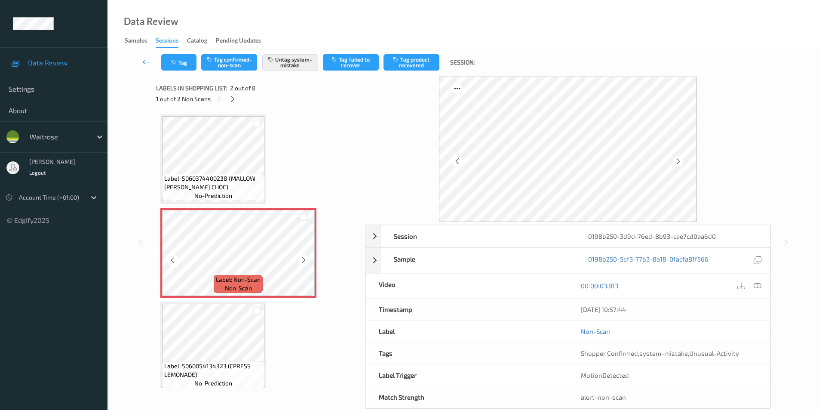
scroll to position [43, 0]
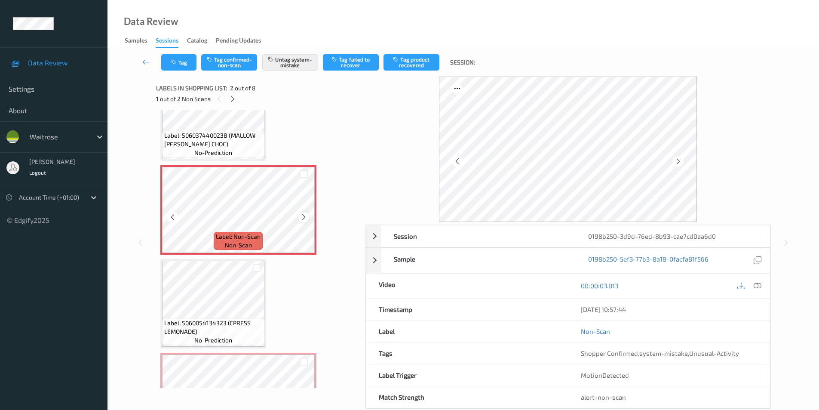
click at [302, 218] on icon at bounding box center [303, 217] width 7 height 8
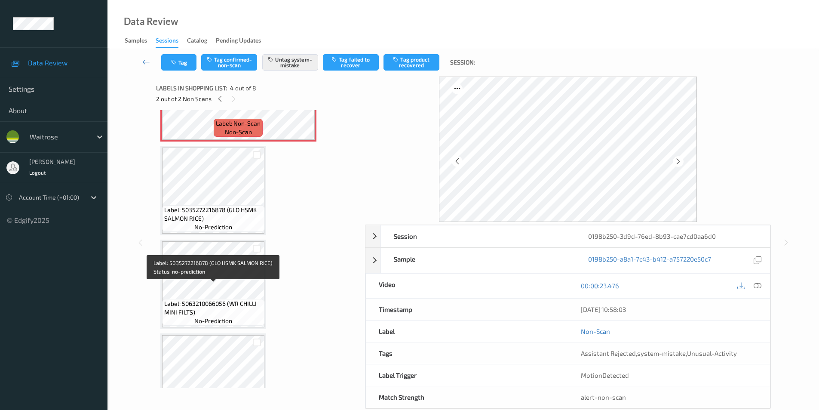
scroll to position [86, 0]
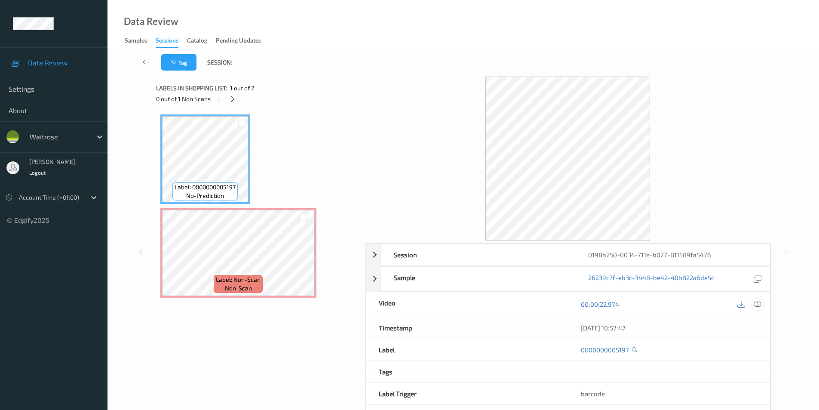
click at [758, 303] on icon at bounding box center [758, 304] width 8 height 8
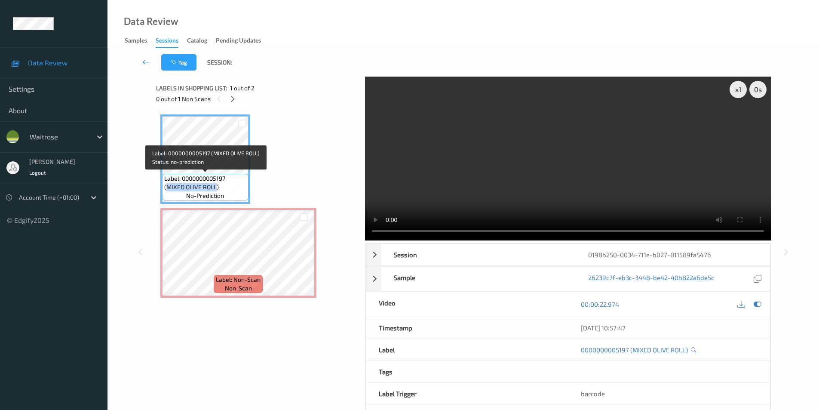
drag, startPoint x: 166, startPoint y: 186, endPoint x: 215, endPoint y: 185, distance: 49.0
click at [215, 185] on span "Label: 0000000005197 (MIXED OLIVE ROLL)" at bounding box center [205, 182] width 82 height 17
copy span "MIXED OLIVE ROLL"
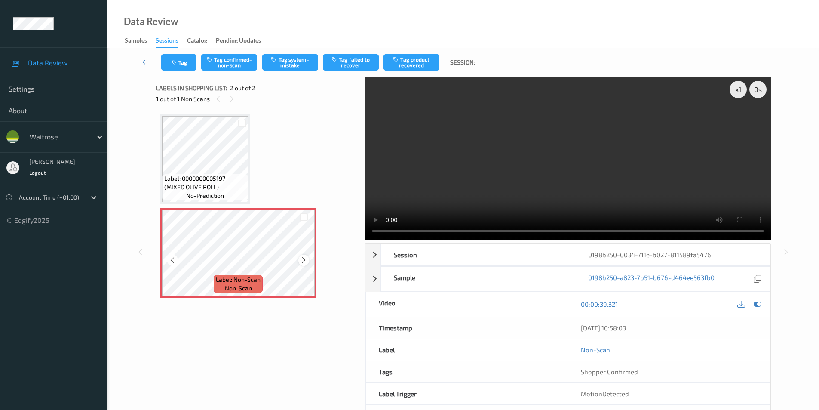
click at [300, 258] on icon at bounding box center [303, 260] width 7 height 8
click at [299, 60] on button "Tag system-mistake" at bounding box center [290, 62] width 56 height 16
click at [174, 61] on icon "button" at bounding box center [174, 62] width 7 height 6
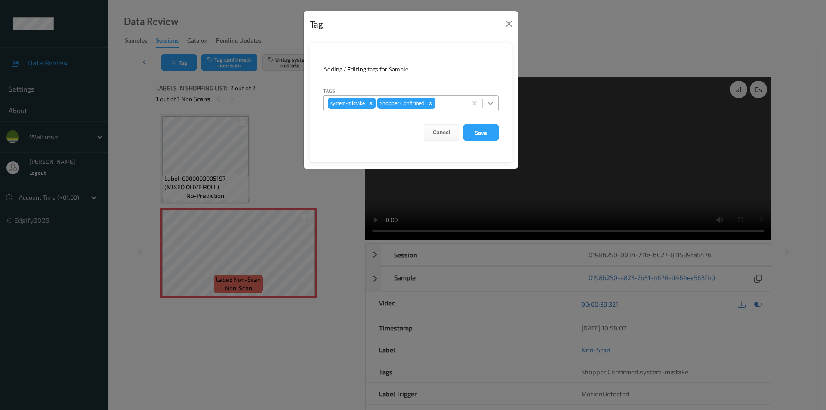
click at [486, 104] on icon at bounding box center [490, 103] width 9 height 9
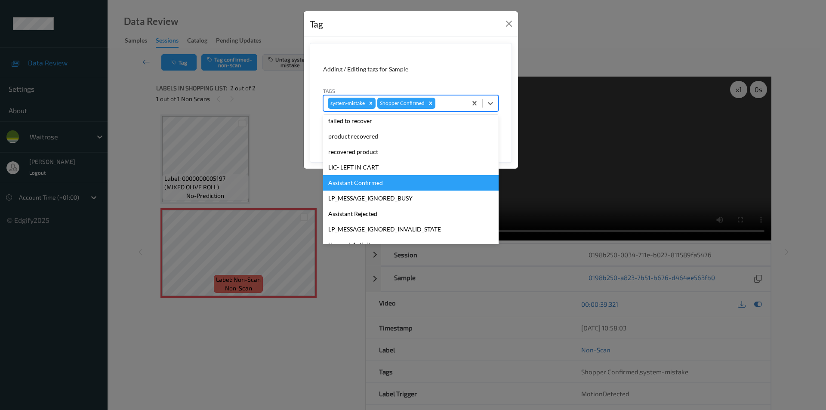
scroll to position [169, 0]
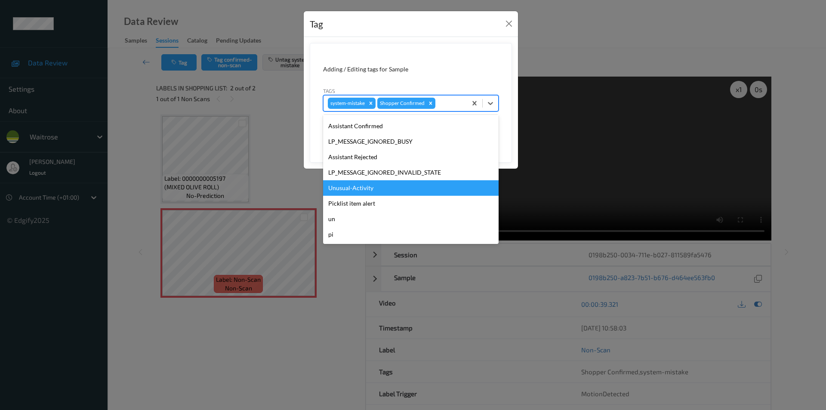
click at [372, 187] on div "Unusual-Activity" at bounding box center [410, 187] width 175 height 15
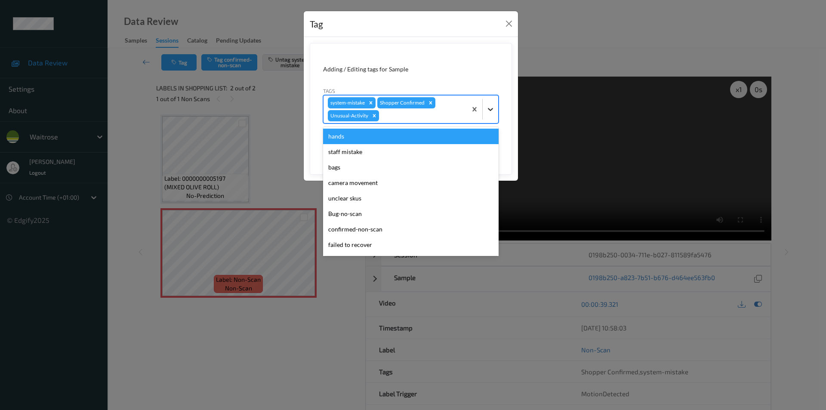
click at [492, 112] on icon at bounding box center [490, 109] width 9 height 9
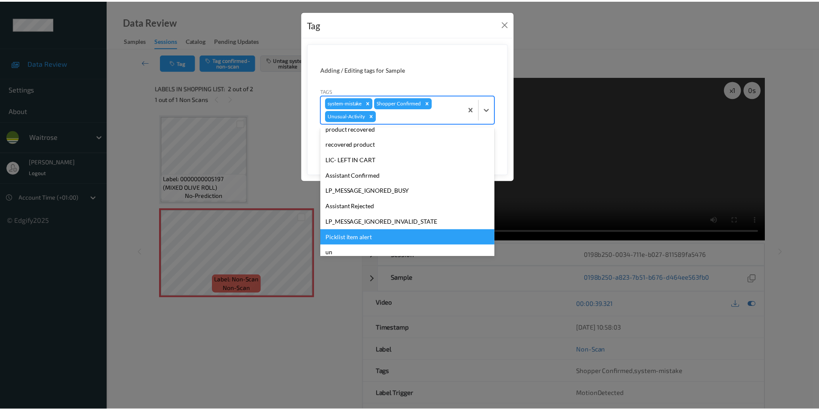
scroll to position [153, 0]
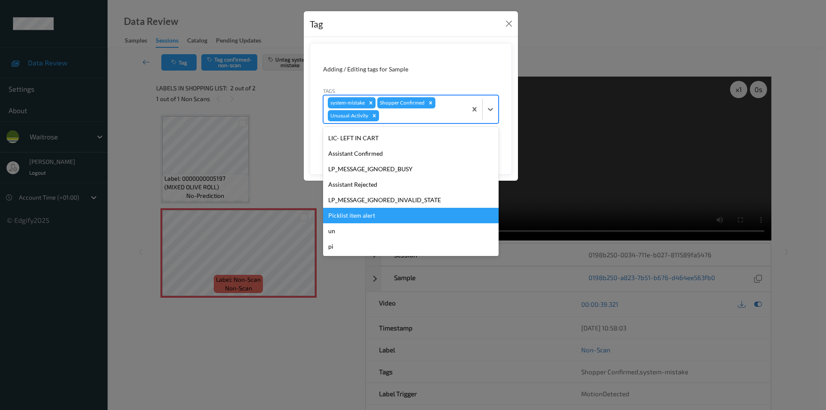
click at [368, 216] on div "Picklist item alert" at bounding box center [410, 215] width 175 height 15
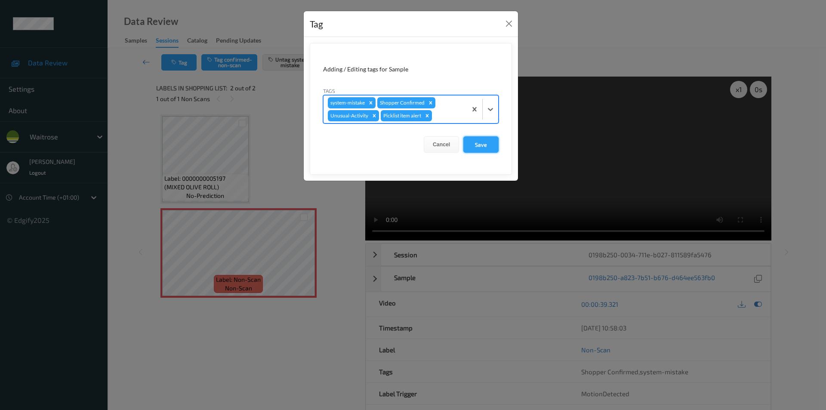
click at [490, 150] on button "Save" at bounding box center [480, 144] width 35 height 16
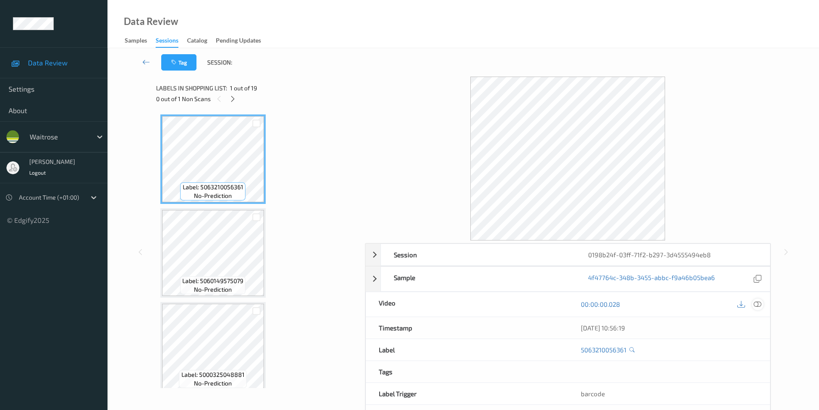
click at [759, 303] on icon at bounding box center [758, 304] width 8 height 8
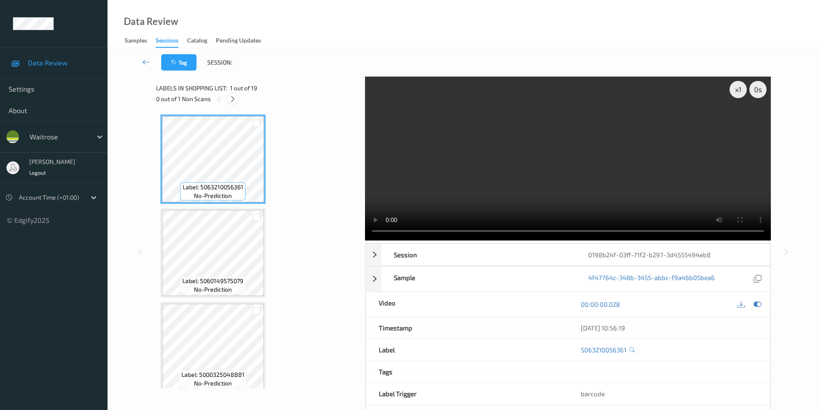
click at [233, 96] on icon at bounding box center [232, 99] width 7 height 8
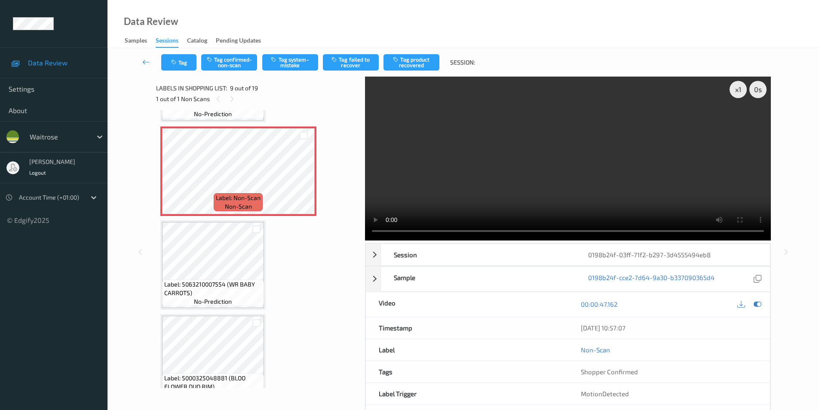
scroll to position [824, 0]
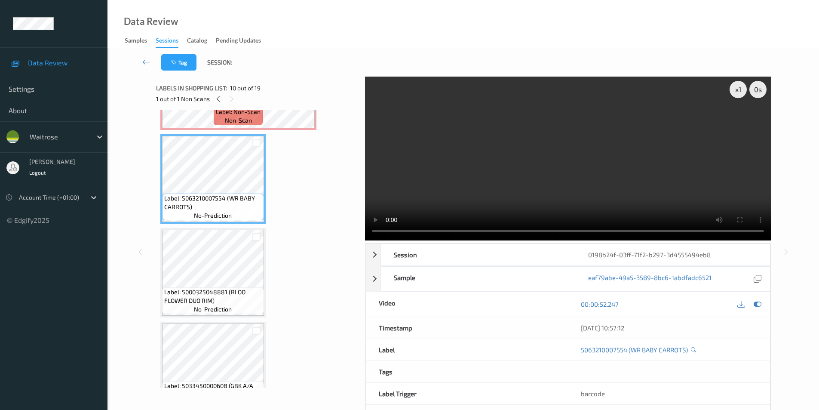
click at [221, 227] on div "Label: 5063210056361 (WR DURAFOLD BAG) no-prediction Label: 5060149575079 (BERT…" at bounding box center [257, 178] width 194 height 1777
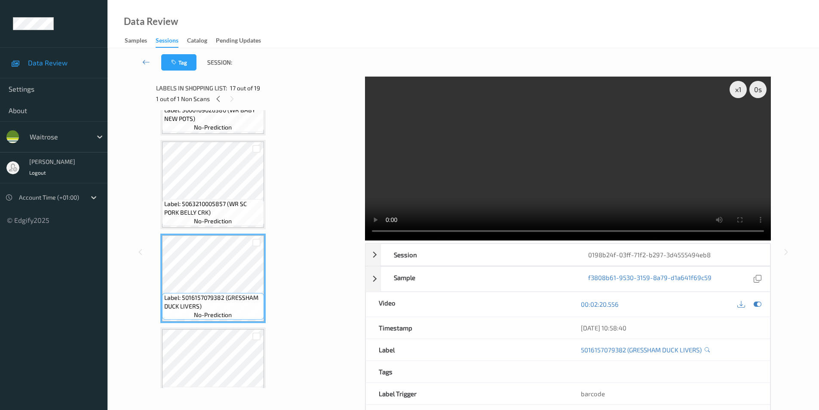
scroll to position [1383, 0]
click at [756, 303] on icon at bounding box center [758, 304] width 8 height 8
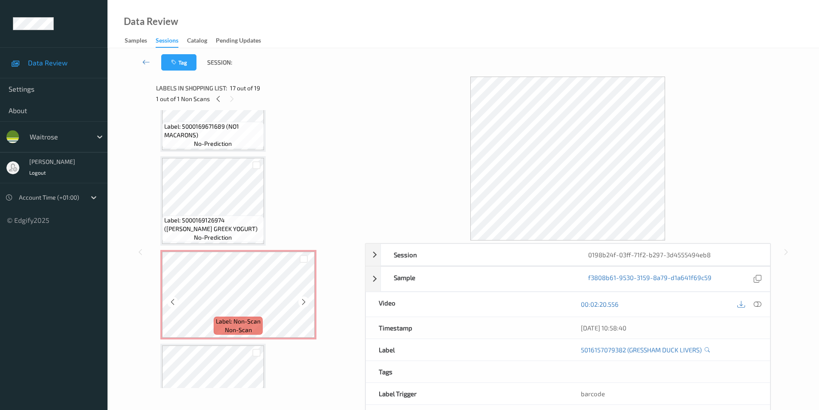
scroll to position [609, 0]
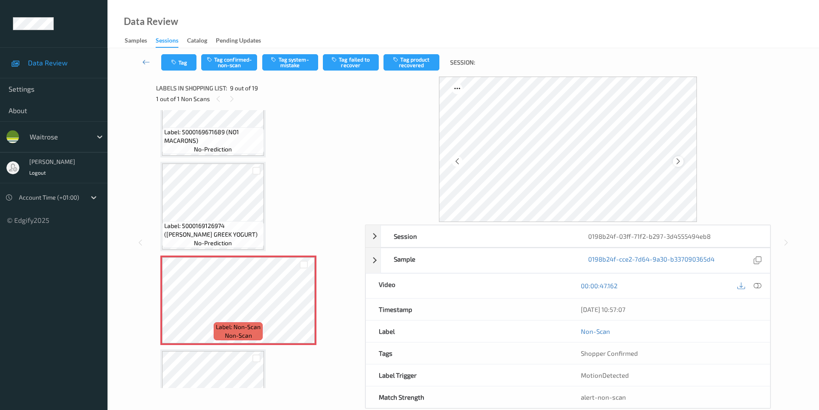
click at [679, 161] on icon at bounding box center [678, 161] width 7 height 8
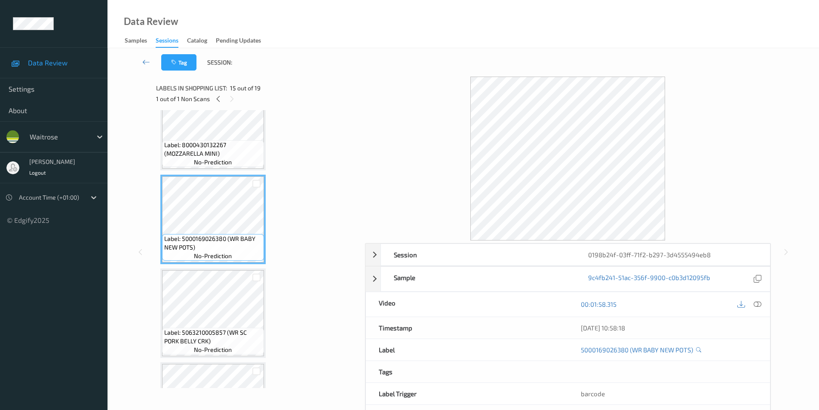
scroll to position [1297, 0]
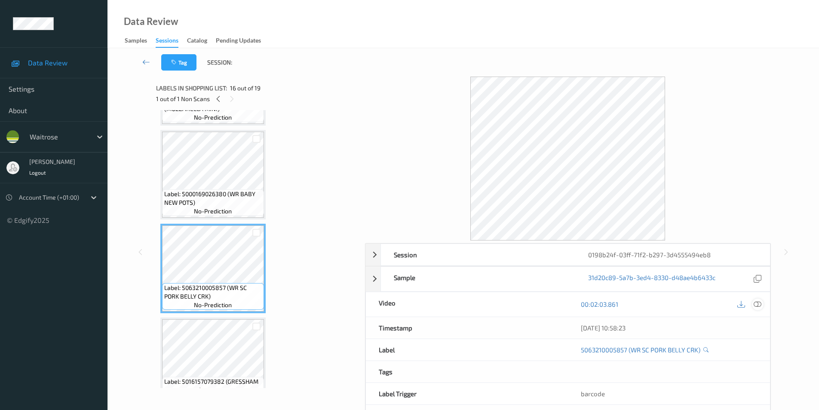
click at [759, 304] on icon at bounding box center [758, 304] width 8 height 8
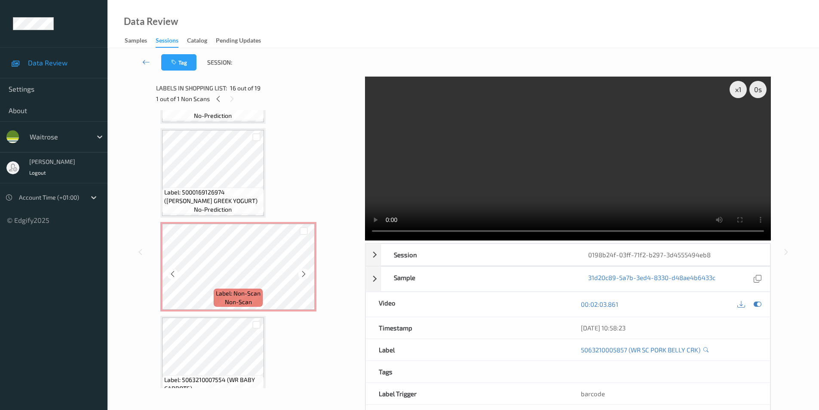
scroll to position [738, 0]
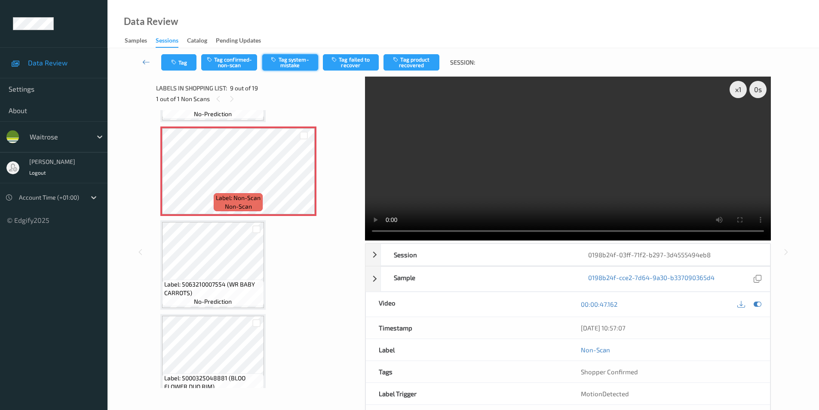
click at [301, 58] on button "Tag system-mistake" at bounding box center [290, 62] width 56 height 16
click at [289, 61] on button "Untag system-mistake" at bounding box center [290, 62] width 56 height 16
click at [224, 68] on button "Tag confirmed-non-scan" at bounding box center [229, 62] width 56 height 16
click at [350, 68] on button "Tag failed to recover" at bounding box center [351, 62] width 56 height 16
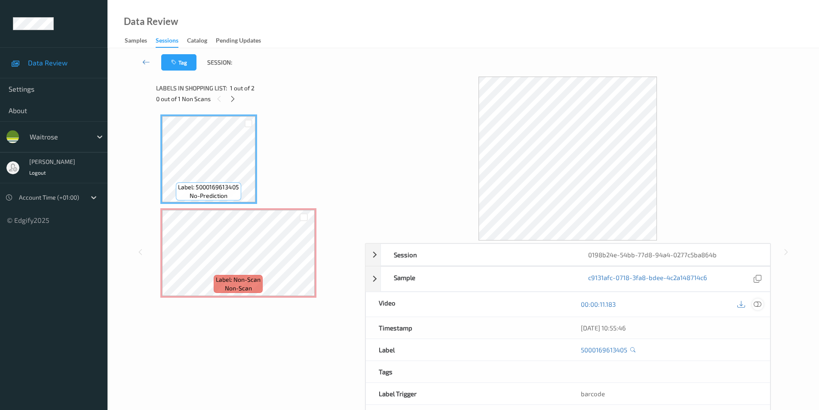
click at [761, 302] on icon at bounding box center [758, 304] width 8 height 8
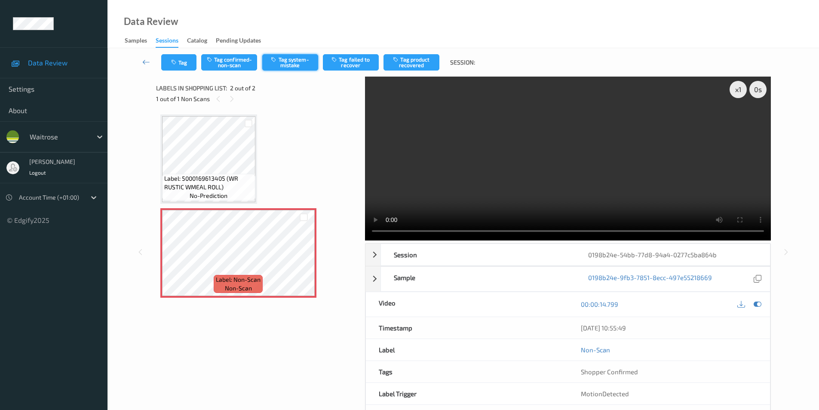
click at [291, 55] on button "Tag system-mistake" at bounding box center [290, 62] width 56 height 16
click at [178, 62] on icon "button" at bounding box center [174, 62] width 7 height 6
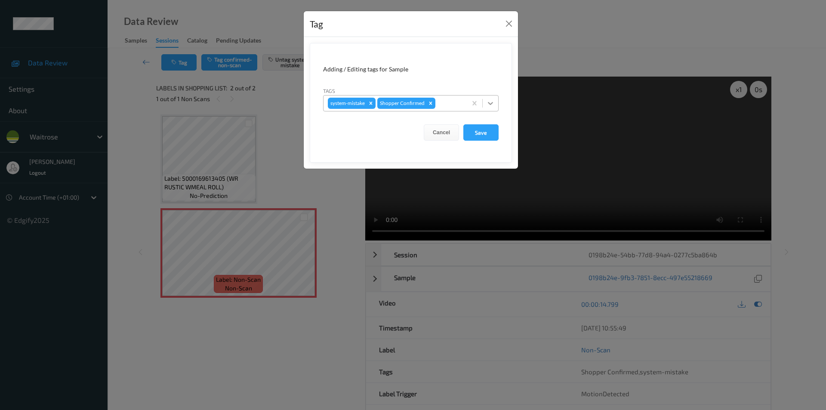
click at [491, 104] on icon at bounding box center [490, 103] width 5 height 3
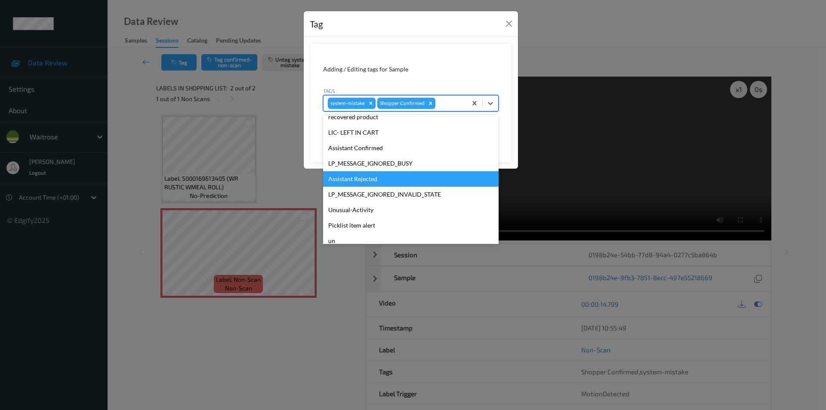
scroll to position [169, 0]
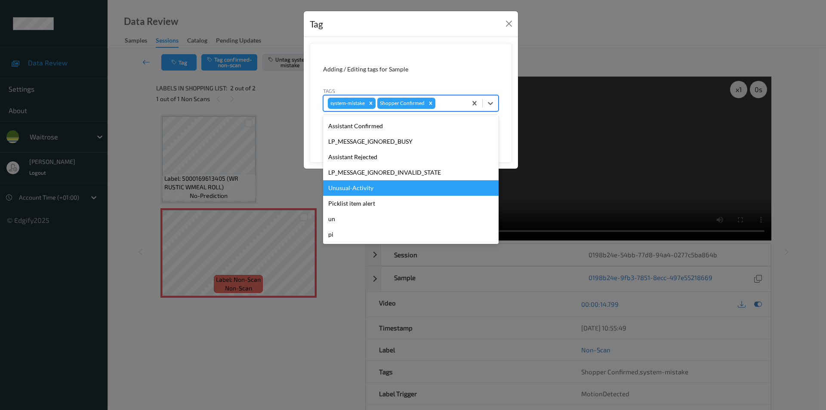
click at [365, 185] on div "Unusual-Activity" at bounding box center [410, 187] width 175 height 15
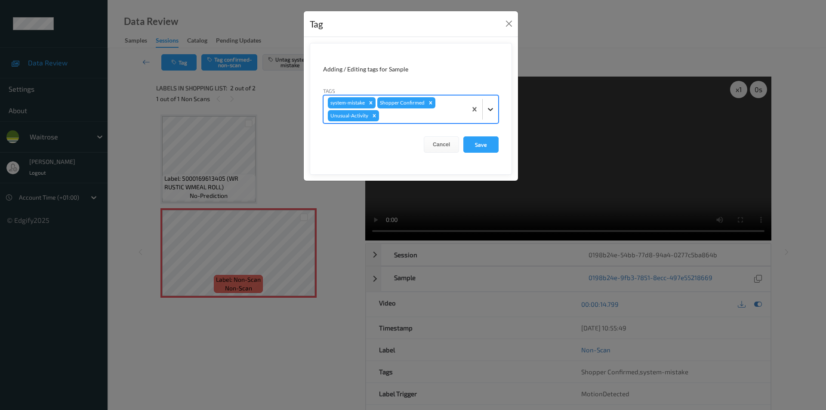
drag, startPoint x: 488, startPoint y: 104, endPoint x: 486, endPoint y: 111, distance: 7.1
click at [488, 104] on div at bounding box center [489, 108] width 15 height 15
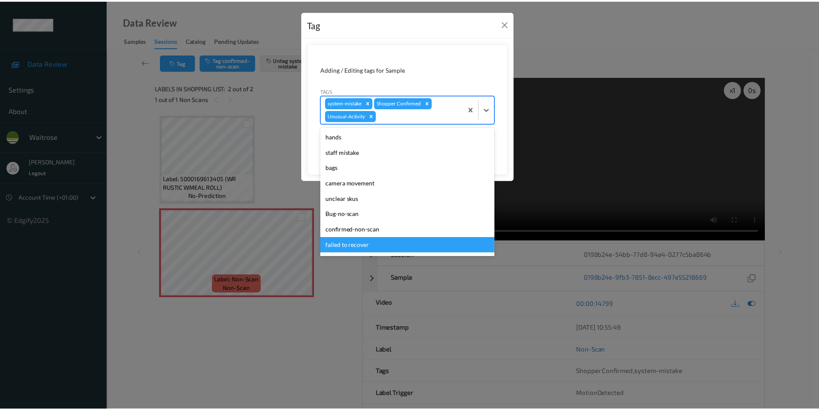
scroll to position [153, 0]
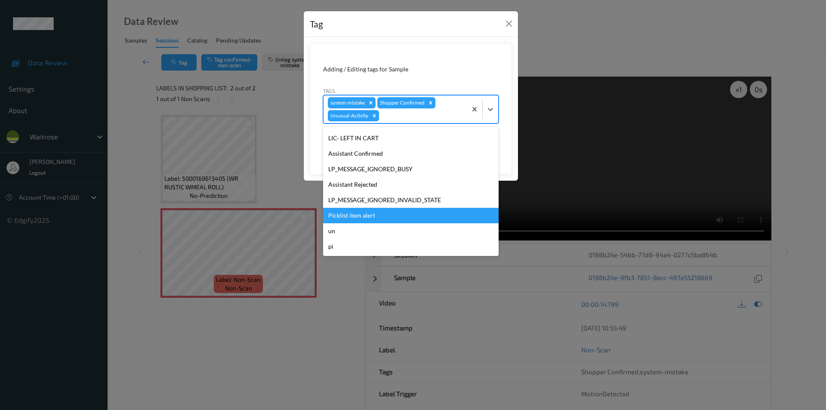
click at [375, 218] on div "Picklist item alert" at bounding box center [410, 215] width 175 height 15
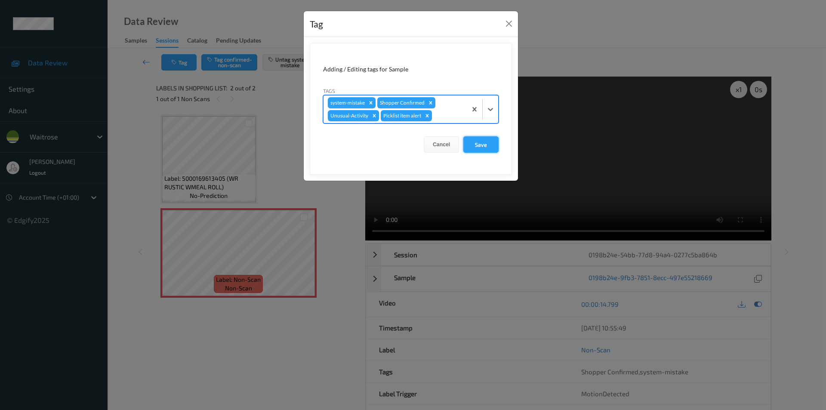
click at [487, 140] on button "Save" at bounding box center [480, 144] width 35 height 16
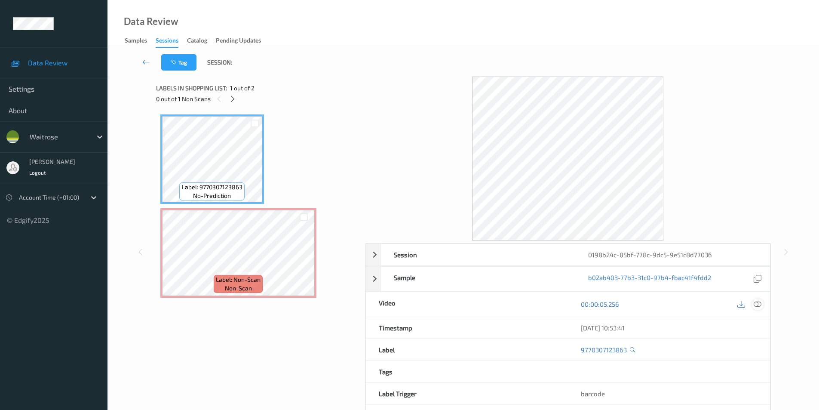
click at [760, 304] on icon at bounding box center [758, 304] width 8 height 8
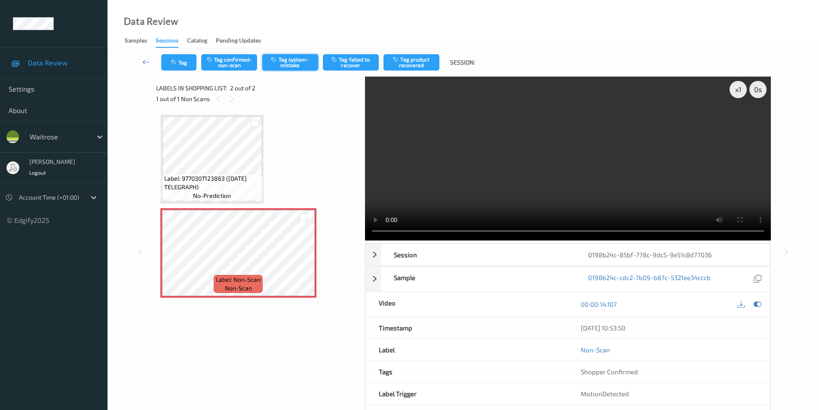
click at [287, 70] on button "Tag system-mistake" at bounding box center [290, 62] width 56 height 16
click at [178, 68] on button "Tag" at bounding box center [178, 62] width 35 height 16
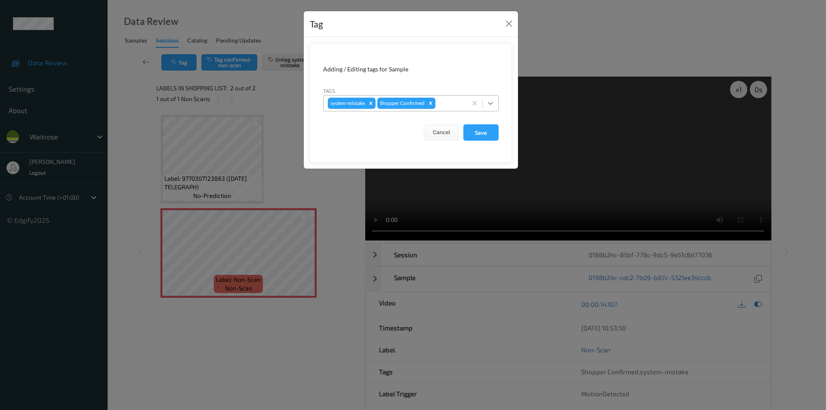
click at [489, 103] on icon at bounding box center [490, 103] width 5 height 3
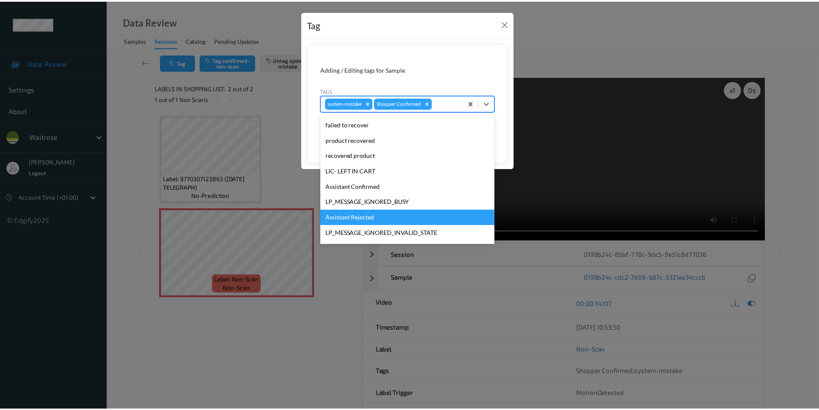
scroll to position [169, 0]
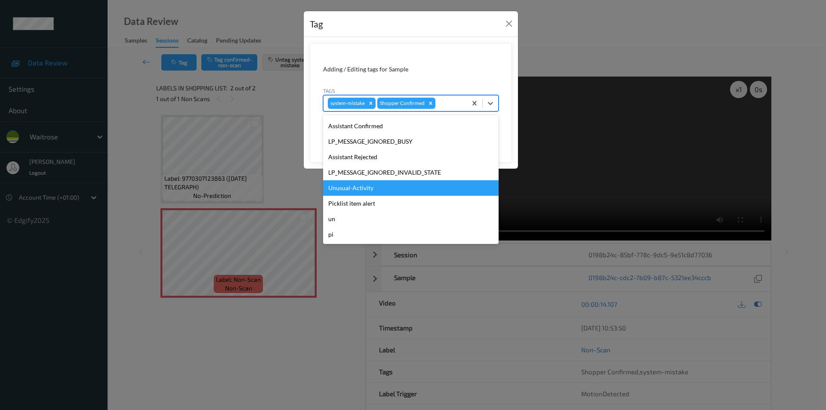
click at [381, 191] on div "Unusual-Activity" at bounding box center [410, 187] width 175 height 15
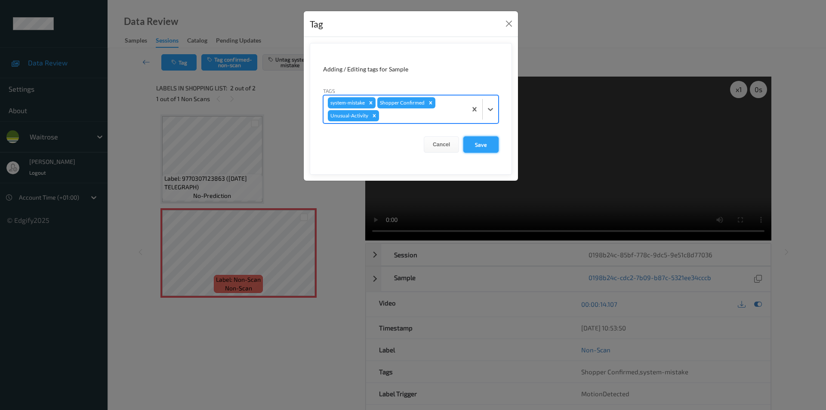
click at [480, 148] on button "Save" at bounding box center [480, 144] width 35 height 16
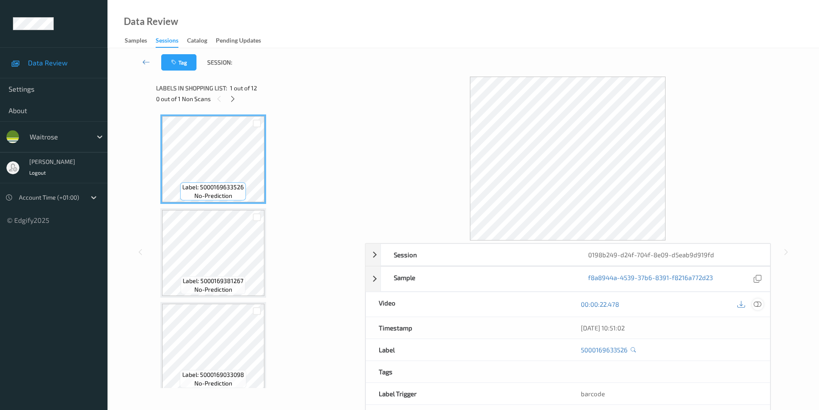
click at [757, 304] on icon at bounding box center [758, 304] width 8 height 8
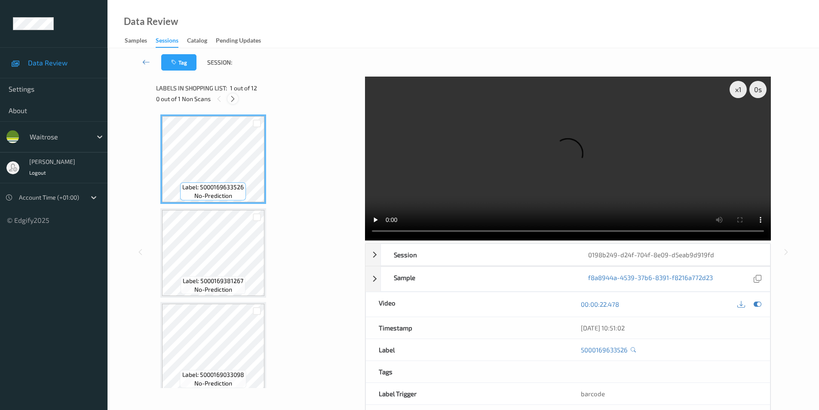
click at [231, 98] on icon at bounding box center [232, 99] width 7 height 8
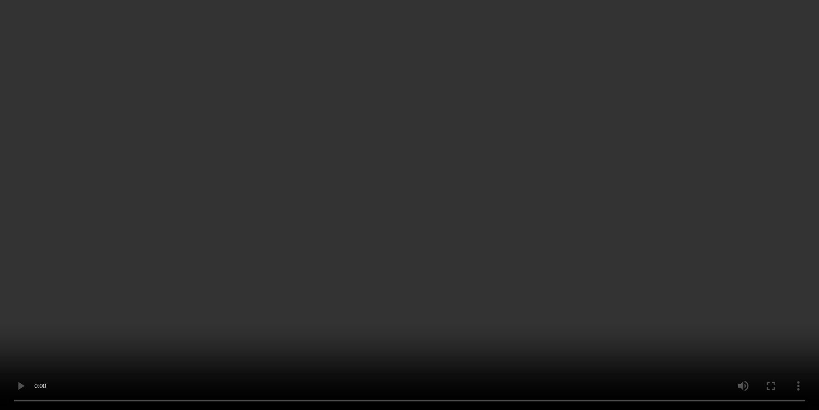
scroll to position [832, 0]
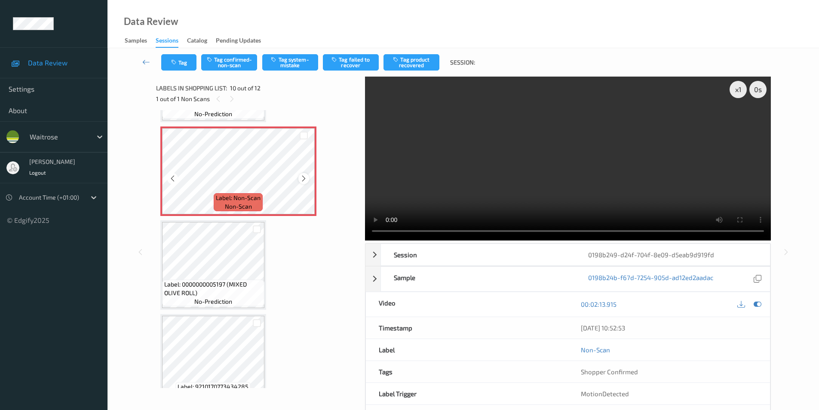
click at [304, 180] on icon at bounding box center [303, 179] width 7 height 8
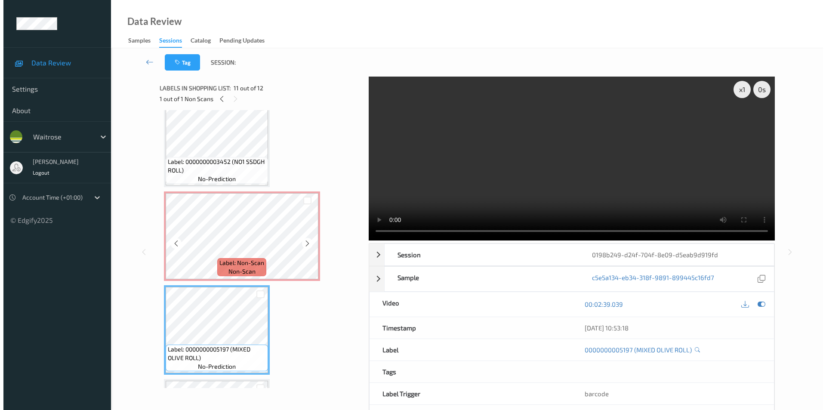
scroll to position [765, 0]
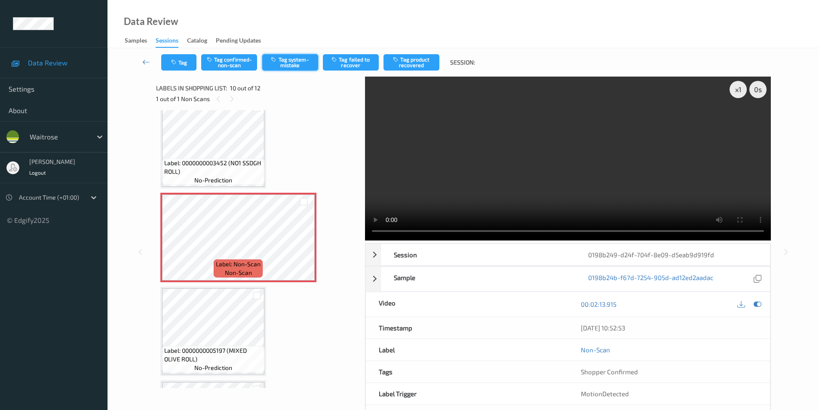
click at [286, 61] on button "Tag system-mistake" at bounding box center [290, 62] width 56 height 16
click at [179, 67] on button "Tag" at bounding box center [178, 62] width 35 height 16
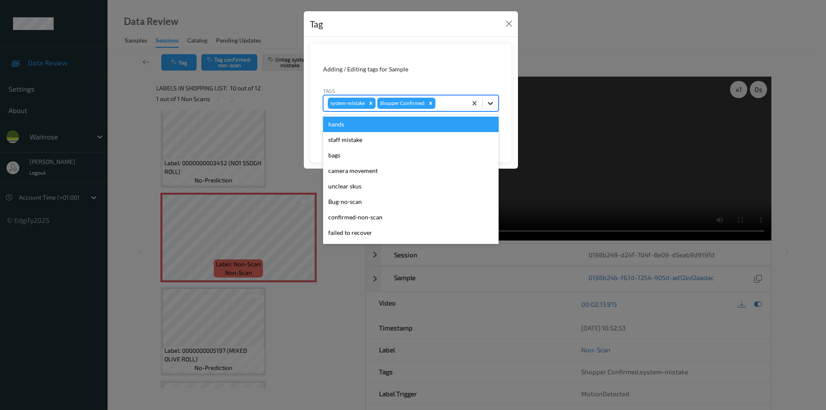
click at [495, 100] on div at bounding box center [489, 102] width 15 height 15
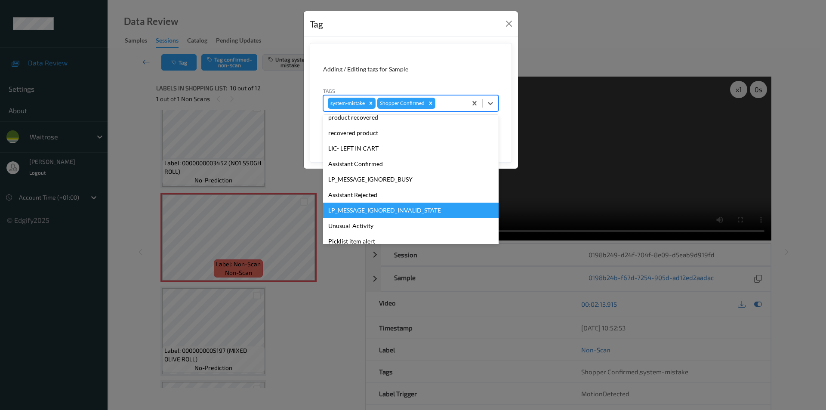
scroll to position [126, 0]
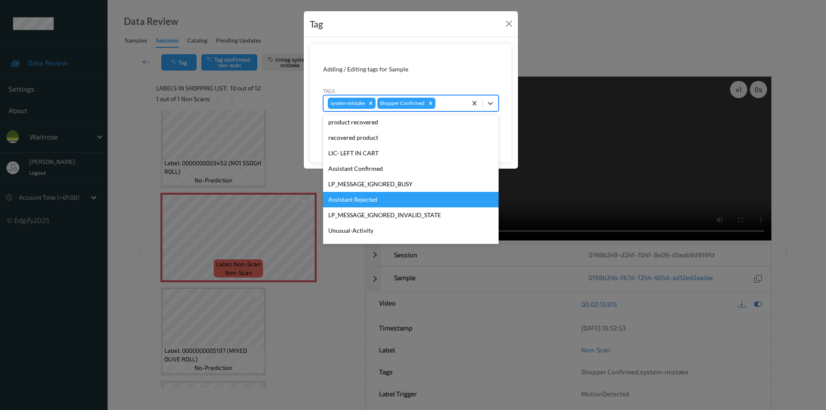
click at [357, 197] on div "Assistant Rejected" at bounding box center [410, 199] width 175 height 15
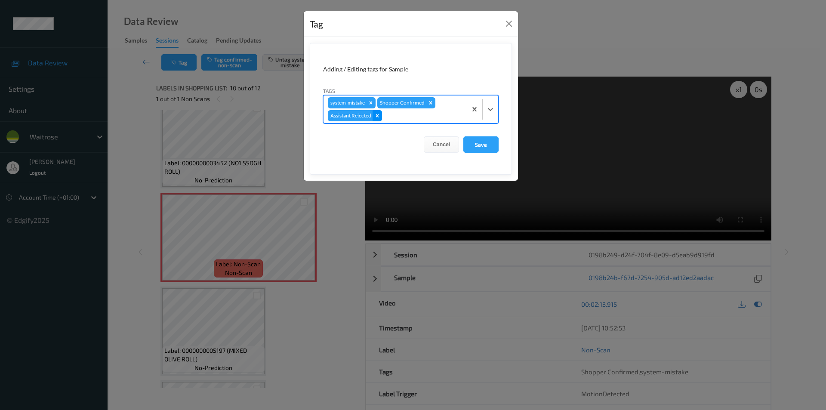
click at [378, 114] on icon "Remove Assistant Rejected" at bounding box center [377, 116] width 6 height 6
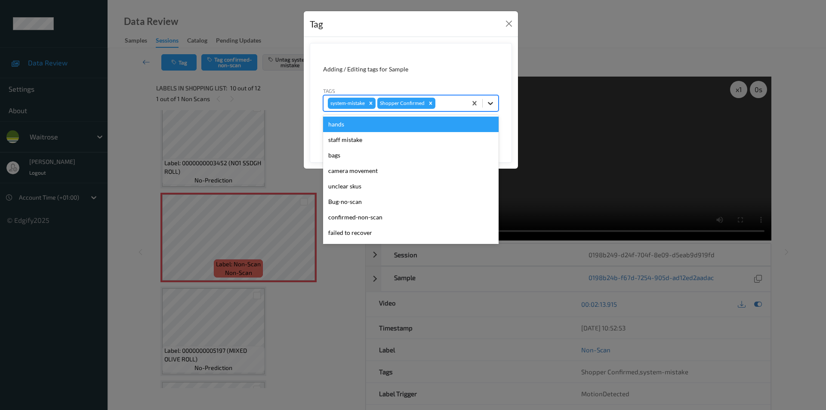
click at [485, 104] on div at bounding box center [489, 102] width 15 height 15
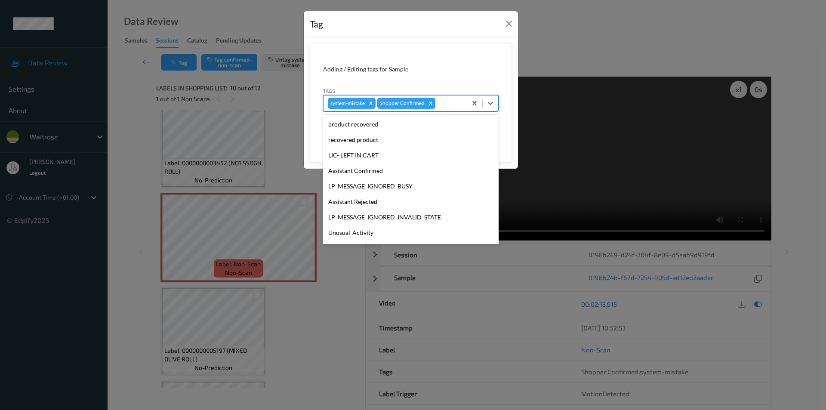
scroll to position [169, 0]
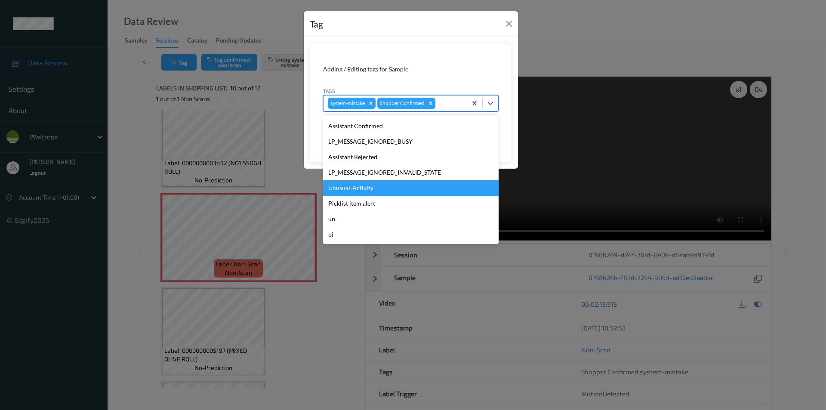
drag, startPoint x: 378, startPoint y: 187, endPoint x: 392, endPoint y: 187, distance: 13.8
click at [379, 187] on div "Unusual-Activity" at bounding box center [410, 187] width 175 height 15
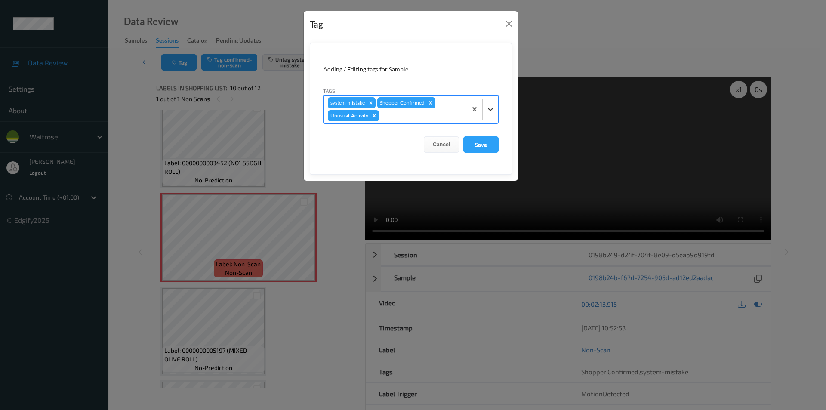
click at [492, 107] on icon at bounding box center [490, 109] width 9 height 9
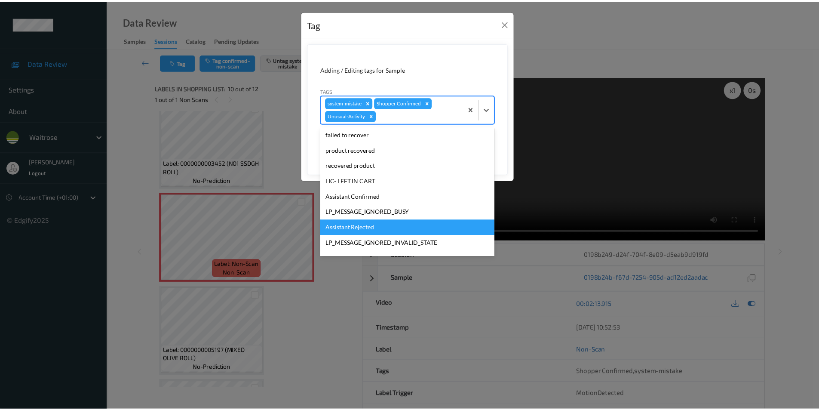
scroll to position [153, 0]
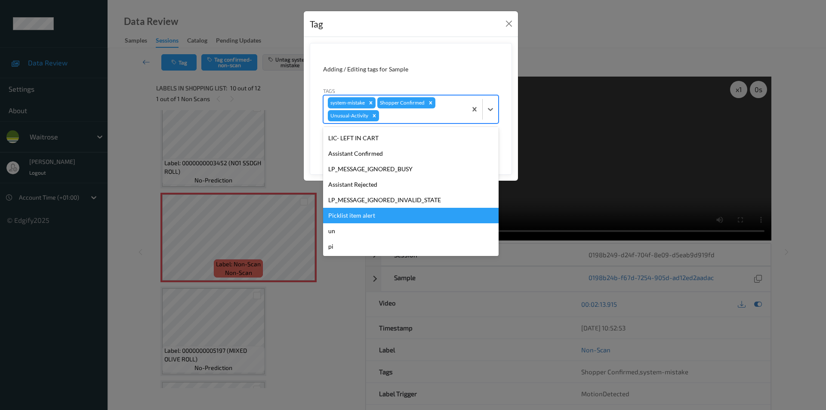
click at [369, 218] on div "Picklist item alert" at bounding box center [410, 215] width 175 height 15
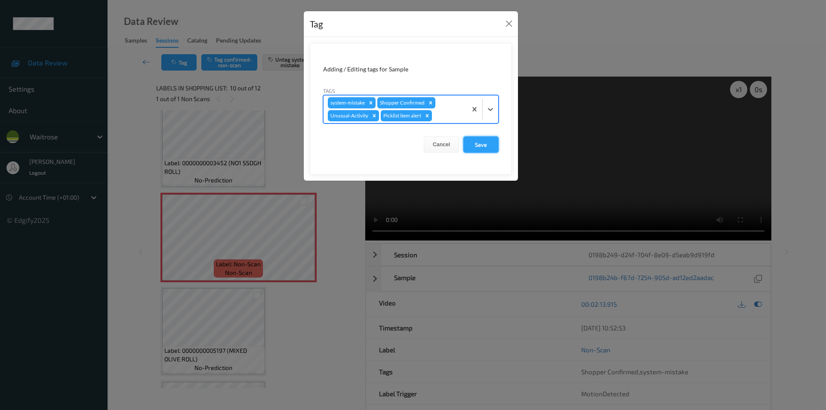
click at [479, 146] on button "Save" at bounding box center [480, 144] width 35 height 16
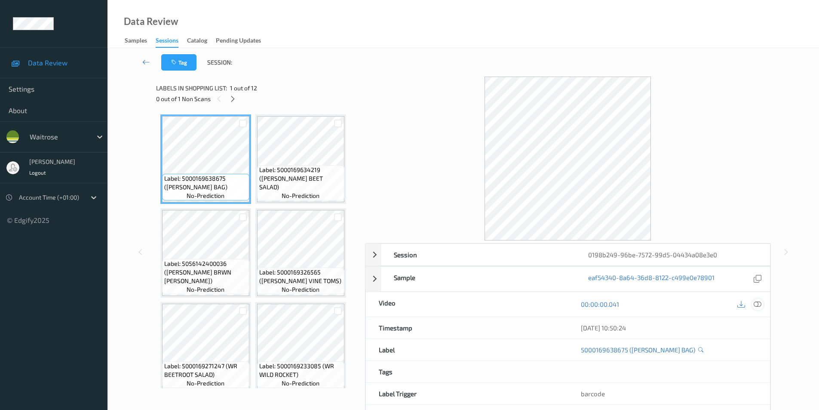
click at [756, 302] on icon at bounding box center [758, 304] width 8 height 8
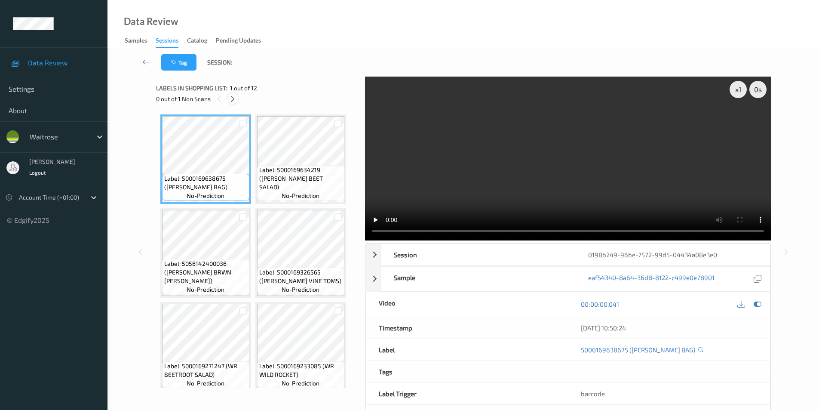
click at [231, 96] on icon at bounding box center [232, 99] width 7 height 8
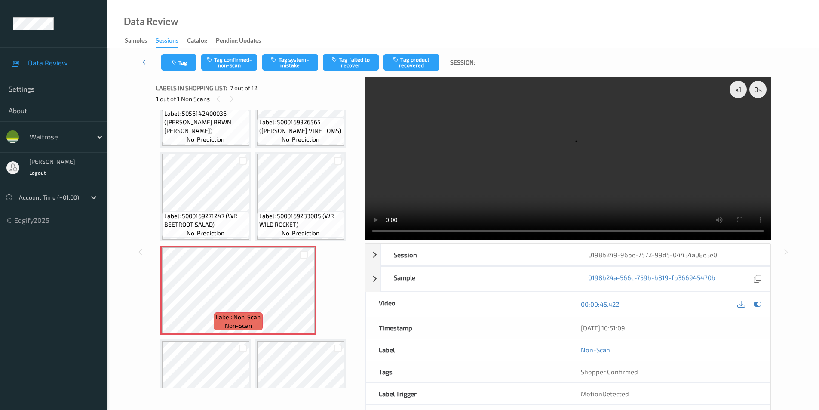
scroll to position [149, 0]
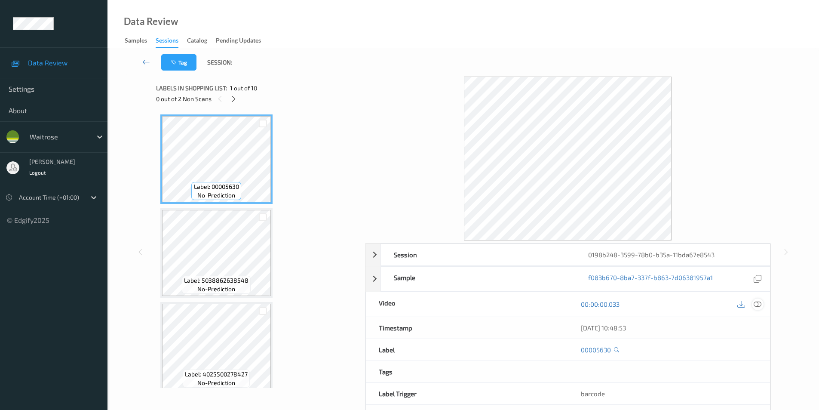
click at [761, 302] on icon at bounding box center [758, 304] width 8 height 8
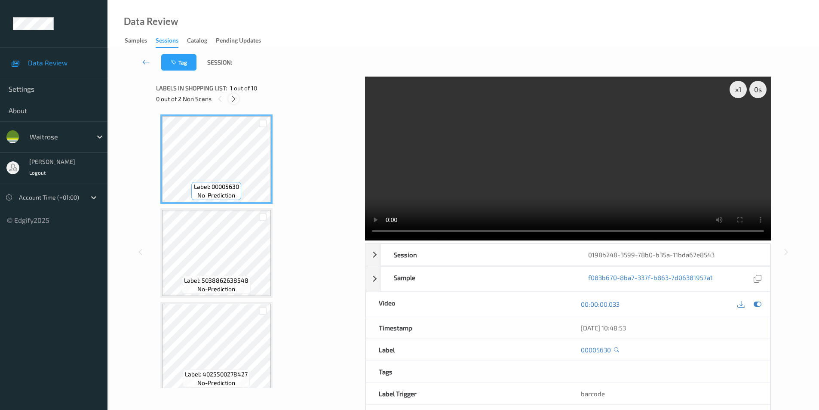
click at [234, 99] on icon at bounding box center [233, 99] width 7 height 8
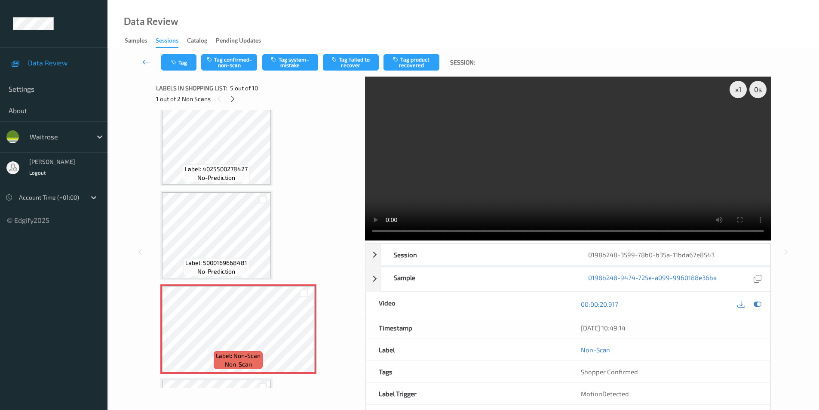
scroll to position [200, 0]
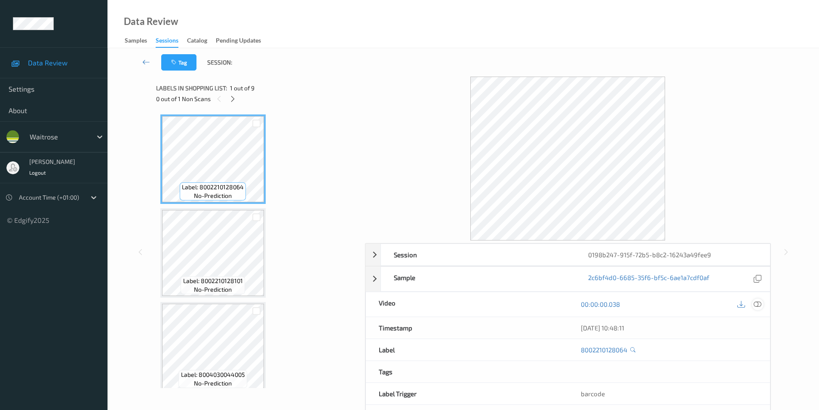
click at [756, 304] on icon at bounding box center [758, 304] width 8 height 8
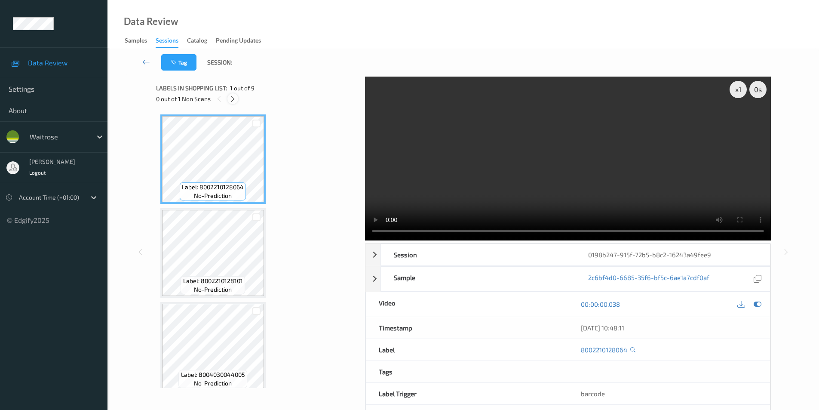
click at [237, 100] on icon at bounding box center [232, 99] width 7 height 8
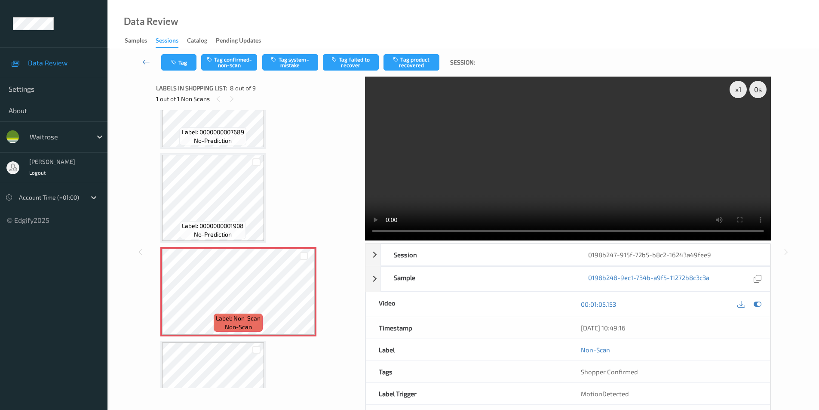
scroll to position [438, 0]
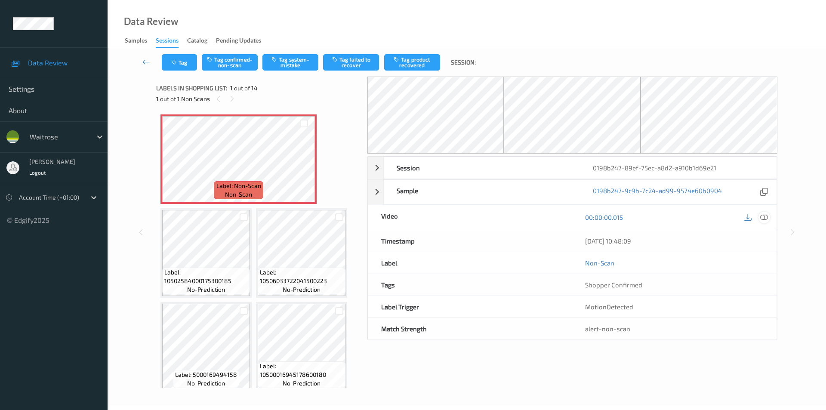
click at [762, 217] on icon at bounding box center [764, 217] width 8 height 8
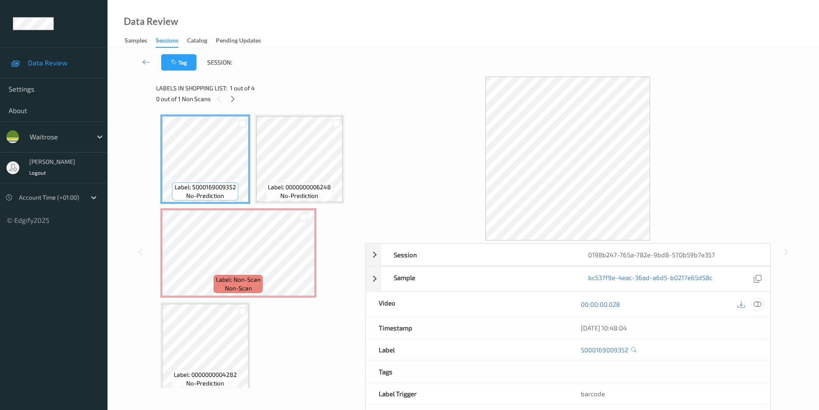
click at [760, 305] on icon at bounding box center [758, 304] width 8 height 8
click at [760, 304] on icon at bounding box center [758, 304] width 8 height 8
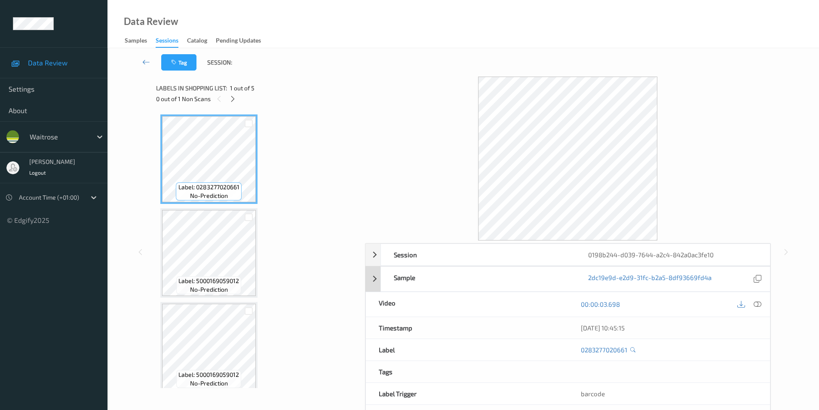
click at [756, 303] on icon at bounding box center [758, 304] width 8 height 8
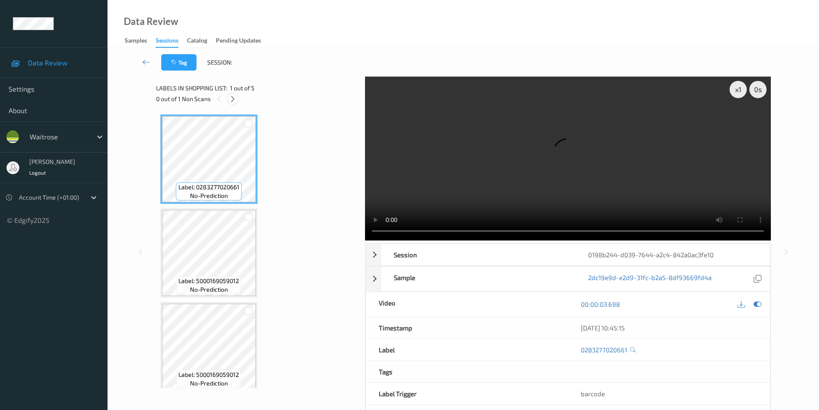
click at [230, 100] on icon at bounding box center [232, 99] width 7 height 8
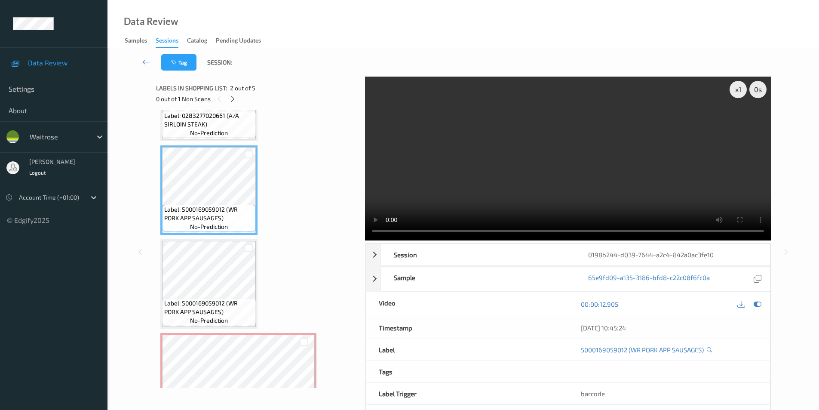
scroll to position [54, 0]
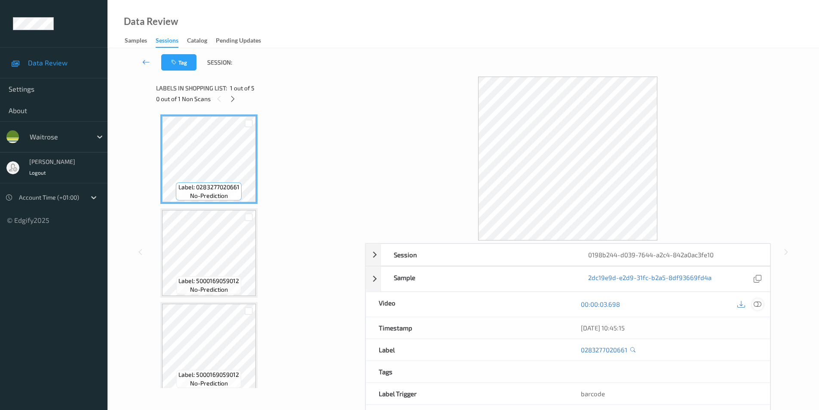
click at [760, 304] on icon at bounding box center [758, 304] width 8 height 8
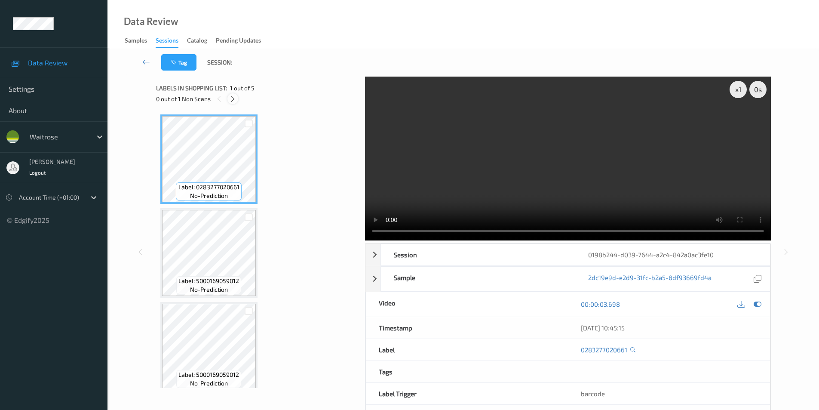
click at [233, 98] on icon at bounding box center [232, 99] width 7 height 8
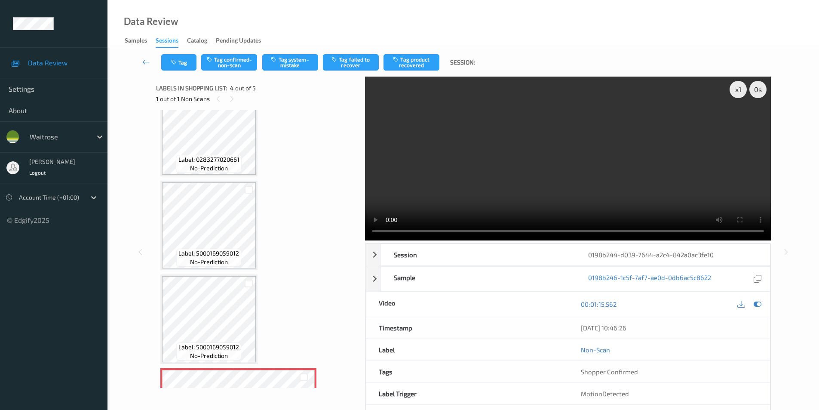
scroll to position [20, 0]
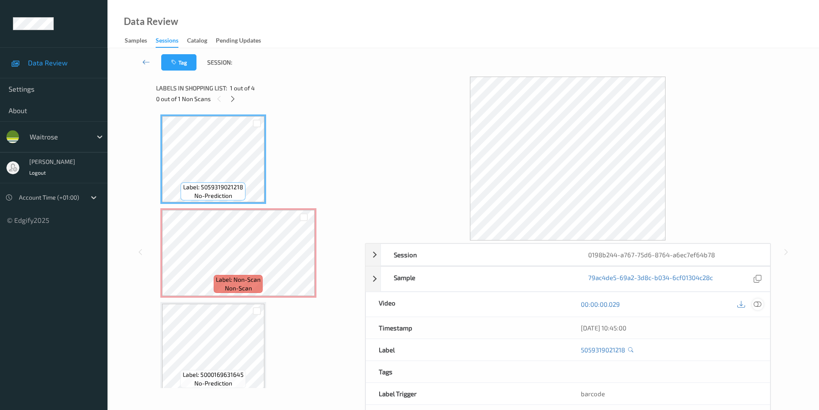
click at [758, 301] on icon at bounding box center [758, 304] width 8 height 8
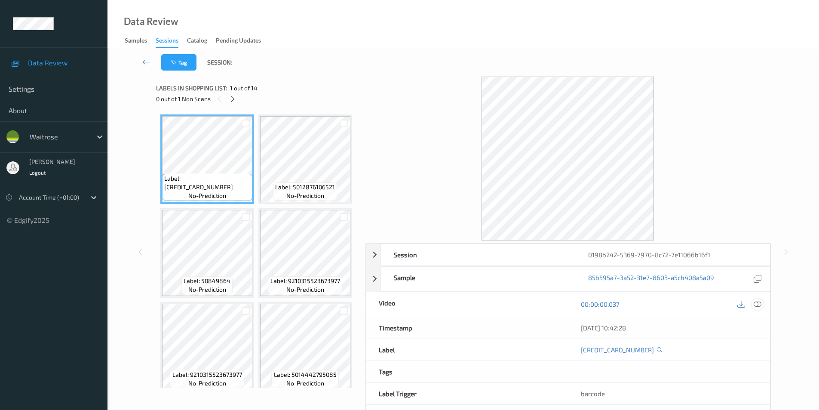
click at [758, 304] on icon at bounding box center [758, 304] width 8 height 8
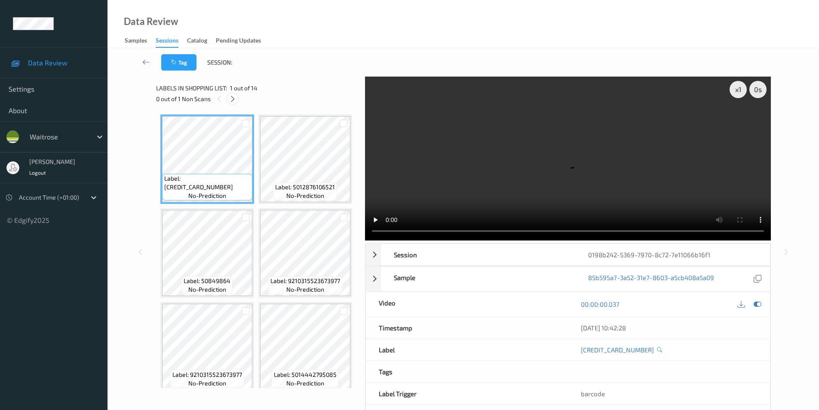
click at [232, 100] on icon at bounding box center [232, 99] width 7 height 8
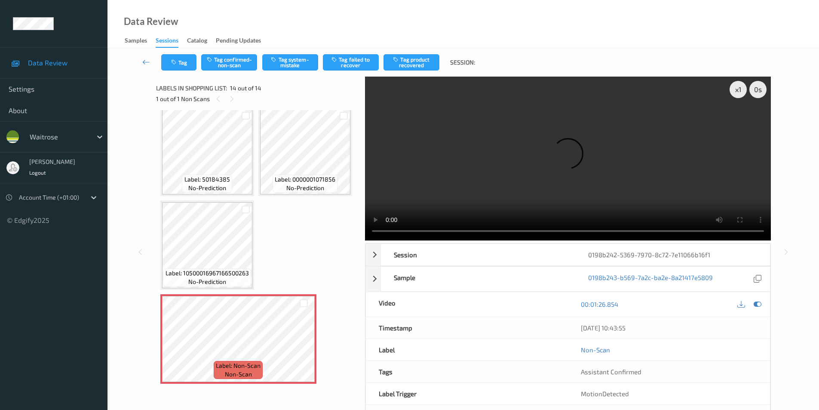
scroll to position [996, 0]
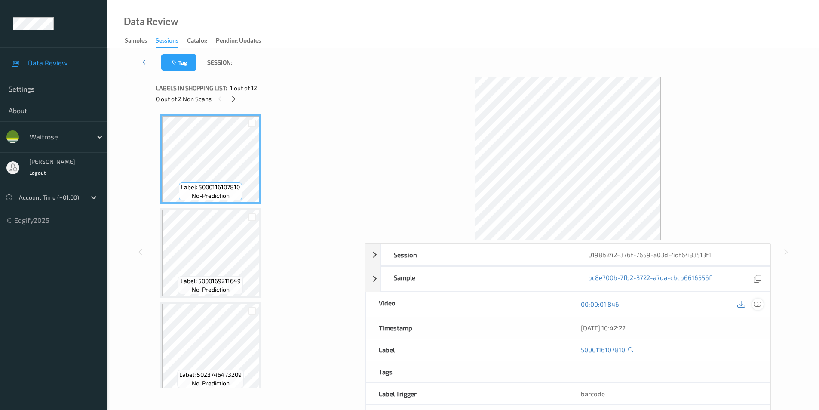
click at [759, 303] on icon at bounding box center [758, 304] width 8 height 8
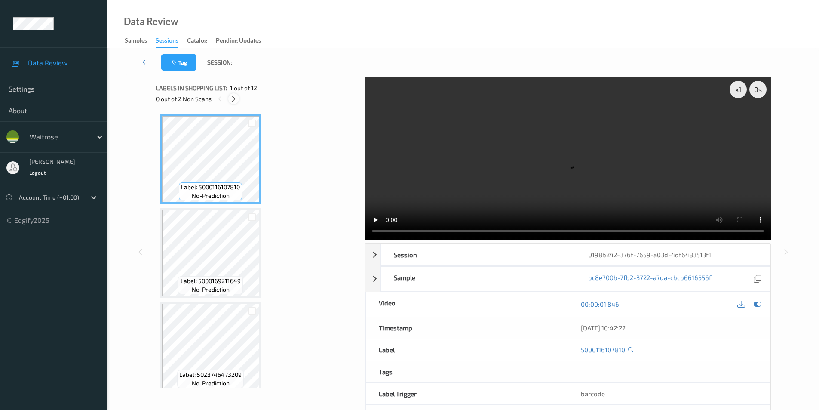
click at [231, 96] on icon at bounding box center [233, 99] width 7 height 8
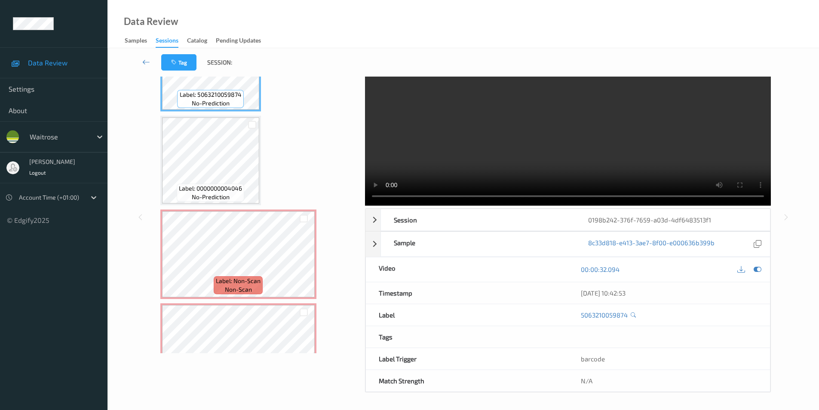
scroll to position [618, 0]
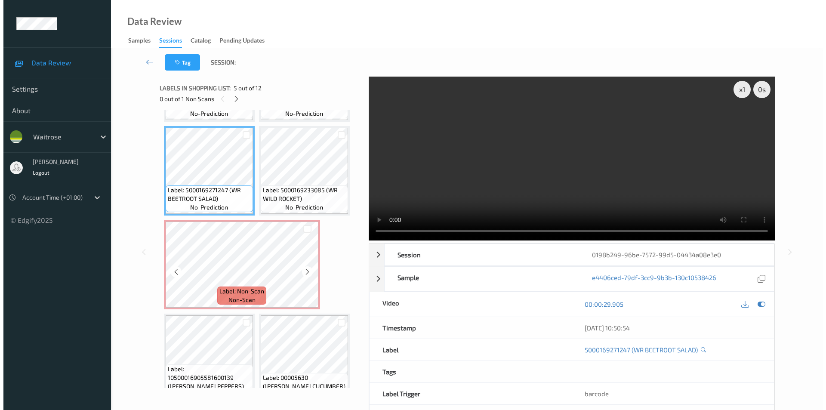
scroll to position [192, 0]
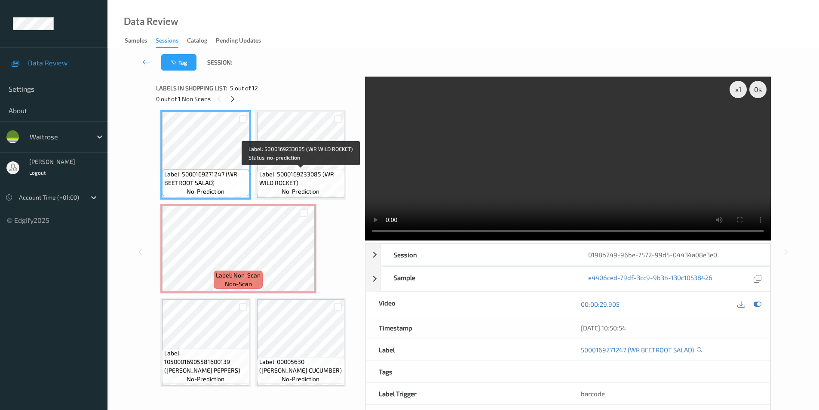
click at [317, 171] on span "Label: 5000169233085 (WR WILD ROCKET)" at bounding box center [300, 178] width 83 height 17
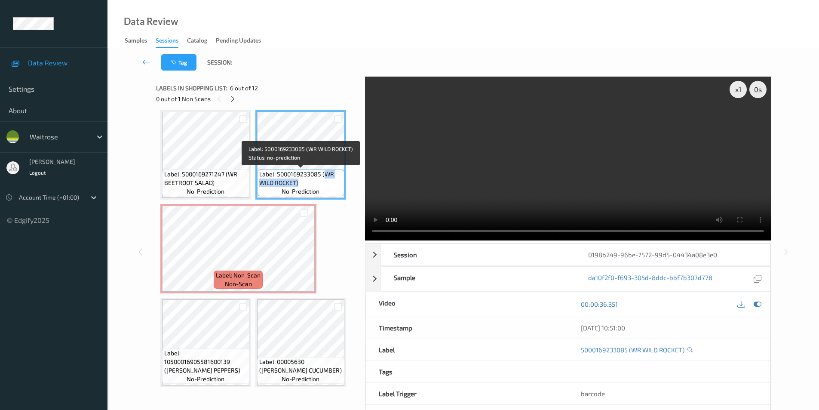
drag, startPoint x: 324, startPoint y: 173, endPoint x: 323, endPoint y: 180, distance: 7.0
click at [323, 180] on span "Label: 5000169233085 (WR WILD ROCKET)" at bounding box center [300, 178] width 83 height 17
copy span "WR WILD ROCKET)"
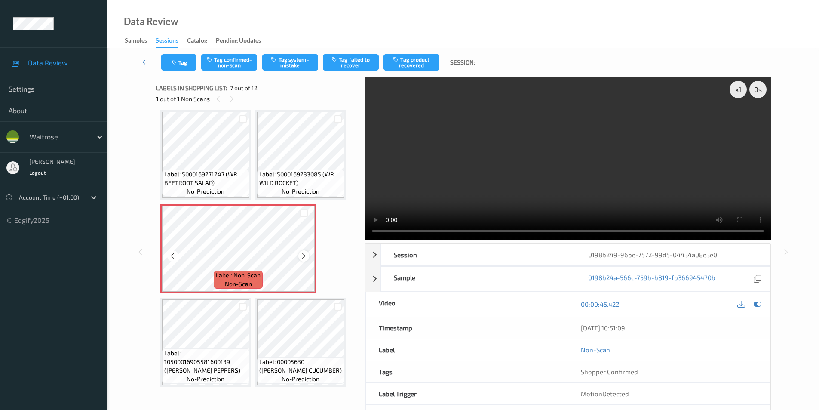
click at [304, 256] on icon at bounding box center [303, 256] width 7 height 8
click at [298, 59] on button "Tag system-mistake" at bounding box center [290, 62] width 56 height 16
click at [172, 61] on icon "button" at bounding box center [174, 62] width 7 height 6
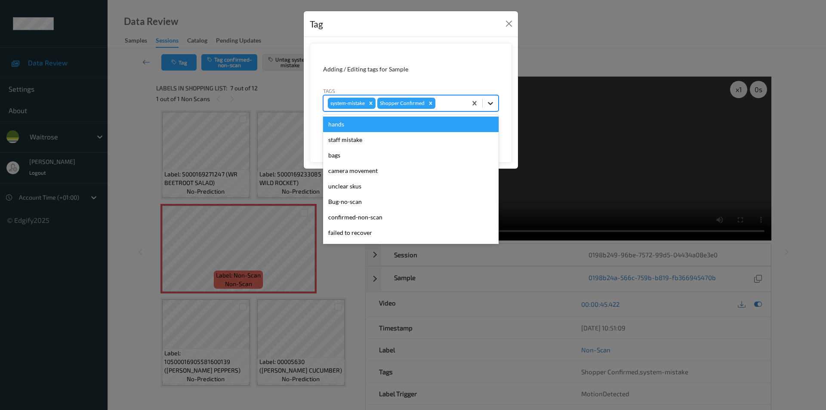
click at [494, 102] on icon at bounding box center [490, 103] width 9 height 9
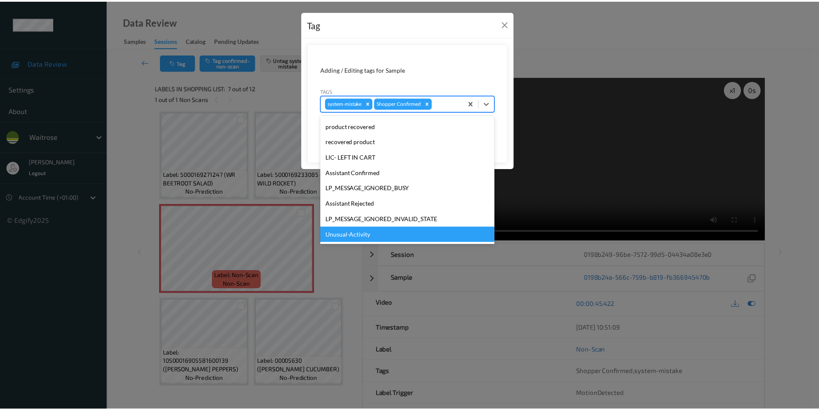
scroll to position [169, 0]
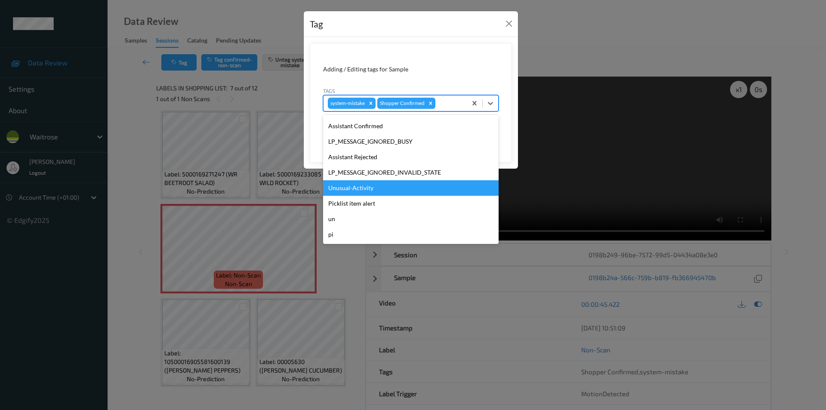
click at [354, 183] on div "Unusual-Activity" at bounding box center [410, 187] width 175 height 15
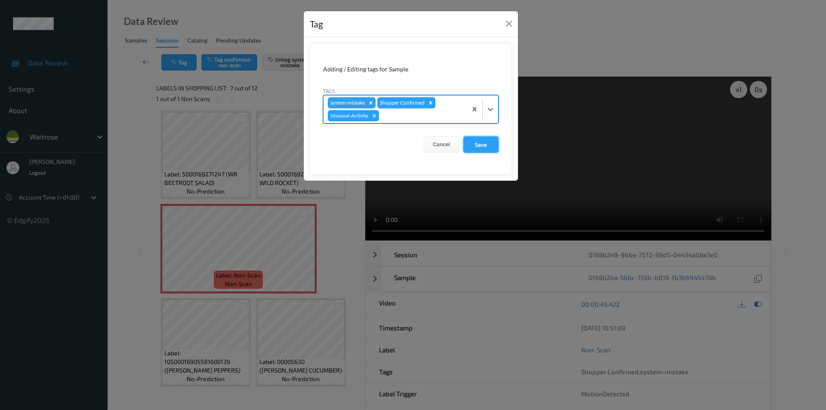
click at [482, 144] on button "Save" at bounding box center [480, 144] width 35 height 16
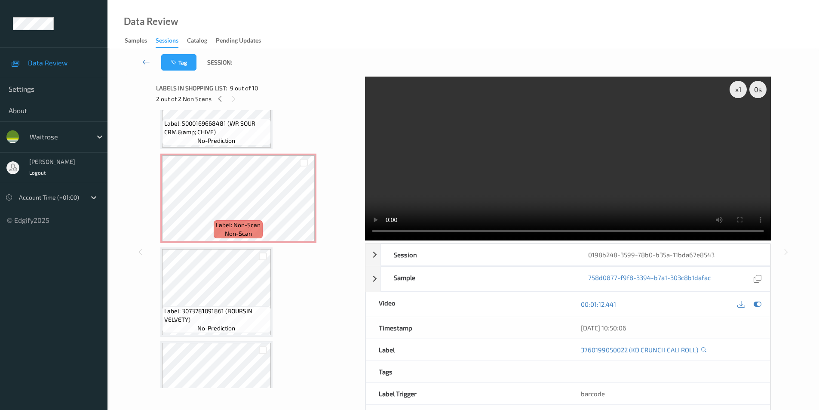
scroll to position [320, 0]
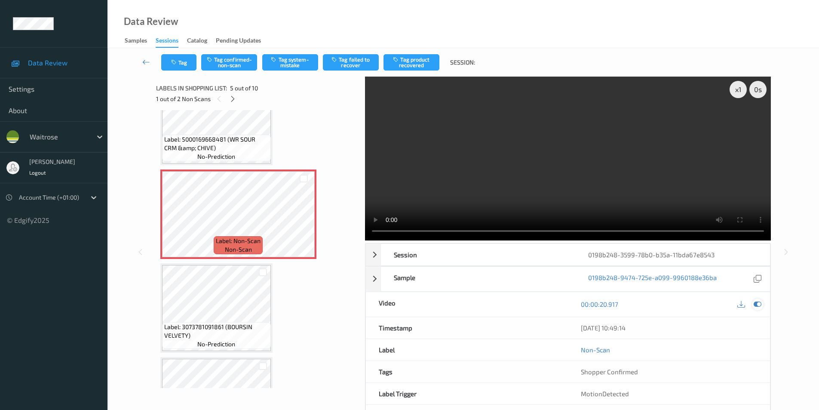
click at [758, 303] on icon at bounding box center [758, 304] width 8 height 8
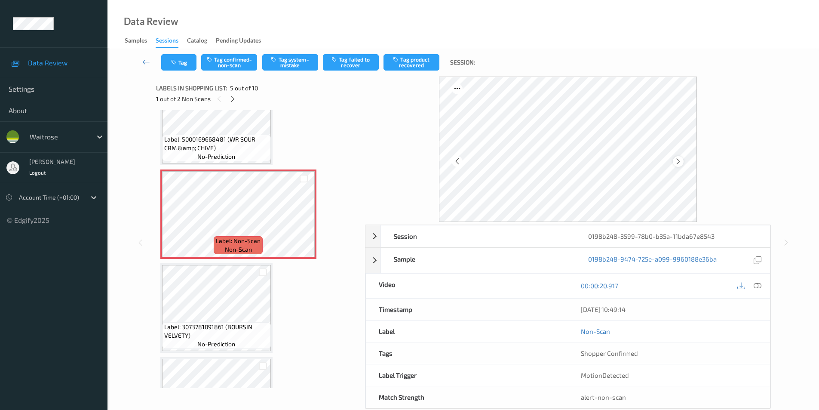
click at [677, 160] on icon at bounding box center [678, 161] width 7 height 8
click at [228, 61] on button "Tag confirmed-non-scan" at bounding box center [229, 62] width 56 height 16
click at [413, 61] on button "Tag product recovered" at bounding box center [412, 62] width 56 height 16
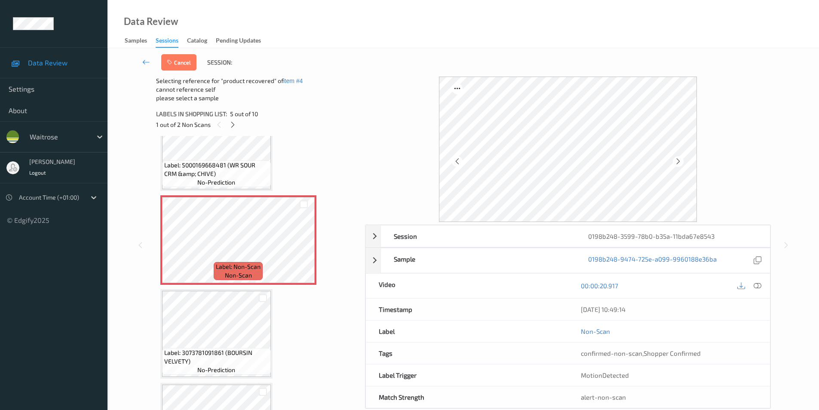
drag, startPoint x: 263, startPoint y: 298, endPoint x: 267, endPoint y: 275, distance: 24.1
click at [264, 298] on div at bounding box center [263, 298] width 8 height 8
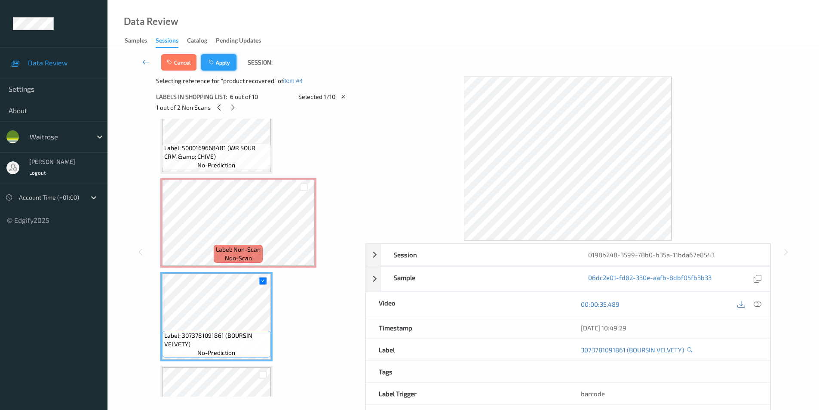
click at [212, 64] on icon "button" at bounding box center [212, 62] width 7 height 6
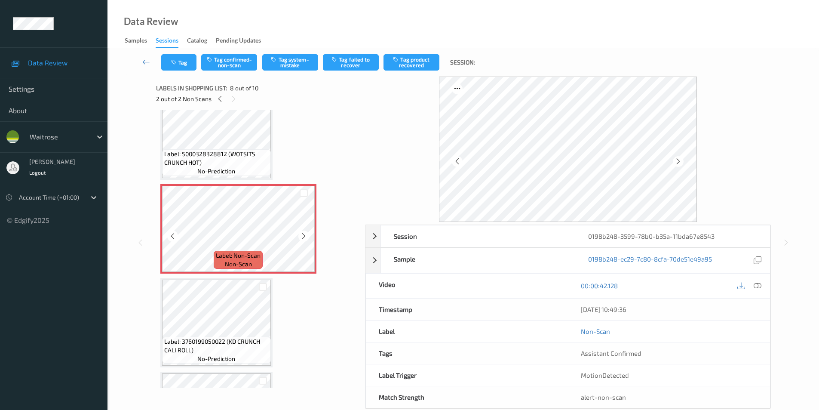
scroll to position [630, 0]
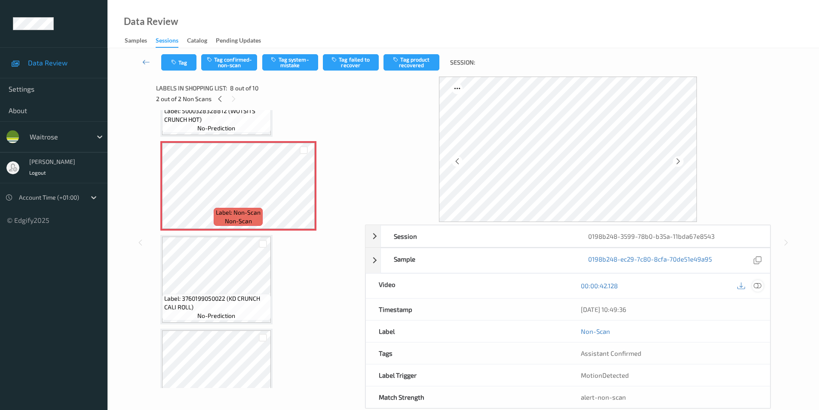
click at [759, 287] on icon at bounding box center [758, 286] width 8 height 8
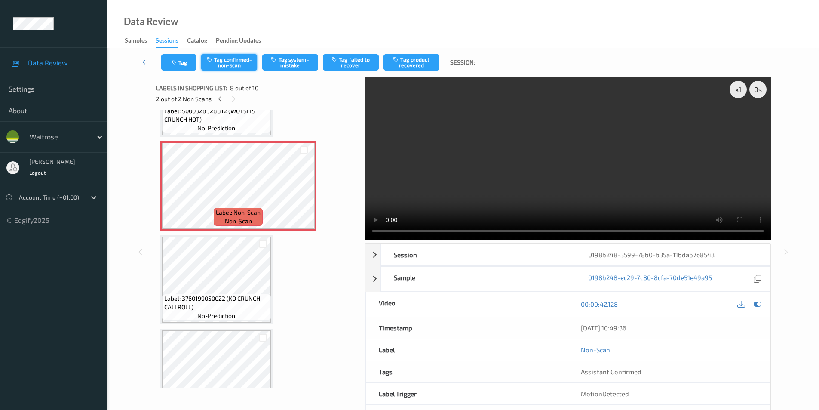
click at [234, 63] on button "Tag confirmed-non-scan" at bounding box center [229, 62] width 56 height 16
click at [415, 64] on button "Tag product recovered" at bounding box center [412, 62] width 56 height 16
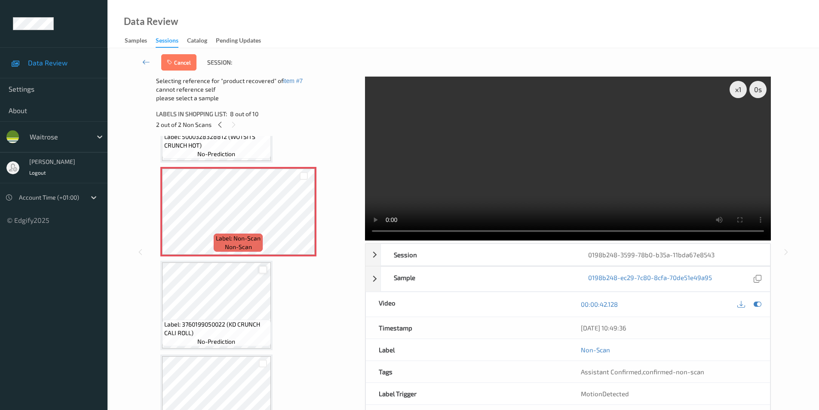
click at [264, 270] on div at bounding box center [263, 270] width 8 height 8
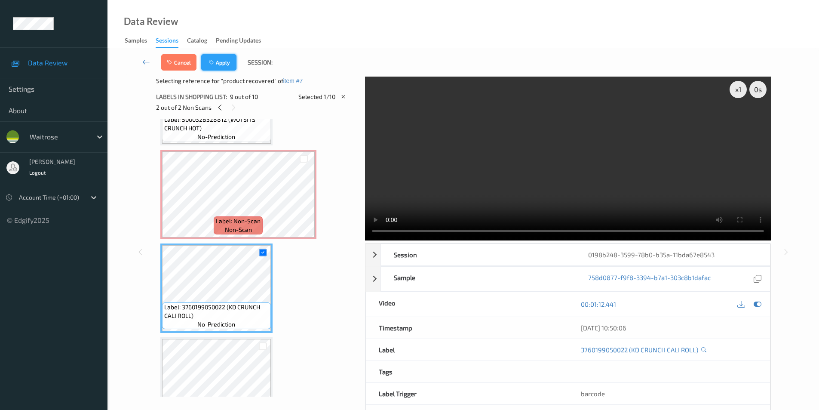
click at [221, 66] on button "Apply" at bounding box center [218, 62] width 35 height 16
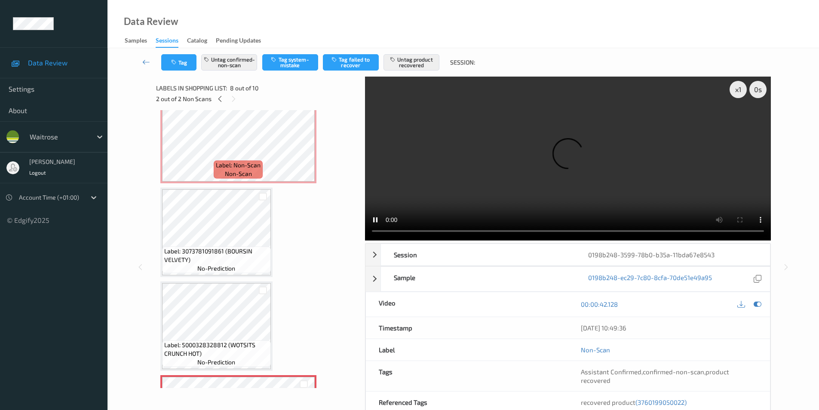
scroll to position [395, 0]
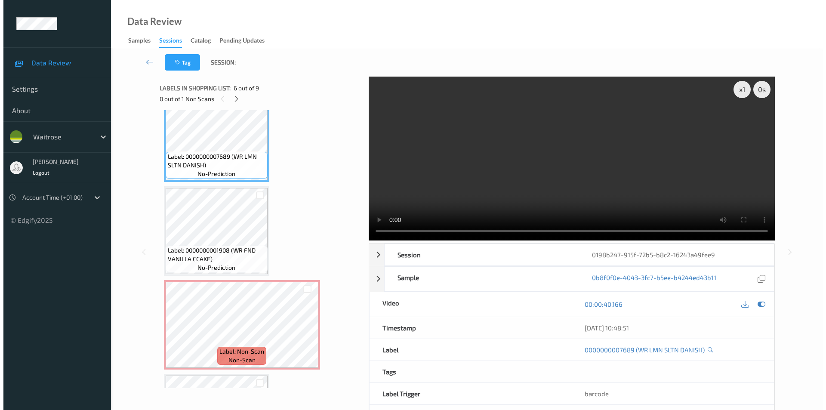
scroll to position [515, 0]
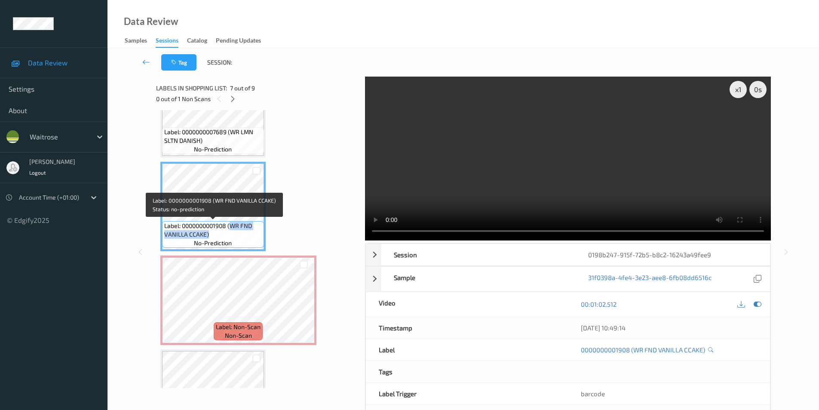
drag, startPoint x: 230, startPoint y: 228, endPoint x: 228, endPoint y: 234, distance: 6.4
click at [228, 234] on span "Label: 0000000001908 (WR FND VANILLA CCAKE)" at bounding box center [213, 229] width 98 height 17
copy span "WR FND VANILLA CCAKE)"
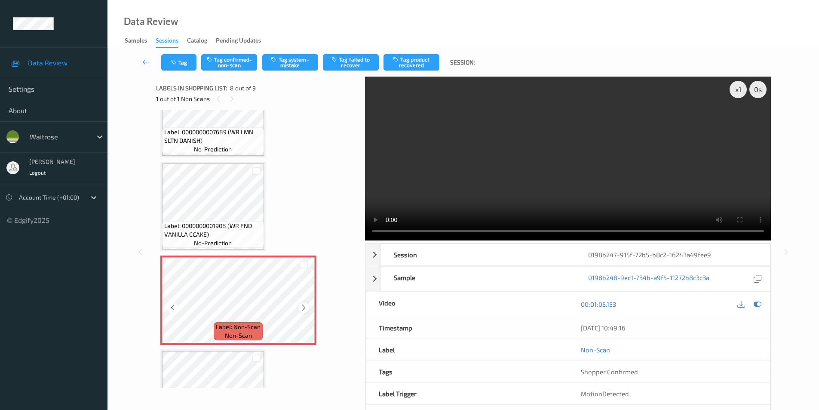
click at [299, 307] on div at bounding box center [303, 307] width 11 height 11
click at [299, 309] on div at bounding box center [303, 307] width 11 height 11
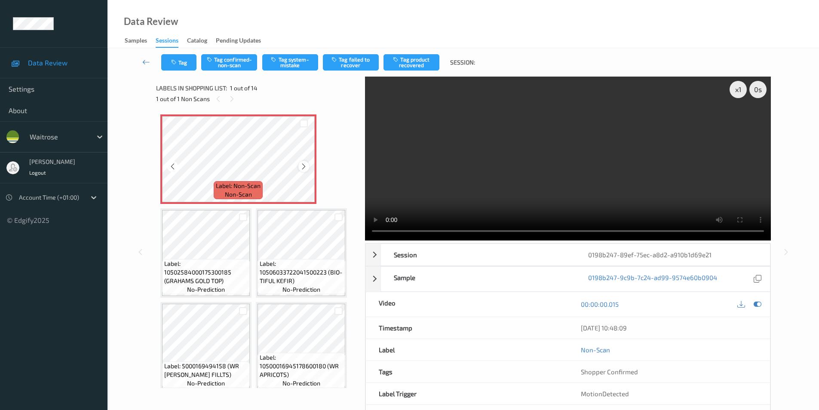
click at [305, 167] on icon at bounding box center [303, 167] width 7 height 8
click at [304, 167] on icon at bounding box center [303, 167] width 7 height 8
click at [356, 232] on div "x 1 0 s Session 0198b247-89ef-75ec-a8d2-a910b1d69e21 Session ID 0198b247-89ef-7…" at bounding box center [463, 252] width 615 height 350
click at [291, 64] on button "Tag system-mistake" at bounding box center [290, 62] width 56 height 16
click at [177, 60] on icon "button" at bounding box center [174, 62] width 7 height 6
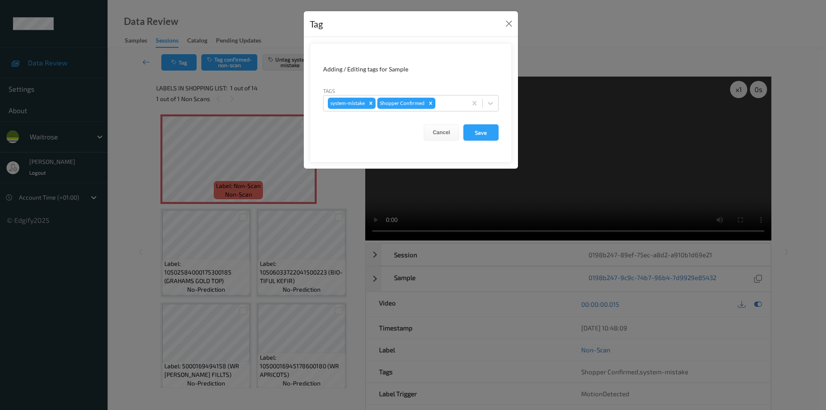
click at [489, 99] on icon at bounding box center [490, 103] width 9 height 9
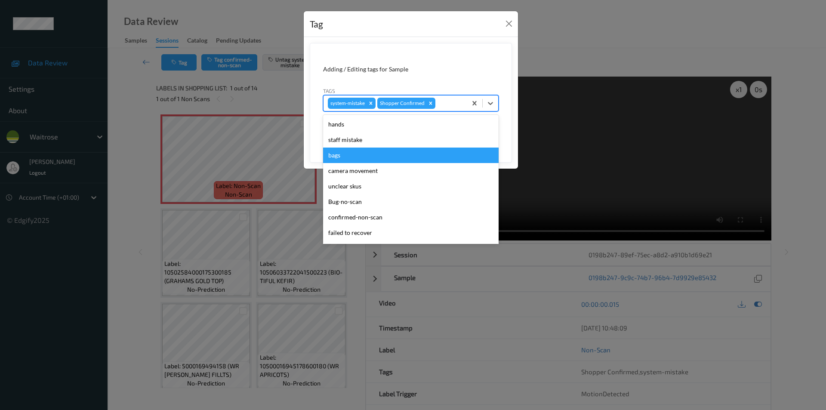
click at [351, 156] on div "bags" at bounding box center [410, 155] width 175 height 15
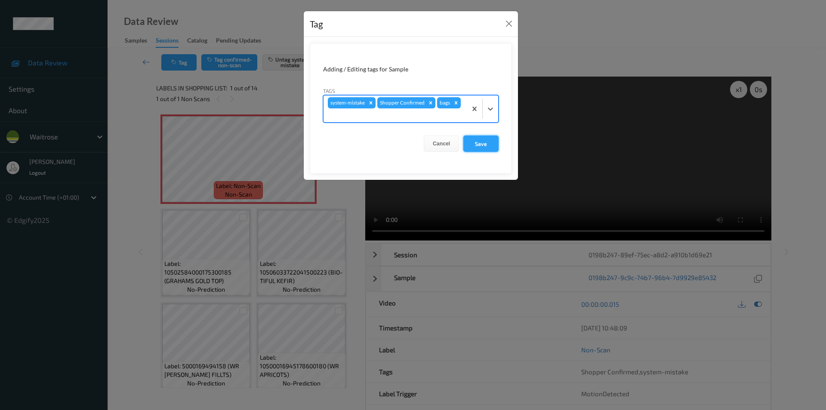
click at [477, 147] on button "Save" at bounding box center [480, 143] width 35 height 16
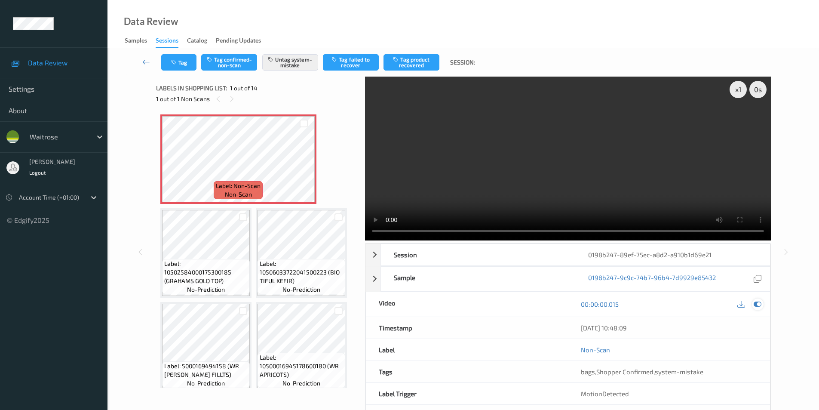
click at [755, 306] on icon at bounding box center [758, 304] width 8 height 8
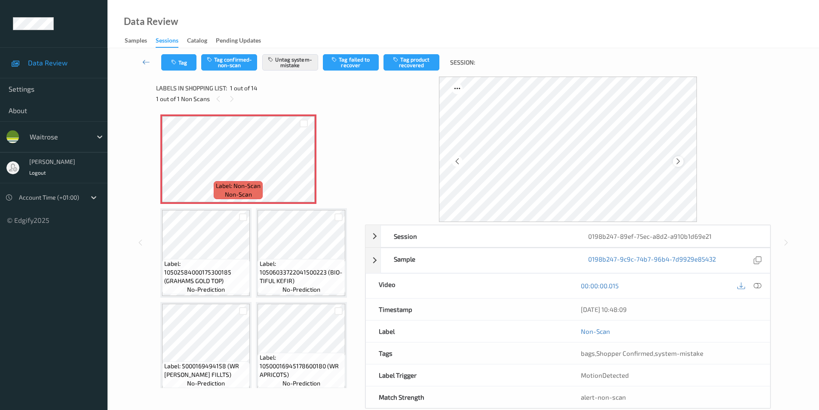
click at [679, 163] on icon at bounding box center [678, 161] width 7 height 8
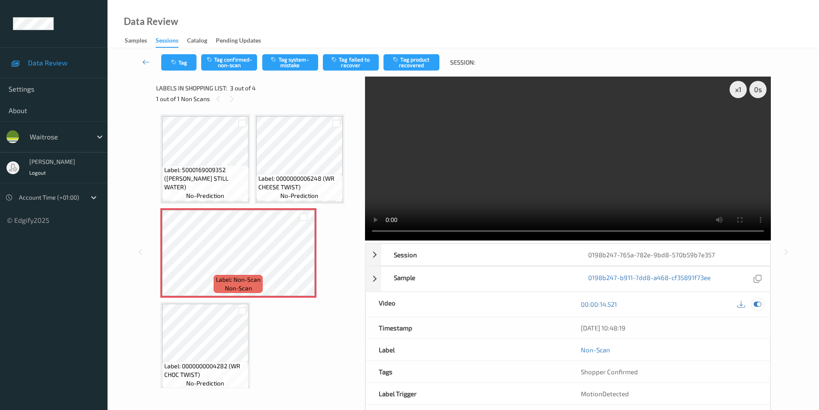
click at [757, 305] on icon at bounding box center [758, 304] width 8 height 8
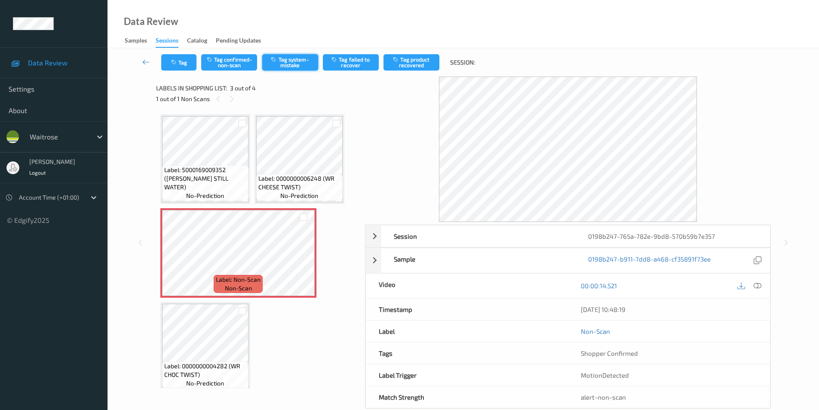
click at [305, 61] on button "Tag system-mistake" at bounding box center [290, 62] width 56 height 16
click at [183, 52] on div "Tag Tag confirmed-non-scan Untag system-mistake Tag failed to recover Tag produ…" at bounding box center [463, 62] width 676 height 28
click at [186, 64] on button "Tag" at bounding box center [178, 62] width 35 height 16
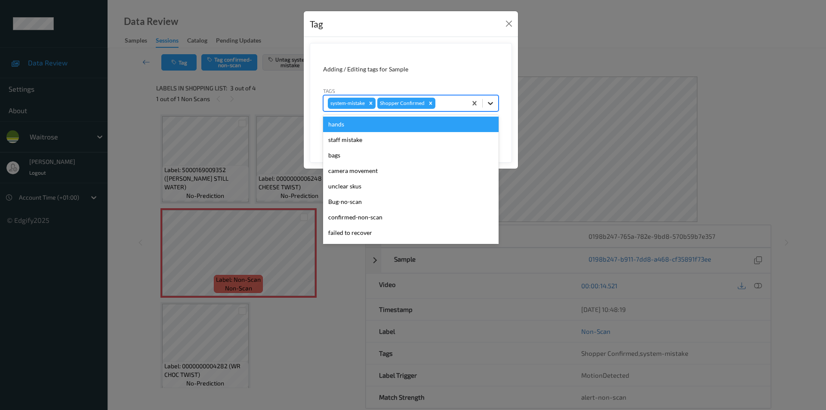
click at [489, 101] on icon at bounding box center [490, 103] width 9 height 9
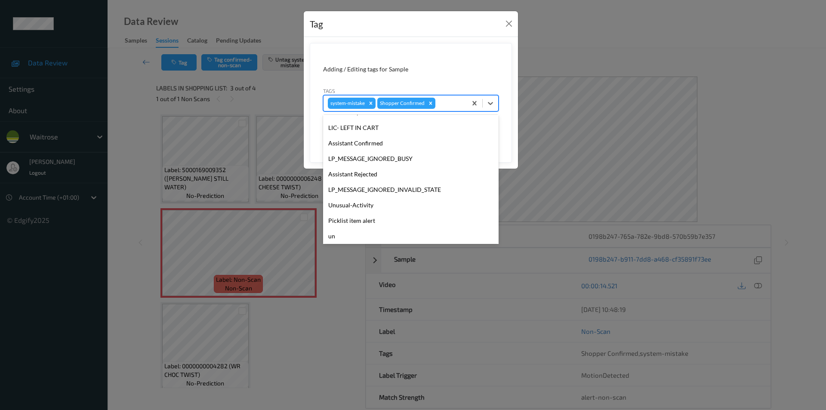
scroll to position [169, 0]
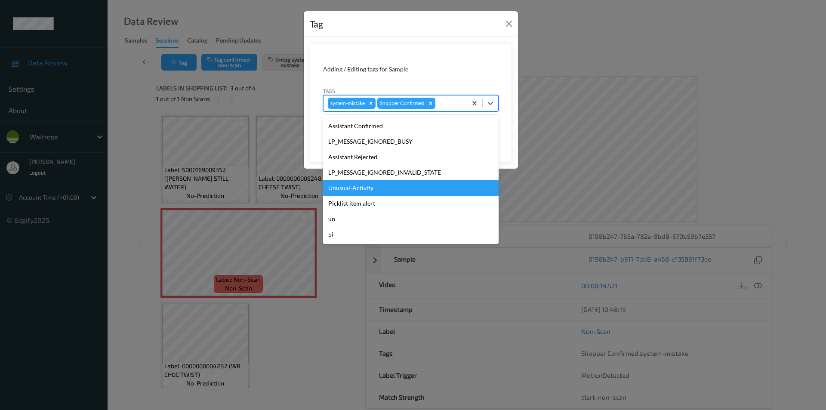
click at [374, 188] on div "Unusual-Activity" at bounding box center [410, 187] width 175 height 15
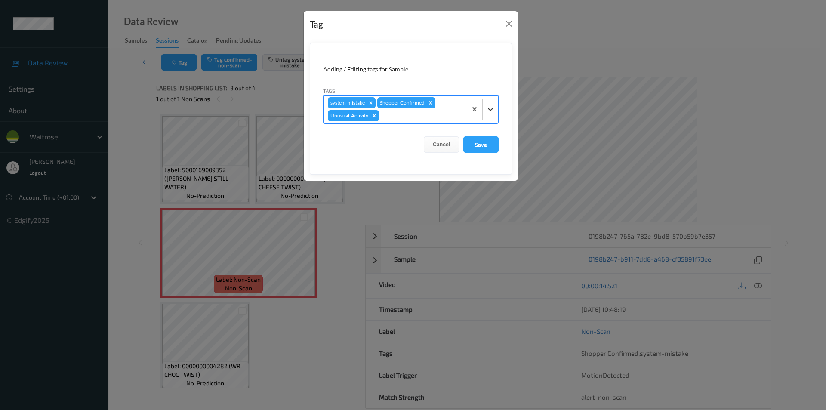
click at [493, 109] on icon at bounding box center [490, 109] width 9 height 9
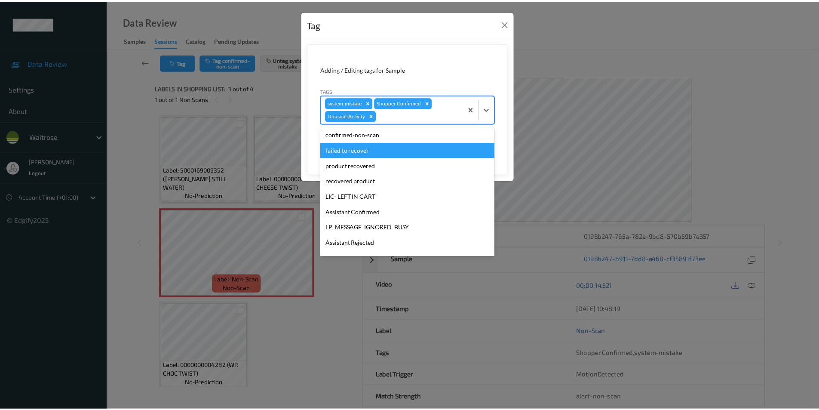
scroll to position [153, 0]
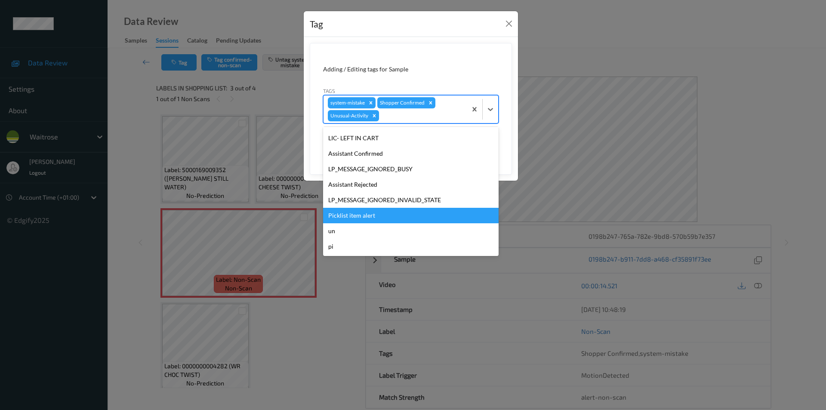
click at [358, 216] on div "Picklist item alert" at bounding box center [410, 215] width 175 height 15
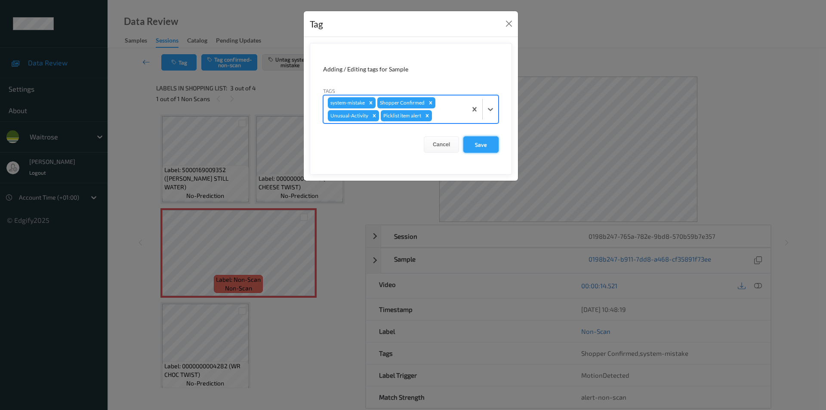
click at [476, 142] on button "Save" at bounding box center [480, 144] width 35 height 16
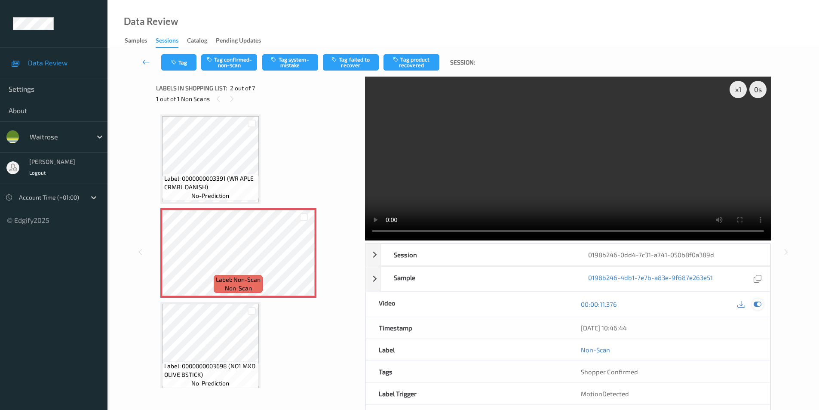
click at [755, 301] on icon at bounding box center [758, 304] width 8 height 8
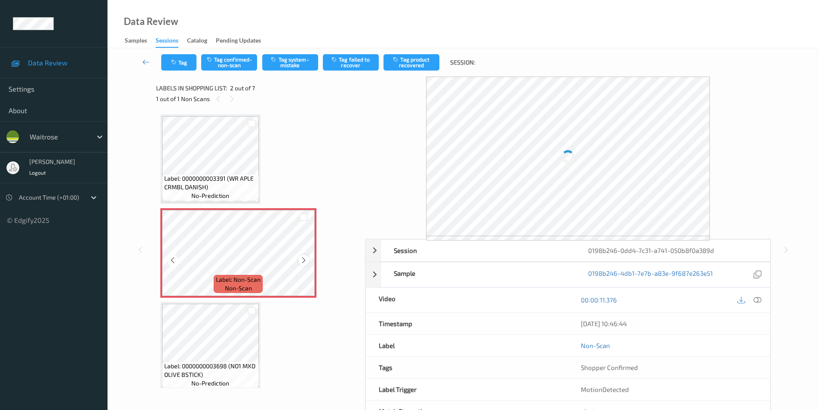
click at [303, 260] on icon at bounding box center [303, 260] width 7 height 8
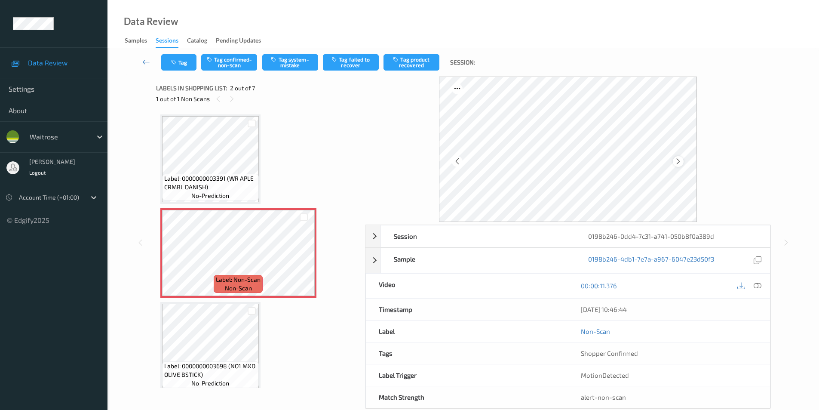
click at [679, 162] on icon at bounding box center [678, 161] width 7 height 8
click at [296, 66] on button "Tag system-mistake" at bounding box center [290, 62] width 56 height 16
click at [297, 61] on button "Tag system-mistake" at bounding box center [290, 62] width 56 height 16
click at [297, 62] on button "Tag system-mistake" at bounding box center [290, 62] width 56 height 16
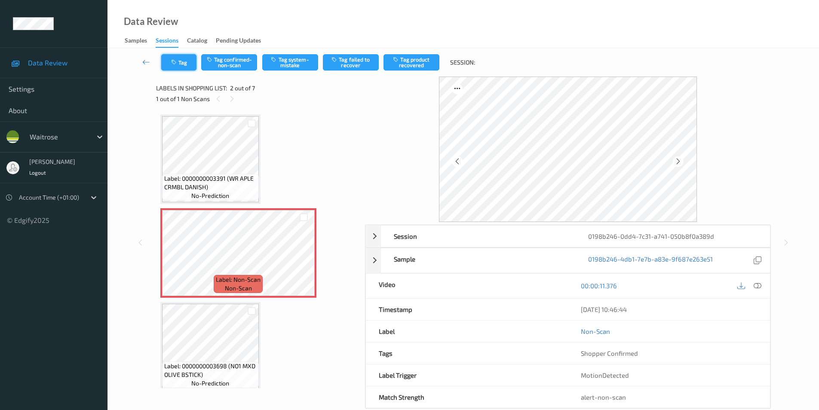
click at [180, 64] on button "Tag" at bounding box center [178, 62] width 35 height 16
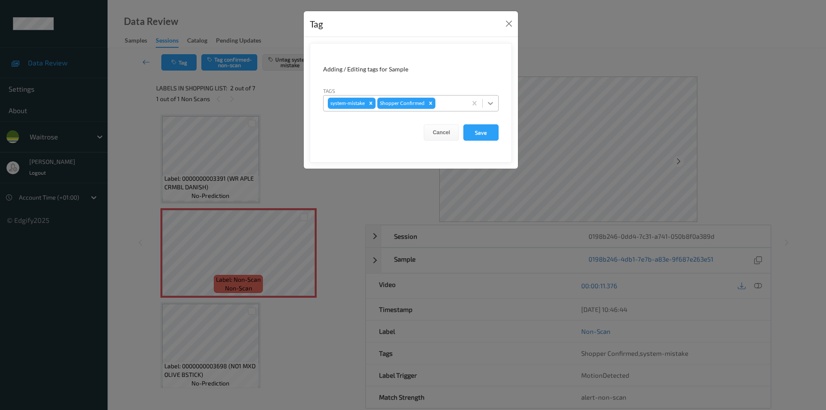
click at [491, 105] on icon at bounding box center [490, 103] width 9 height 9
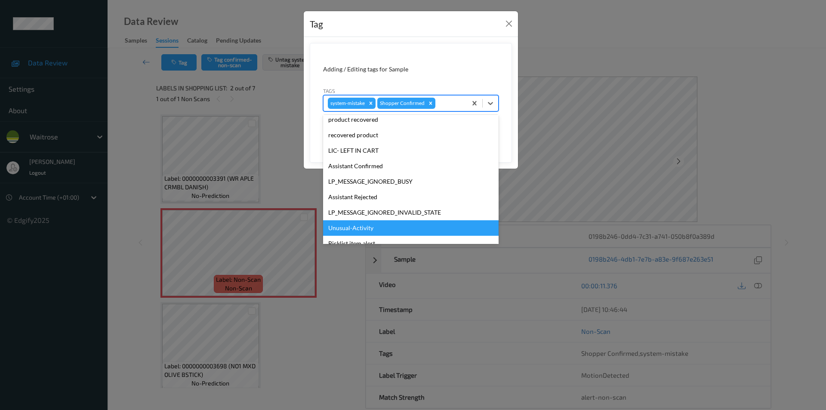
scroll to position [169, 0]
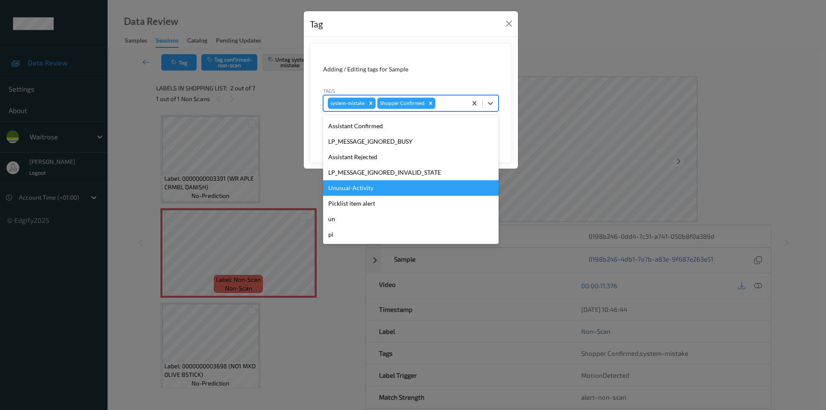
click at [380, 190] on div "Unusual-Activity" at bounding box center [410, 187] width 175 height 15
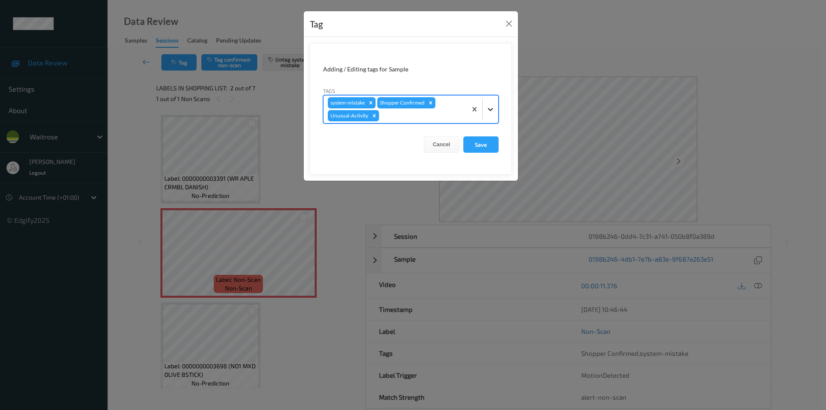
click at [492, 111] on icon at bounding box center [490, 109] width 9 height 9
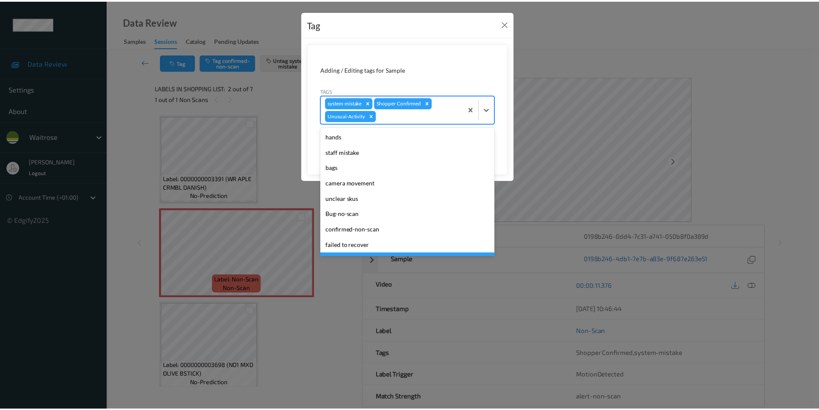
scroll to position [153, 0]
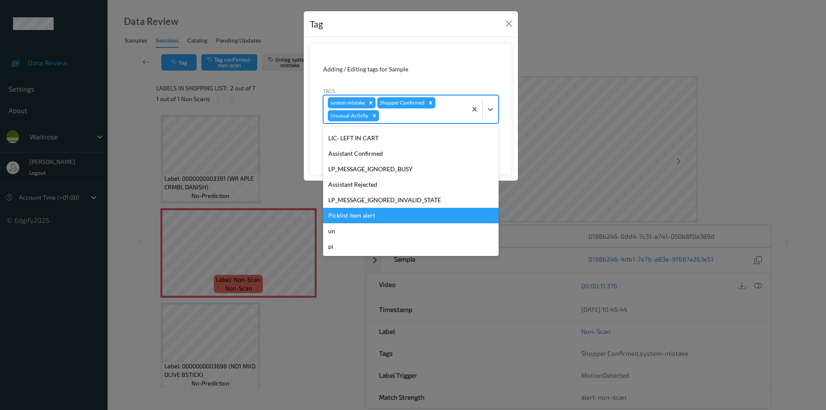
click at [358, 214] on div "Picklist item alert" at bounding box center [410, 215] width 175 height 15
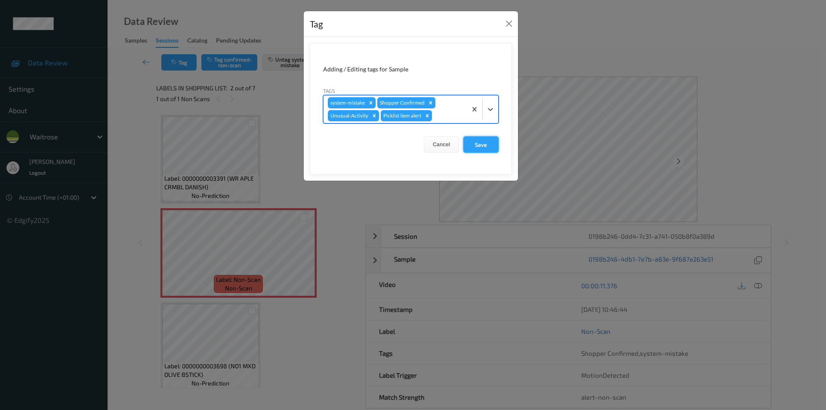
click at [471, 144] on button "Save" at bounding box center [480, 144] width 35 height 16
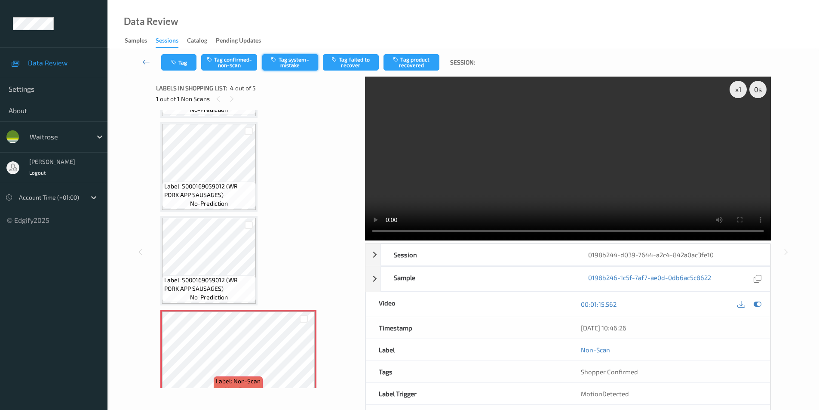
click at [291, 62] on button "Tag system-mistake" at bounding box center [290, 62] width 56 height 16
click at [183, 64] on button "Tag" at bounding box center [178, 62] width 35 height 16
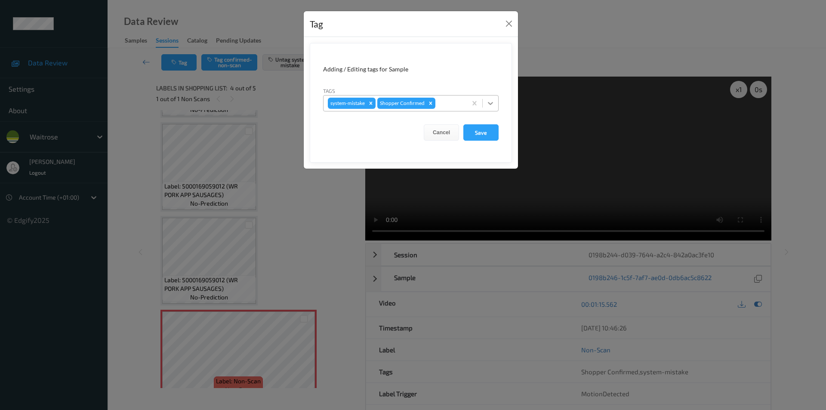
click at [492, 101] on icon at bounding box center [490, 103] width 9 height 9
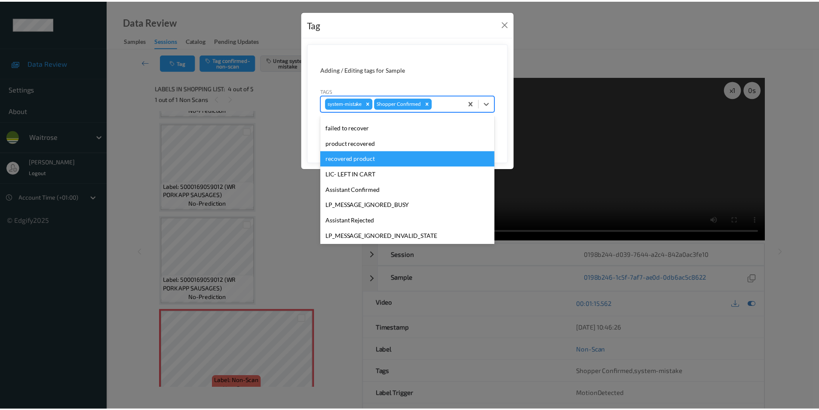
scroll to position [169, 0]
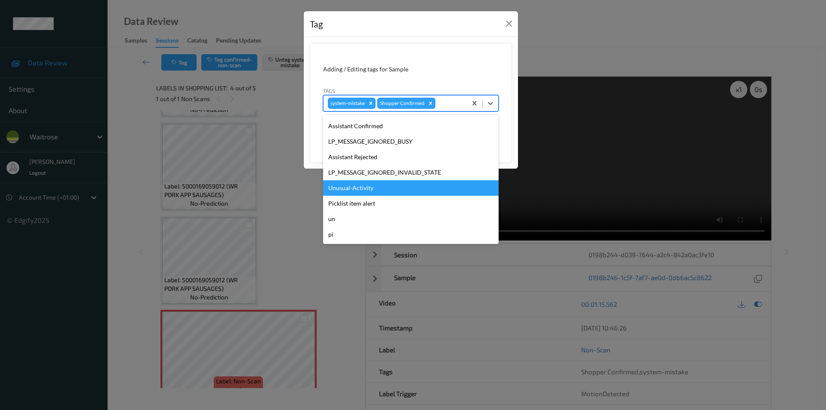
click at [357, 189] on div "Unusual-Activity" at bounding box center [410, 187] width 175 height 15
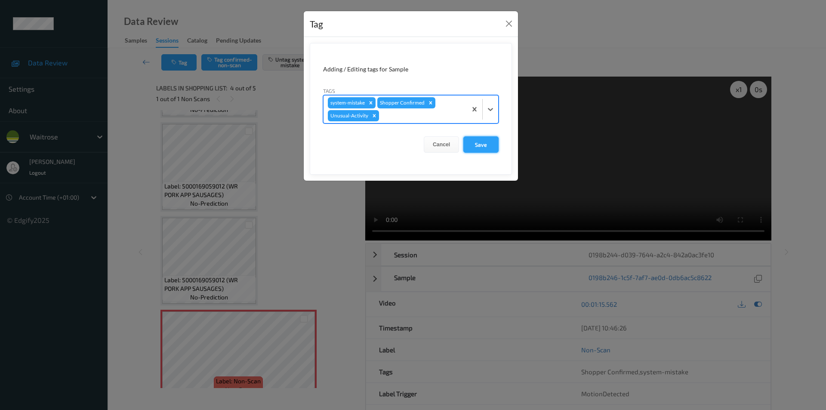
click at [478, 144] on button "Save" at bounding box center [480, 144] width 35 height 16
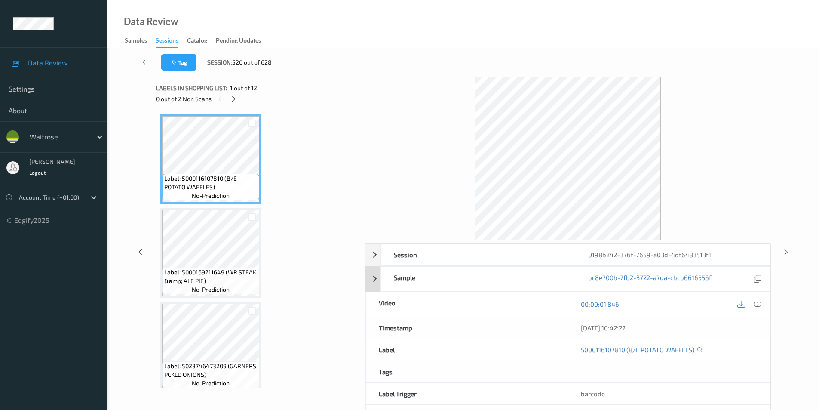
scroll to position [35, 0]
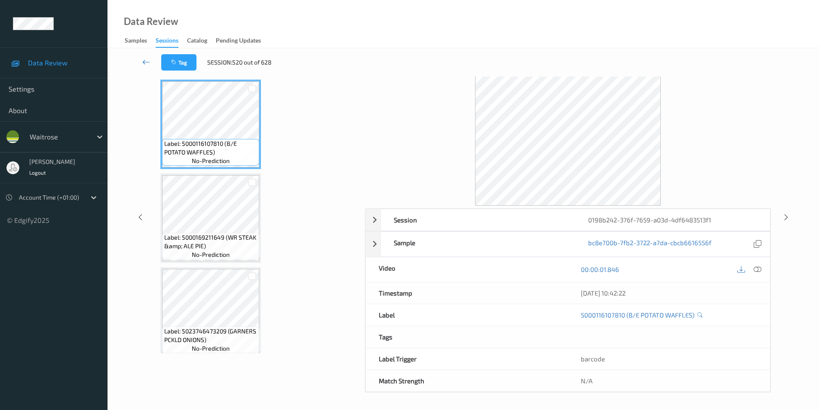
click at [148, 65] on icon at bounding box center [146, 62] width 8 height 9
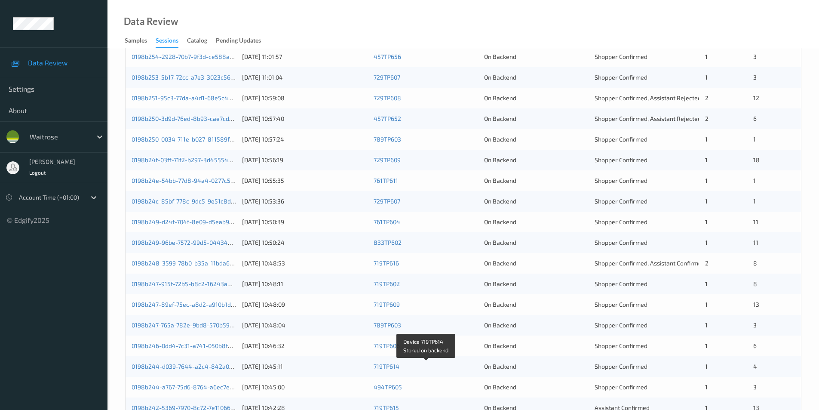
scroll to position [65, 0]
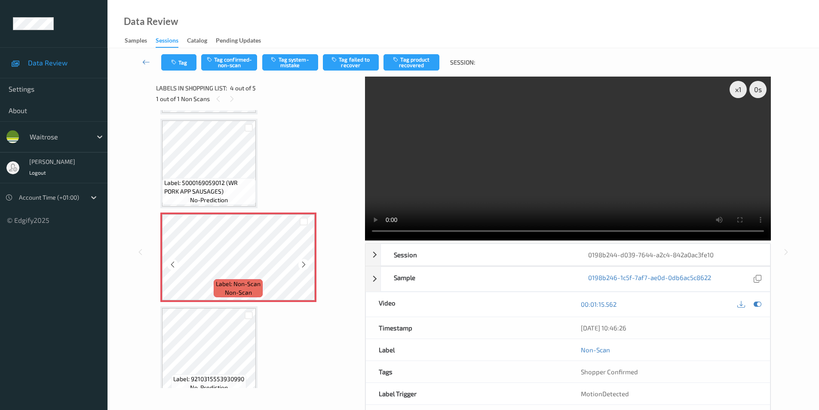
scroll to position [140, 0]
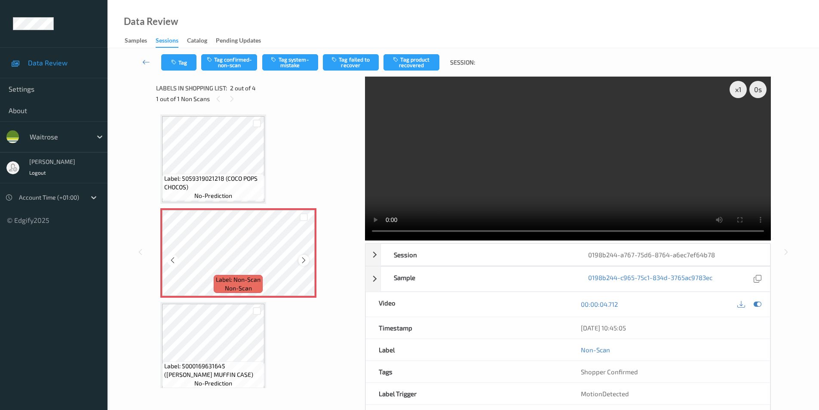
click at [305, 260] on icon at bounding box center [303, 260] width 7 height 8
click at [304, 261] on icon at bounding box center [303, 260] width 7 height 8
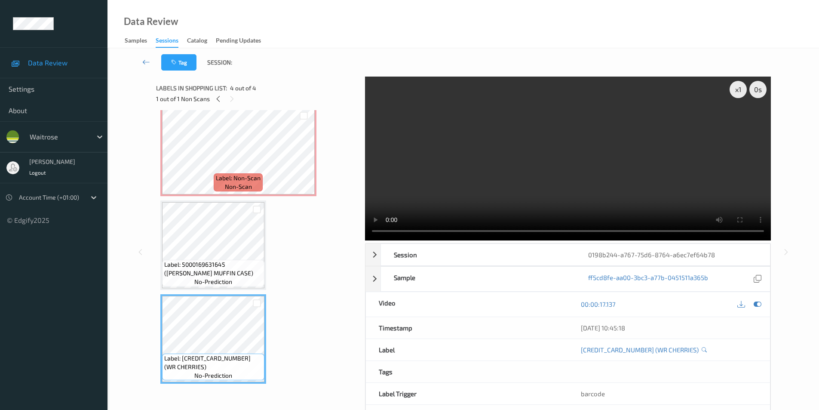
scroll to position [58, 0]
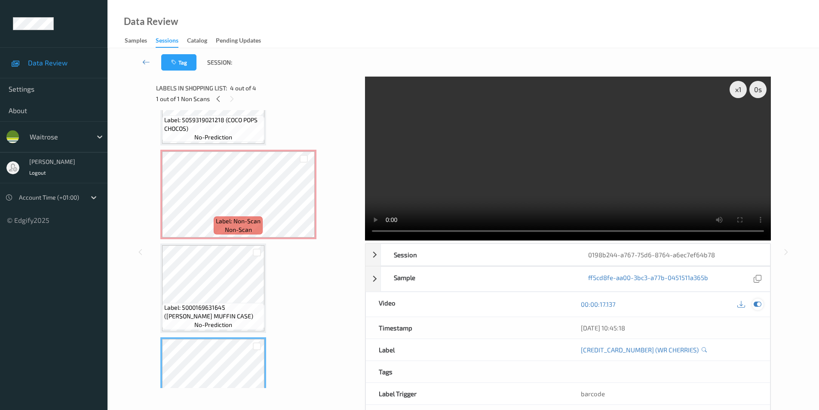
click at [757, 304] on icon at bounding box center [758, 304] width 8 height 8
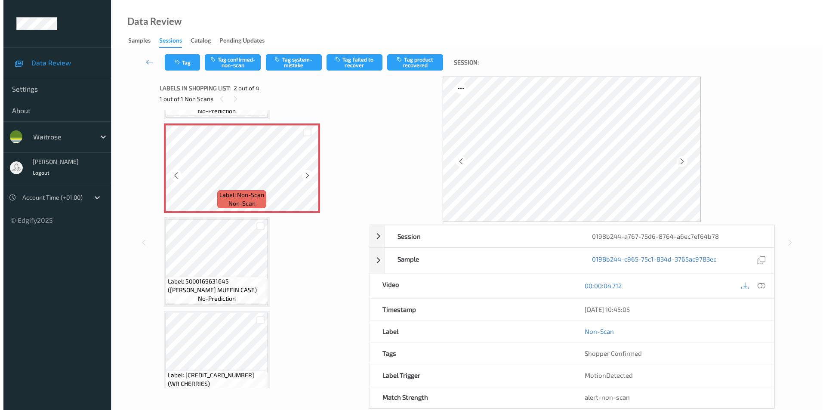
scroll to position [86, 0]
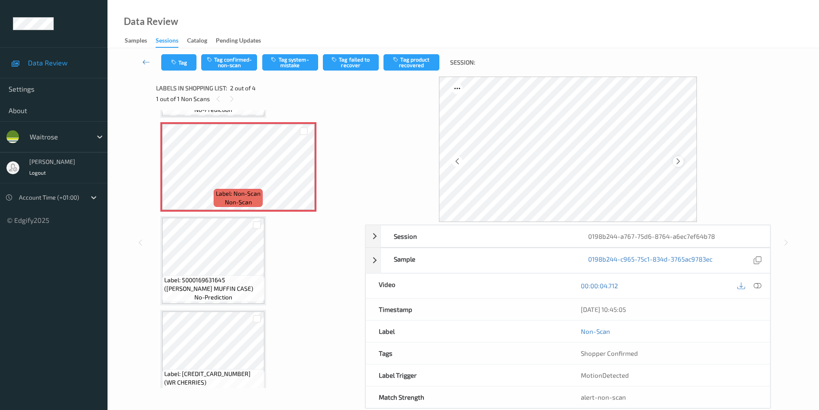
click at [676, 162] on icon at bounding box center [678, 161] width 7 height 8
click at [285, 61] on button "Tag system-mistake" at bounding box center [290, 62] width 56 height 16
click at [169, 58] on button "Tag" at bounding box center [178, 62] width 35 height 16
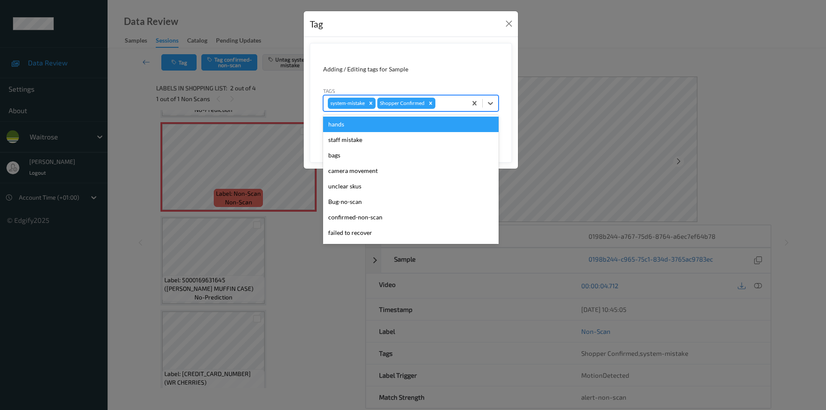
drag, startPoint x: 490, startPoint y: 103, endPoint x: 452, endPoint y: 129, distance: 46.2
click at [491, 104] on icon at bounding box center [490, 103] width 9 height 9
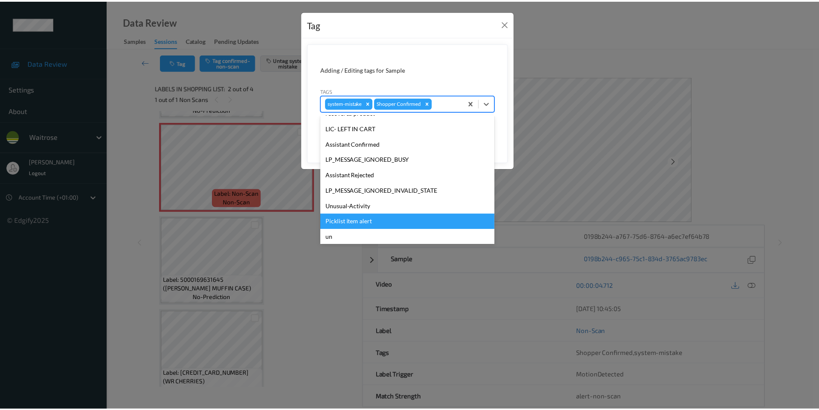
scroll to position [169, 0]
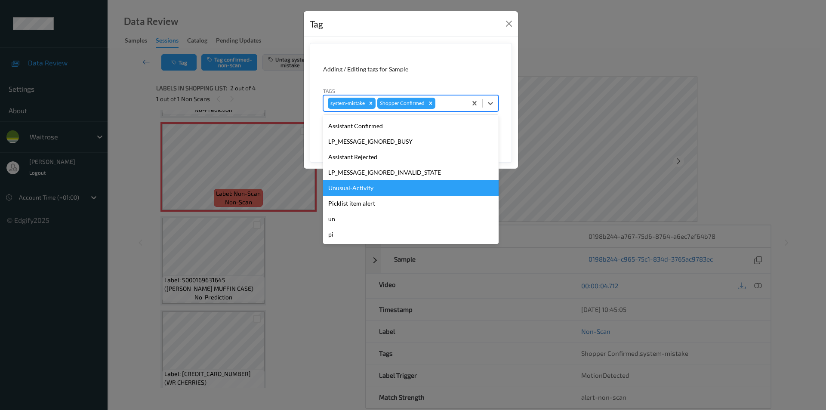
click at [360, 188] on div "Unusual-Activity" at bounding box center [410, 187] width 175 height 15
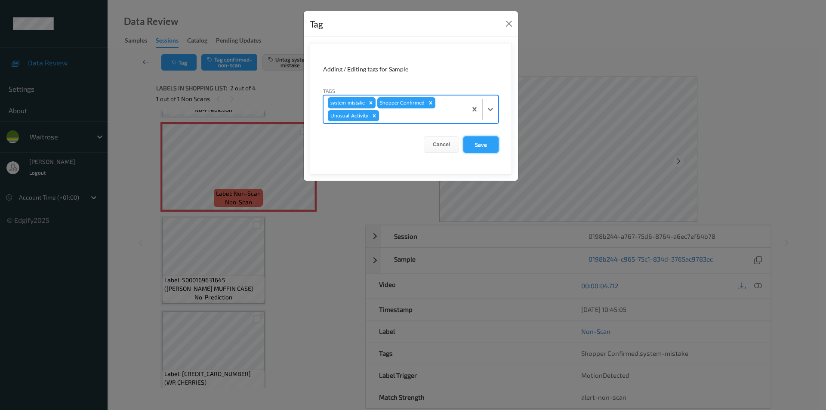
click at [490, 144] on button "Save" at bounding box center [480, 144] width 35 height 16
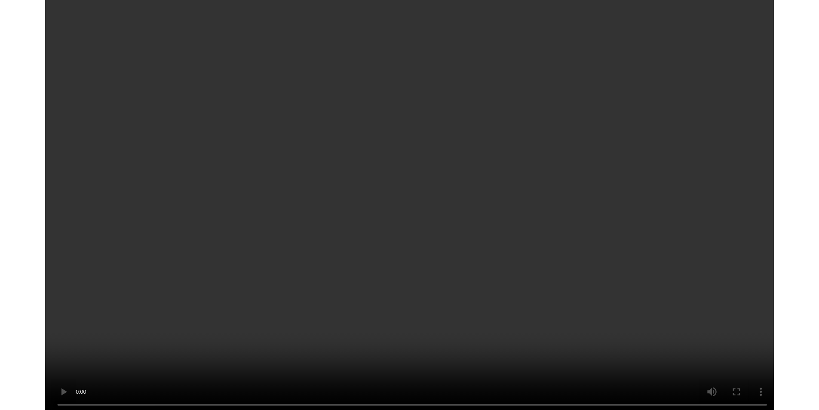
scroll to position [422, 0]
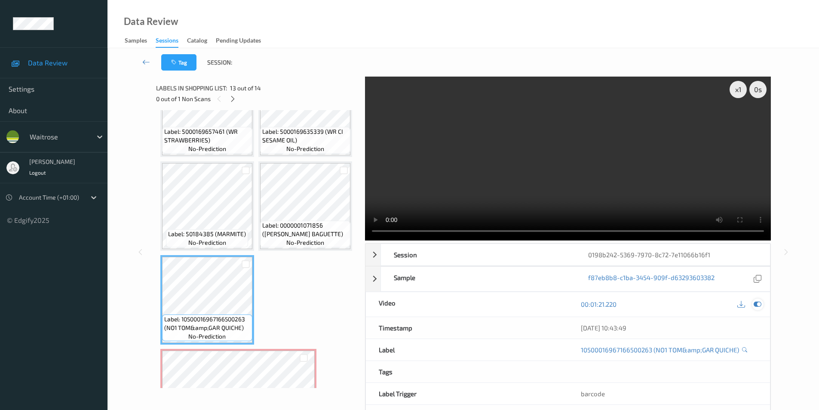
click at [757, 301] on icon at bounding box center [758, 304] width 8 height 8
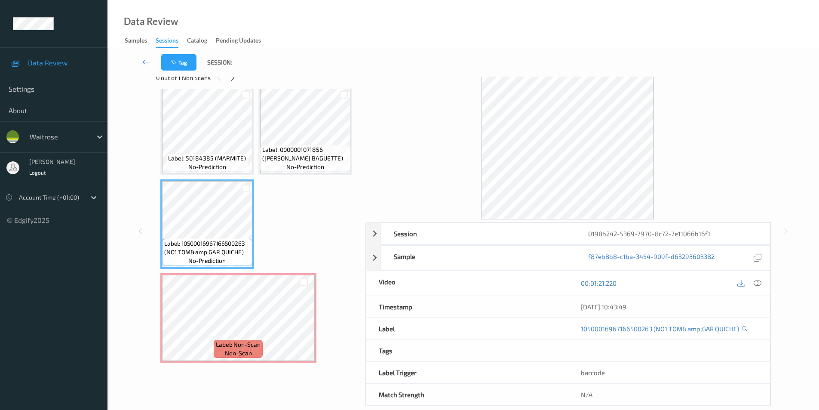
scroll to position [35, 0]
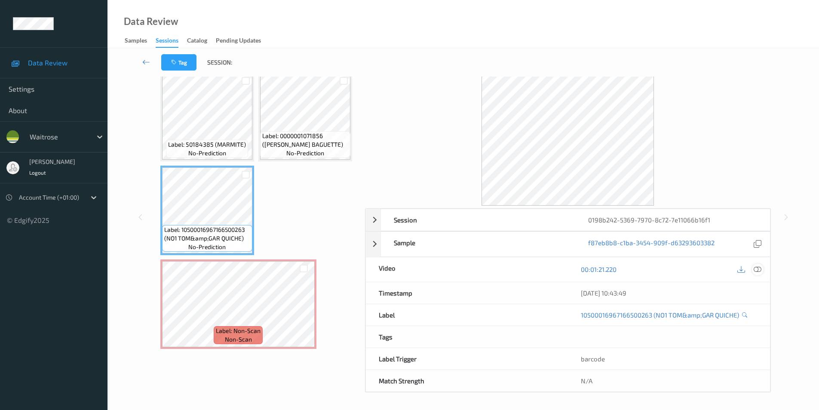
click at [756, 270] on icon at bounding box center [758, 269] width 8 height 8
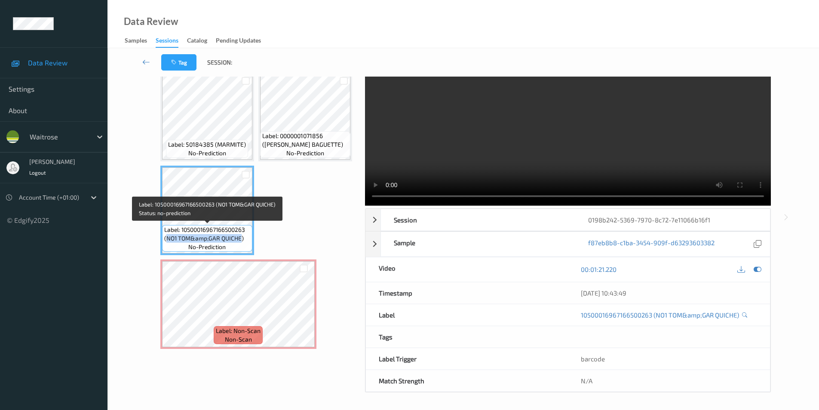
drag, startPoint x: 166, startPoint y: 237, endPoint x: 241, endPoint y: 237, distance: 75.3
click at [241, 237] on span "Label: 10500016967166500263 (NO1 TOM&amp;GAR QUICHE)" at bounding box center [207, 233] width 86 height 17
copy span "NO1 TOM&amp;GAR QUICHE"
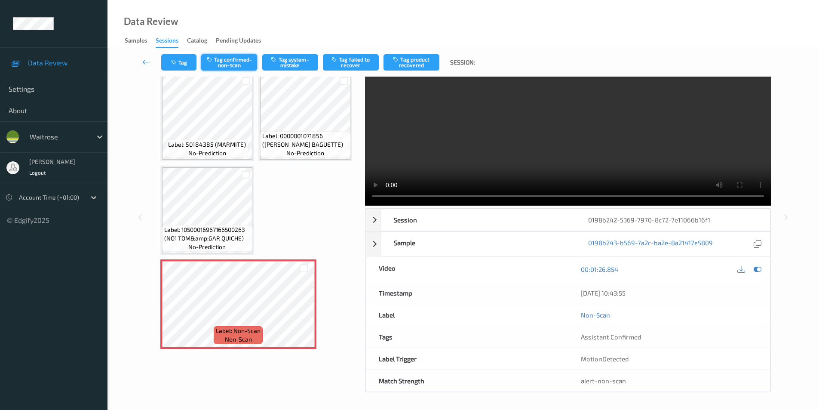
click at [234, 61] on button "Tag confirmed-non-scan" at bounding box center [229, 62] width 56 height 16
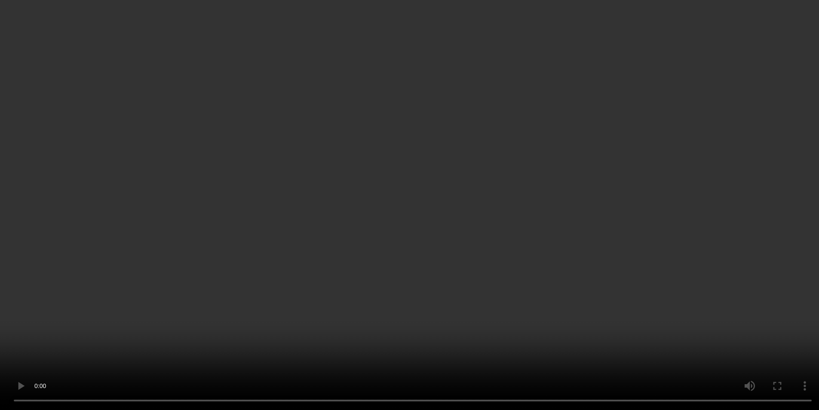
scroll to position [652, 0]
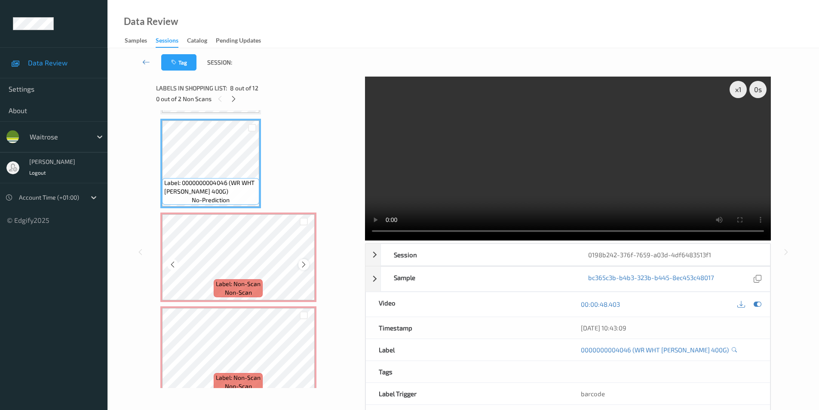
click at [304, 265] on icon at bounding box center [303, 265] width 7 height 8
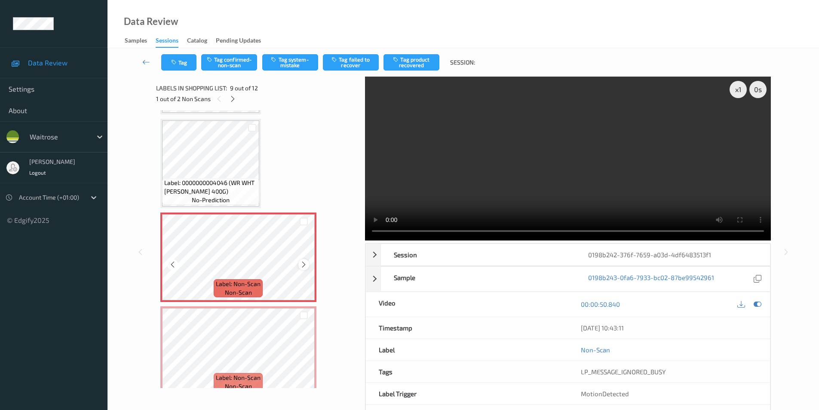
click at [302, 262] on icon at bounding box center [303, 265] width 7 height 8
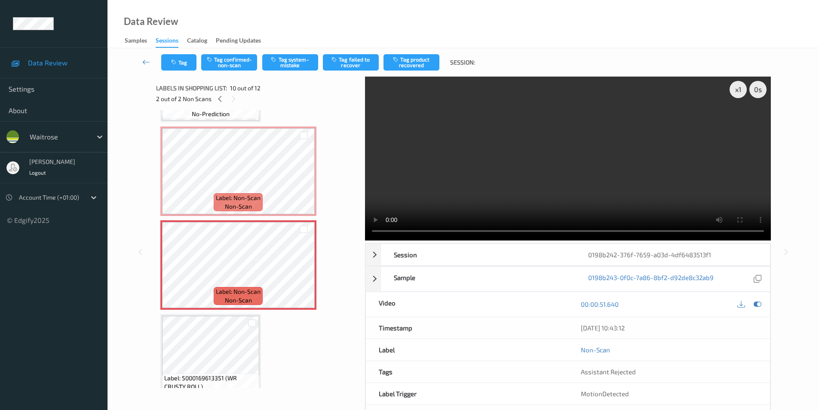
scroll to position [781, 0]
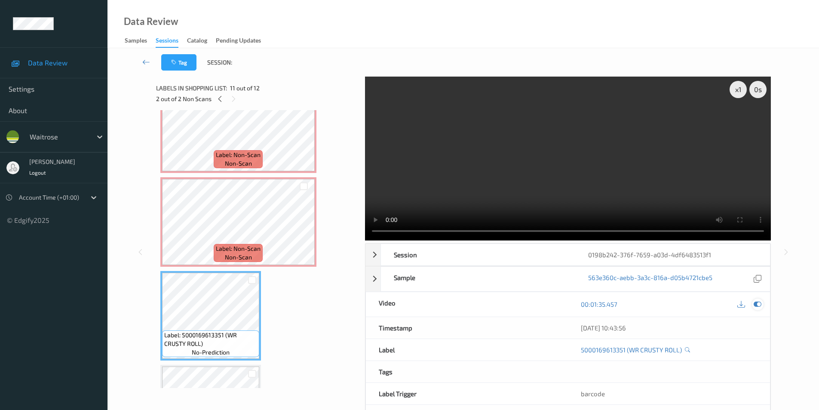
click at [756, 304] on icon at bounding box center [758, 304] width 8 height 8
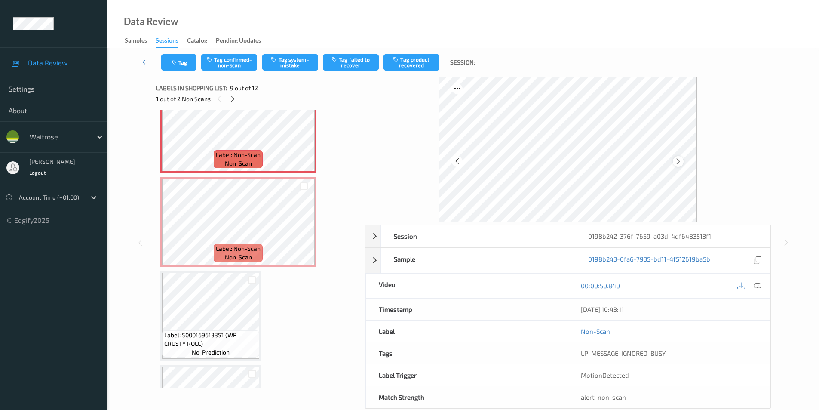
click at [677, 162] on icon at bounding box center [678, 161] width 7 height 8
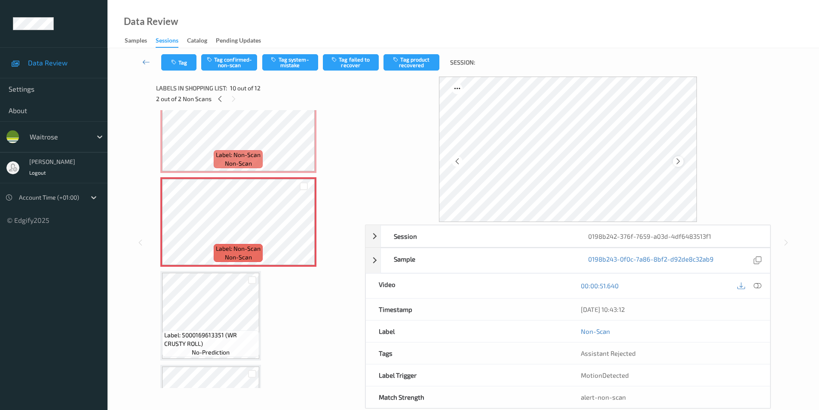
click at [679, 159] on icon at bounding box center [678, 161] width 7 height 8
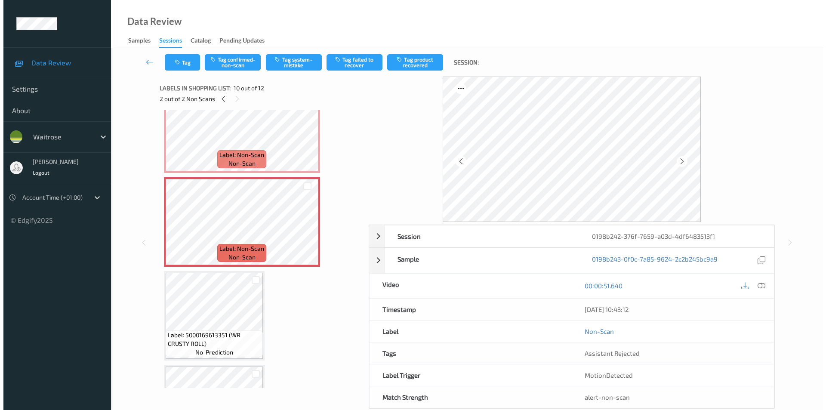
scroll to position [652, 0]
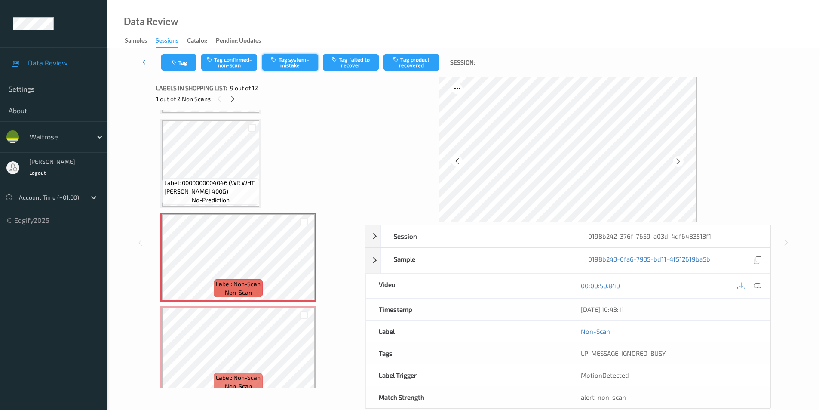
click at [280, 63] on button "Tag system-mistake" at bounding box center [290, 62] width 56 height 16
click at [192, 65] on button "Tag" at bounding box center [178, 62] width 35 height 16
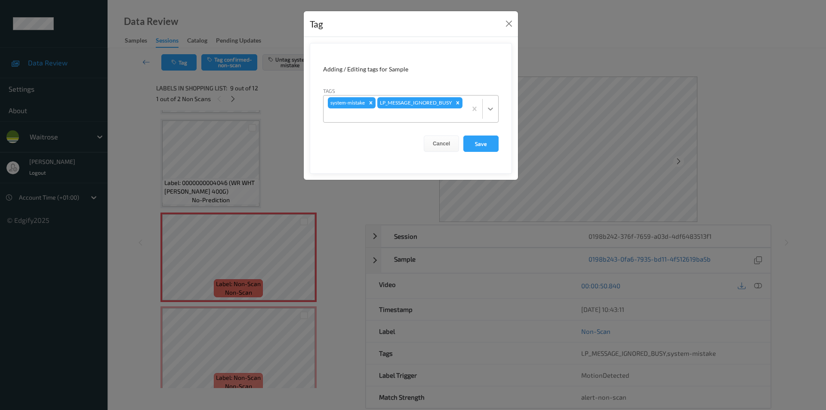
click at [486, 109] on icon at bounding box center [490, 108] width 9 height 9
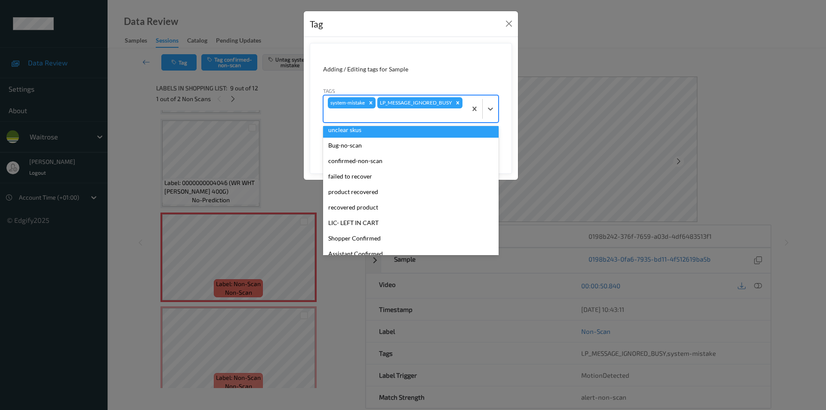
scroll to position [169, 0]
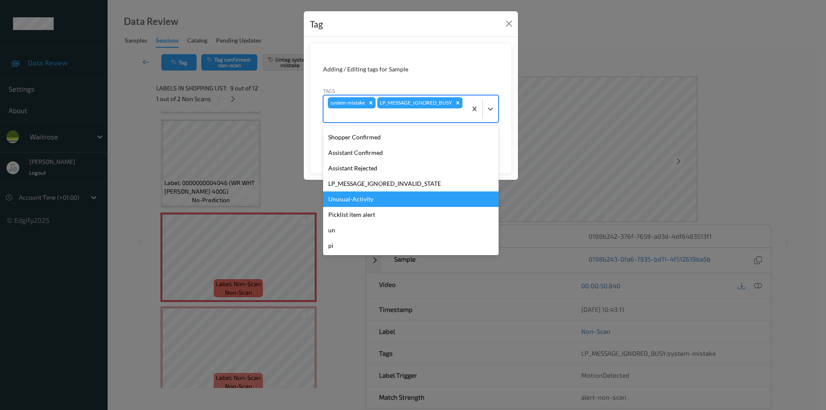
click at [378, 201] on div "Unusual-Activity" at bounding box center [410, 198] width 175 height 15
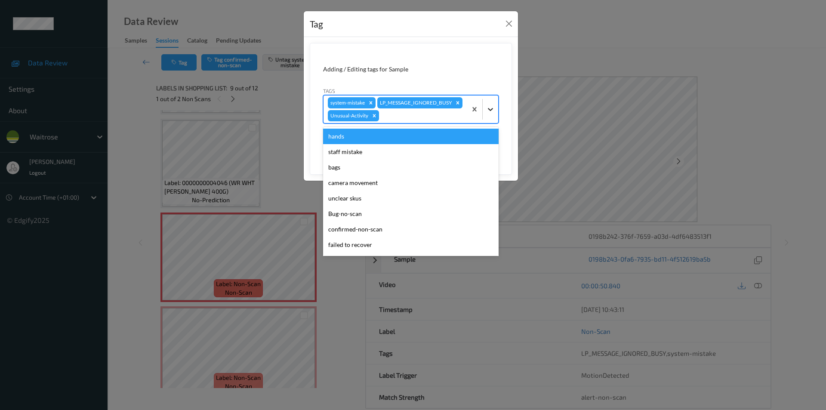
click at [485, 113] on div at bounding box center [489, 108] width 15 height 15
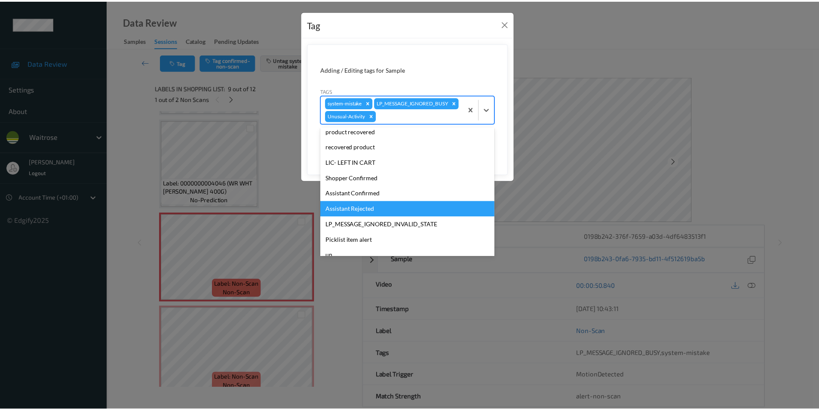
scroll to position [153, 0]
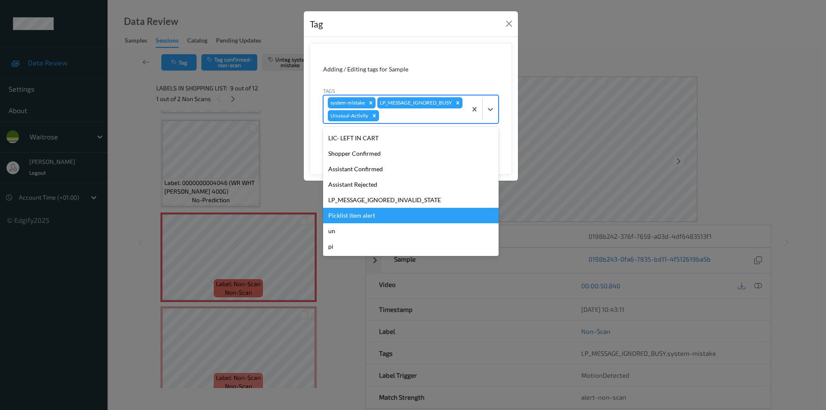
click at [362, 223] on div "Picklist item alert" at bounding box center [410, 215] width 175 height 15
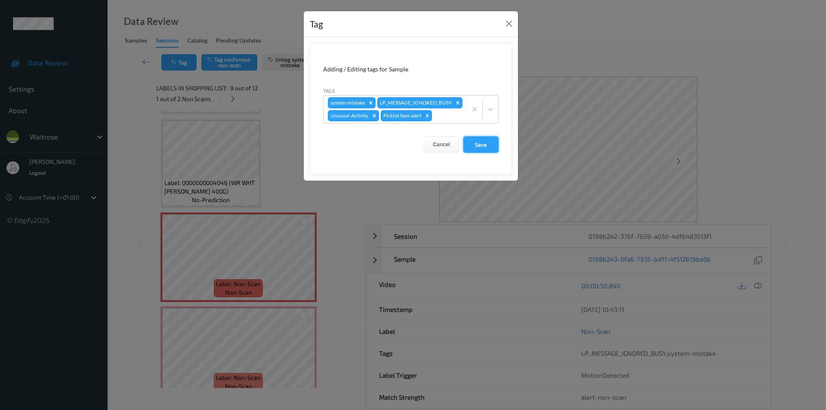
click at [487, 153] on button "Save" at bounding box center [480, 144] width 35 height 16
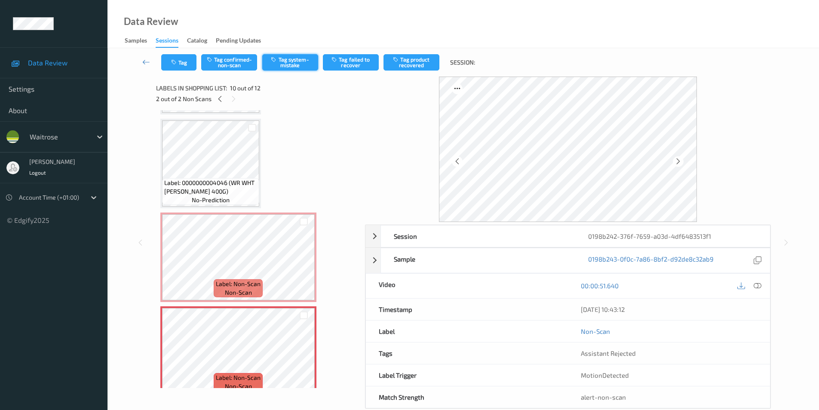
click at [297, 58] on button "Tag system-mistake" at bounding box center [290, 62] width 56 height 16
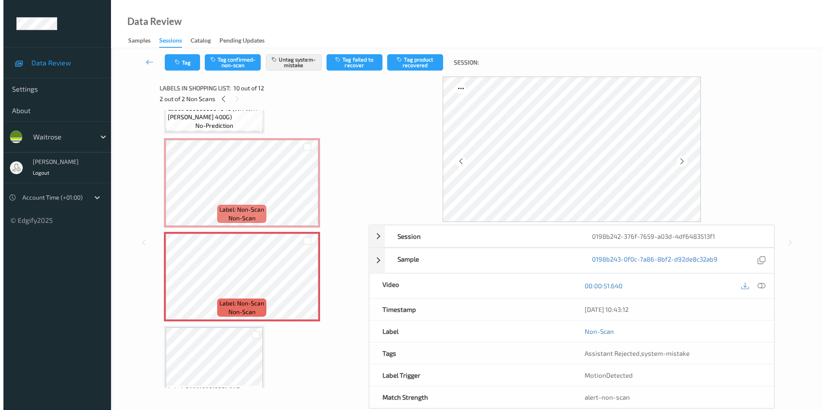
scroll to position [738, 0]
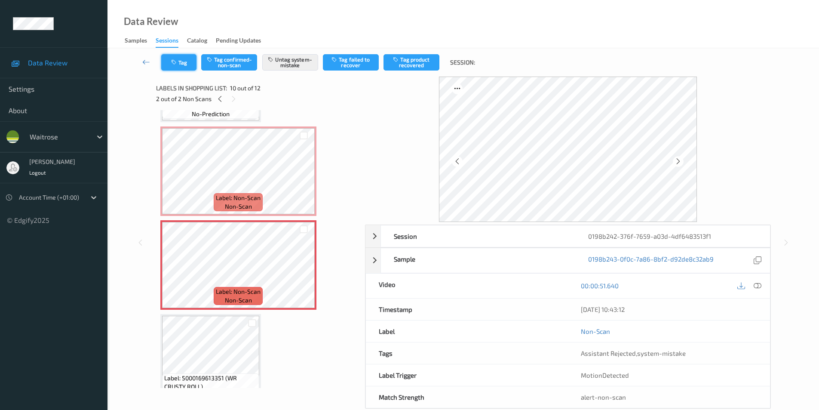
click at [183, 60] on button "Tag" at bounding box center [178, 62] width 35 height 16
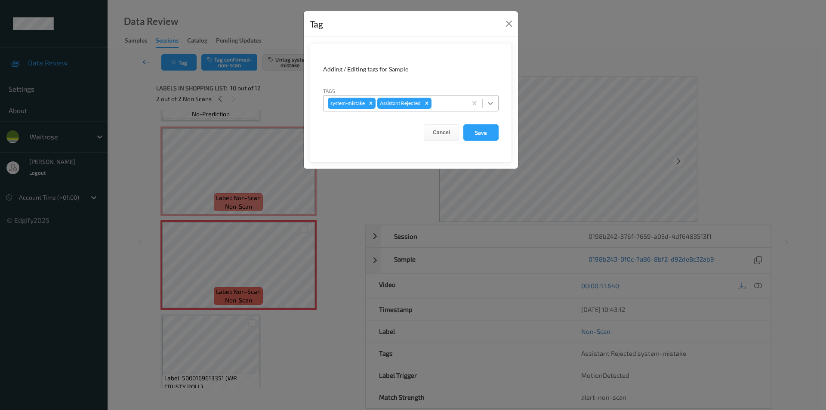
click at [492, 102] on icon at bounding box center [490, 103] width 5 height 3
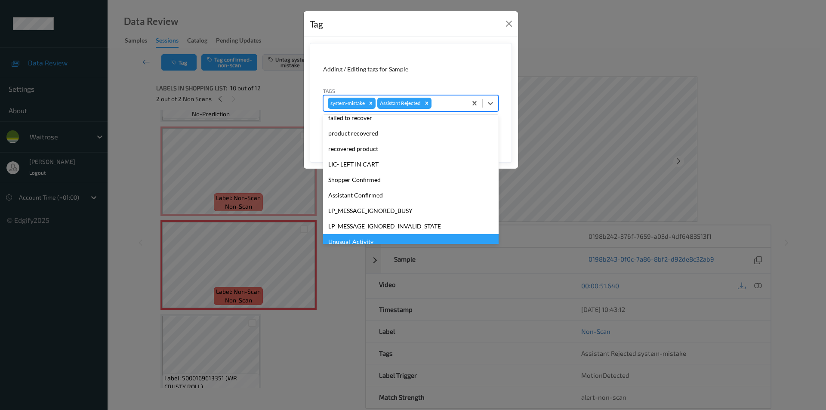
scroll to position [169, 0]
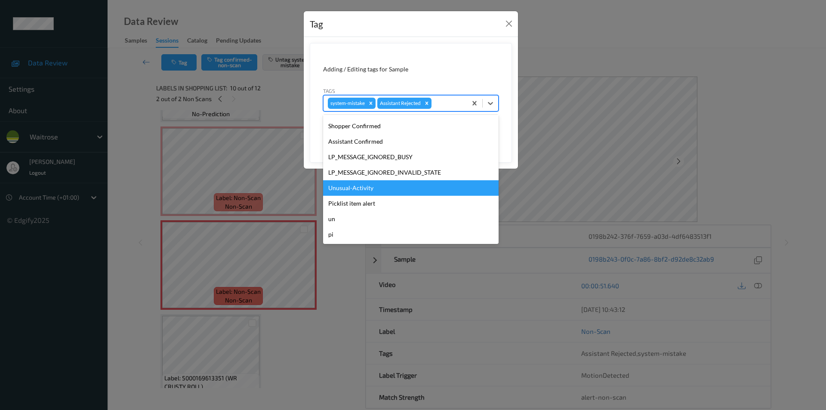
drag, startPoint x: 367, startPoint y: 189, endPoint x: 382, endPoint y: 182, distance: 16.9
click at [367, 189] on div "Unusual-Activity" at bounding box center [410, 187] width 175 height 15
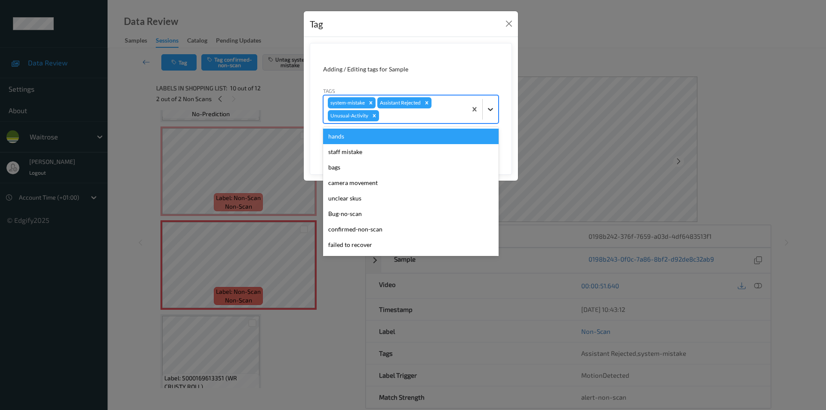
click at [487, 107] on icon at bounding box center [490, 109] width 9 height 9
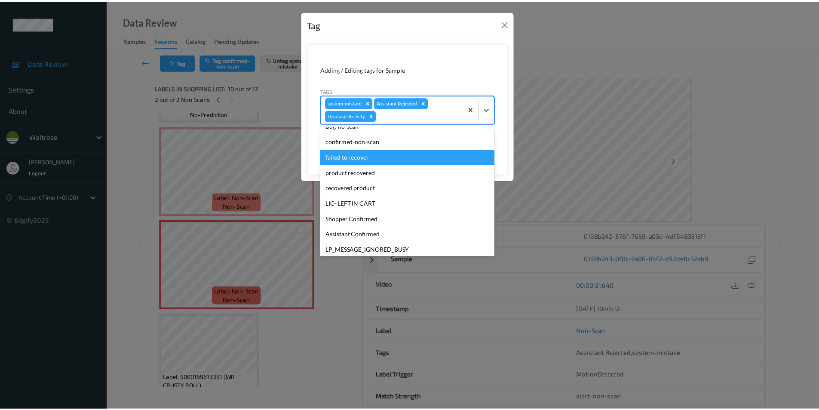
scroll to position [153, 0]
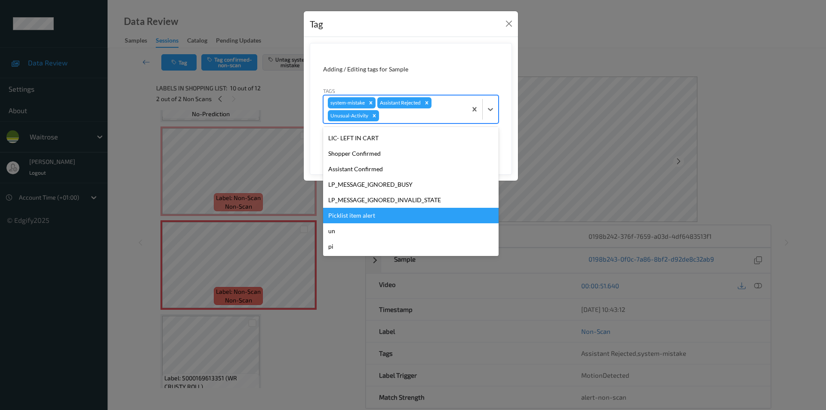
click at [364, 219] on div "Picklist item alert" at bounding box center [410, 215] width 175 height 15
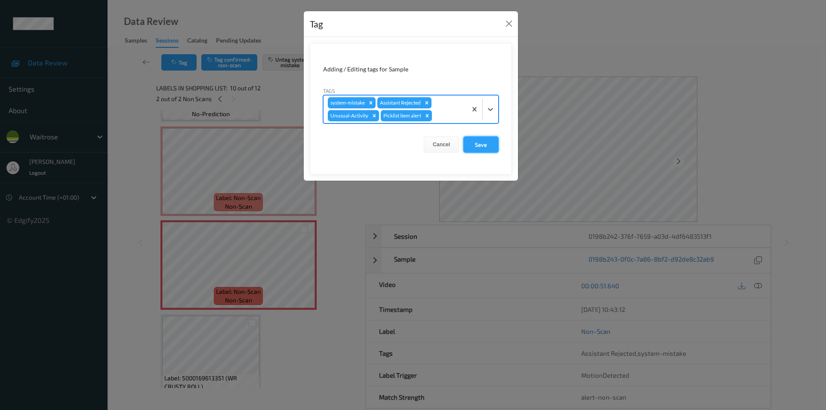
click at [486, 146] on button "Save" at bounding box center [480, 144] width 35 height 16
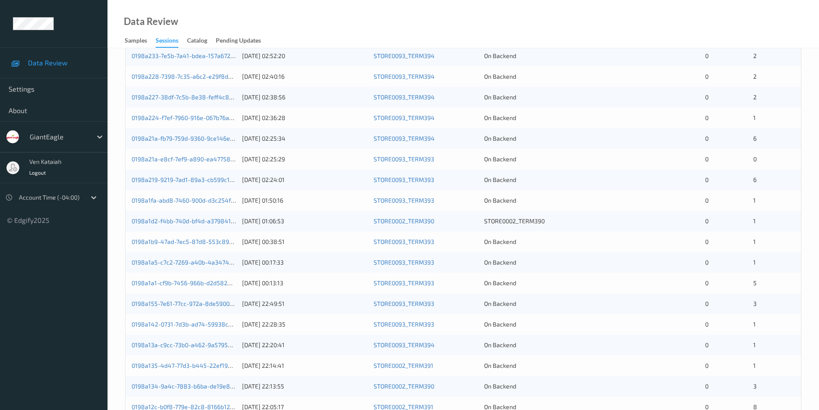
scroll to position [237, 0]
